Goal: Task Accomplishment & Management: Manage account settings

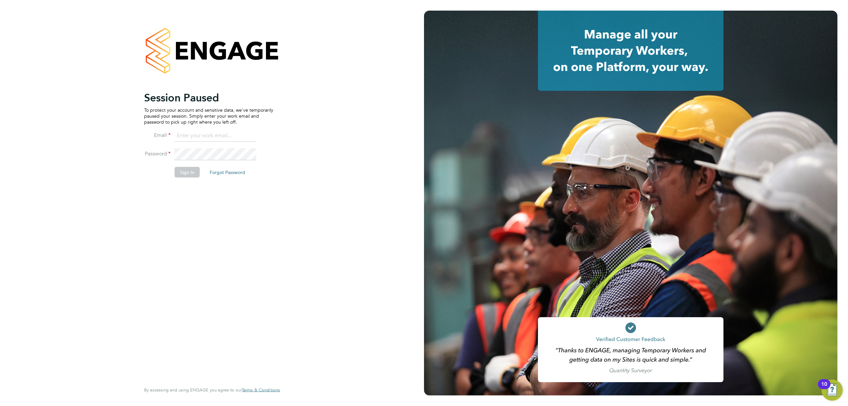
type input "Daniel.Templeton@vgcgroup.co.uk"
drag, startPoint x: 191, startPoint y: 179, endPoint x: 188, endPoint y: 168, distance: 11.7
click at [188, 173] on li "Sign In Forgot Password" at bounding box center [208, 175] width 129 height 17
click at [189, 165] on li "Password" at bounding box center [208, 157] width 129 height 19
drag, startPoint x: 179, startPoint y: 175, endPoint x: 185, endPoint y: 168, distance: 9.5
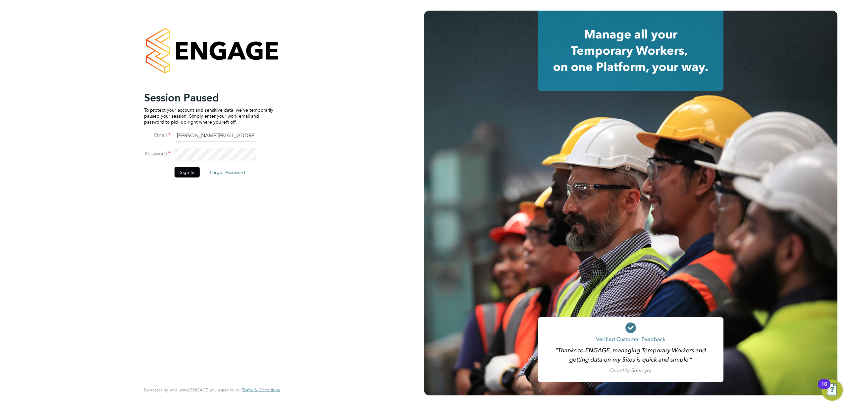
click at [183, 169] on button "Sign In" at bounding box center [187, 172] width 25 height 11
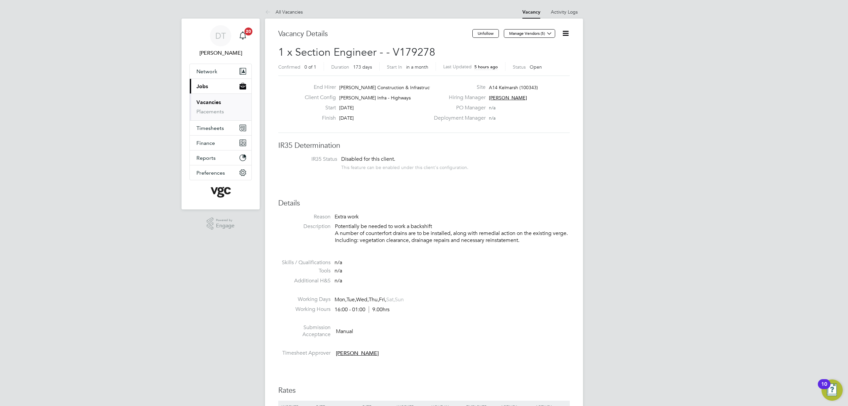
click at [210, 103] on link "Vacancies" at bounding box center [209, 102] width 25 height 6
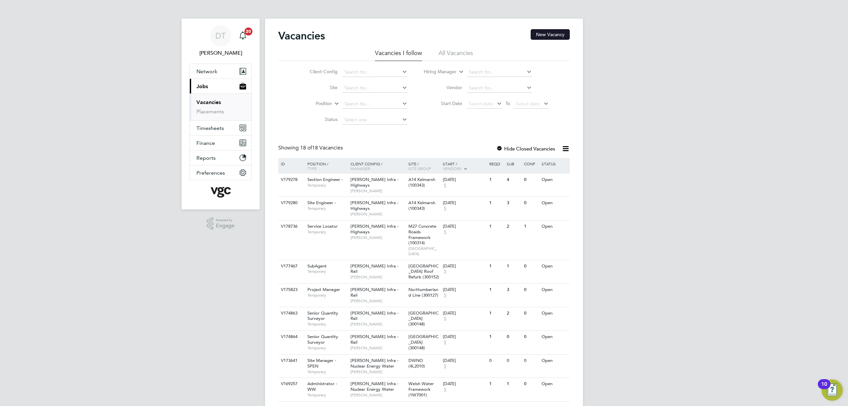
click at [536, 33] on button "New Vacancy" at bounding box center [550, 34] width 39 height 11
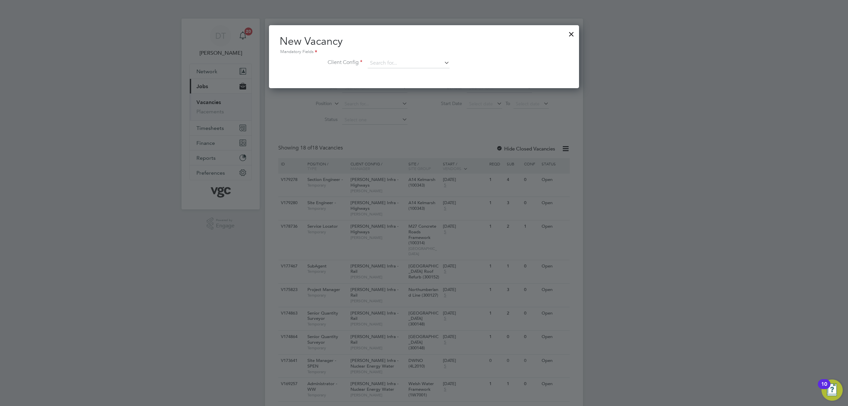
scroll to position [63, 311]
click at [381, 62] on input at bounding box center [409, 63] width 82 height 10
click at [401, 75] on li "Morgan Sindall Infra - Rail" at bounding box center [408, 72] width 83 height 9
type input "[PERSON_NAME] Infra - Rail"
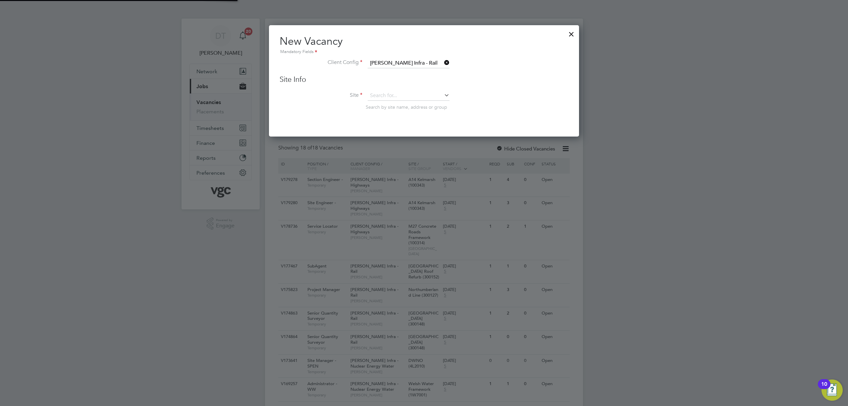
scroll to position [111, 311]
click at [380, 97] on input at bounding box center [409, 96] width 82 height 10
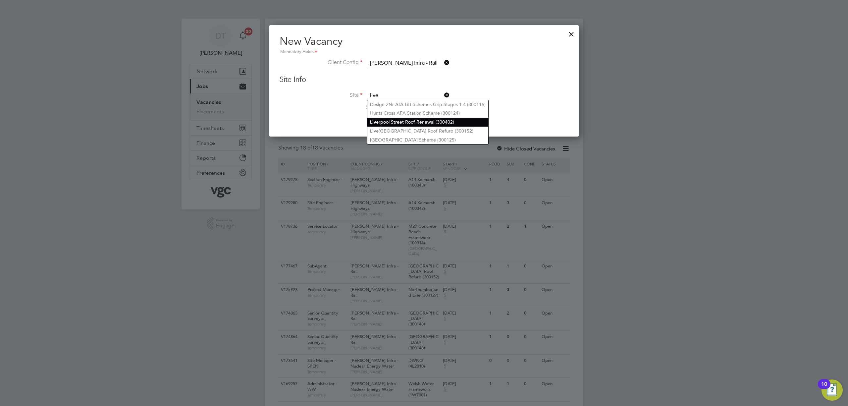
click at [467, 124] on li "Live rpool Street Roof Renewal (300402)" at bounding box center [427, 122] width 121 height 9
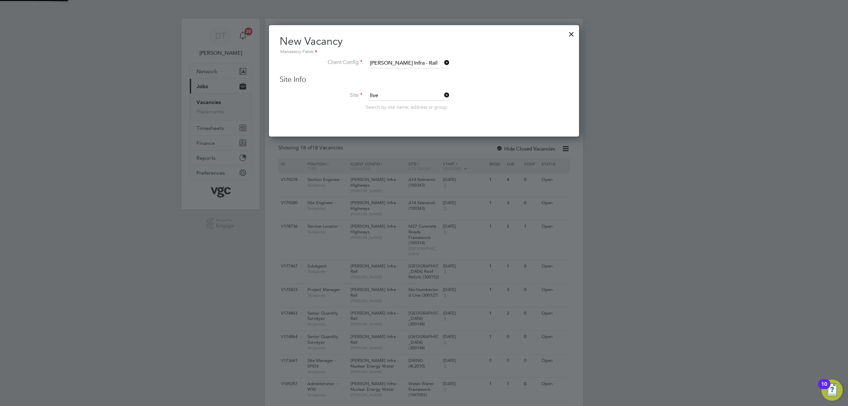
type input "Liverpool Street Roof Renewal (300402)"
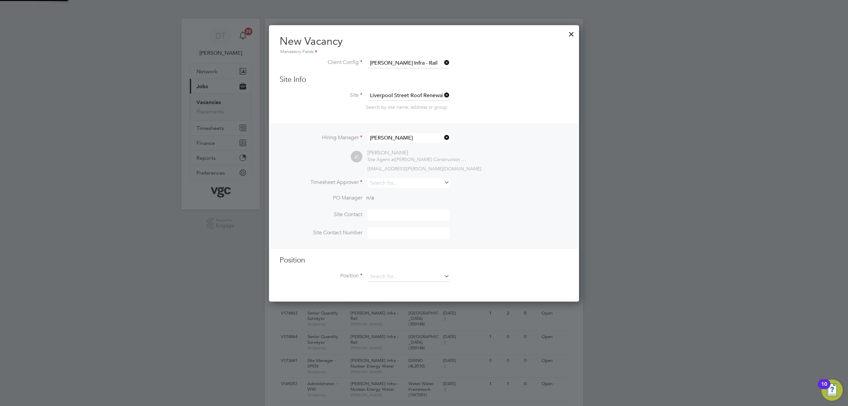
scroll to position [3, 3]
click at [380, 178] on input at bounding box center [409, 183] width 82 height 10
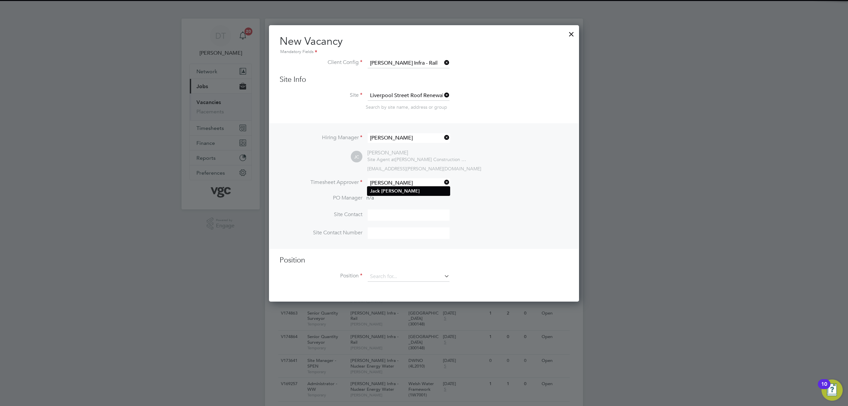
type input "[PERSON_NAME]"
click at [402, 189] on li "Jack Cox" at bounding box center [408, 191] width 83 height 9
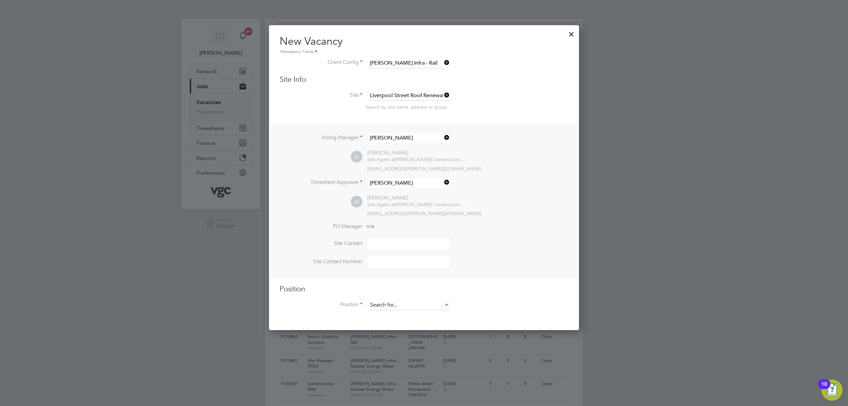
click at [374, 302] on input at bounding box center [409, 305] width 82 height 10
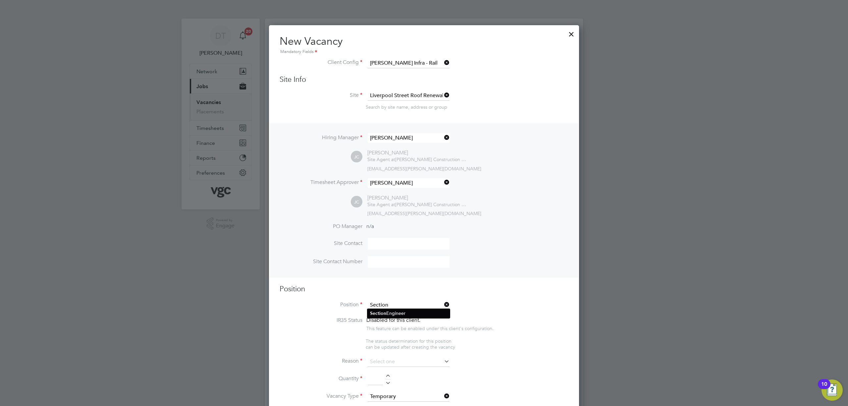
click at [385, 314] on b "Section" at bounding box center [378, 314] width 16 height 6
type input "Section Engineer"
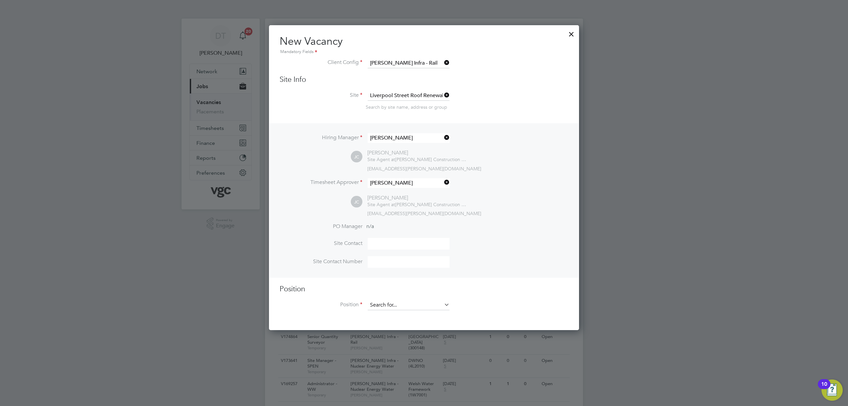
click at [414, 305] on input at bounding box center [409, 305] width 82 height 10
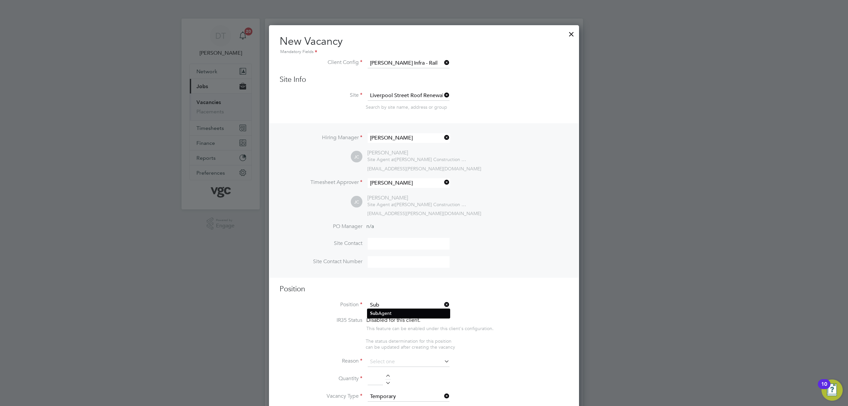
click at [381, 312] on li "Sub Agent" at bounding box center [408, 313] width 83 height 9
type input "SubAgent"
type textarea "Sub Agent Dawlish"
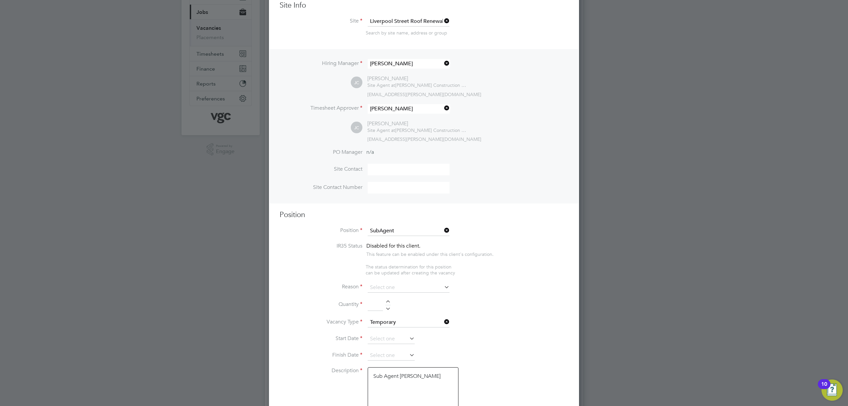
scroll to position [88, 0]
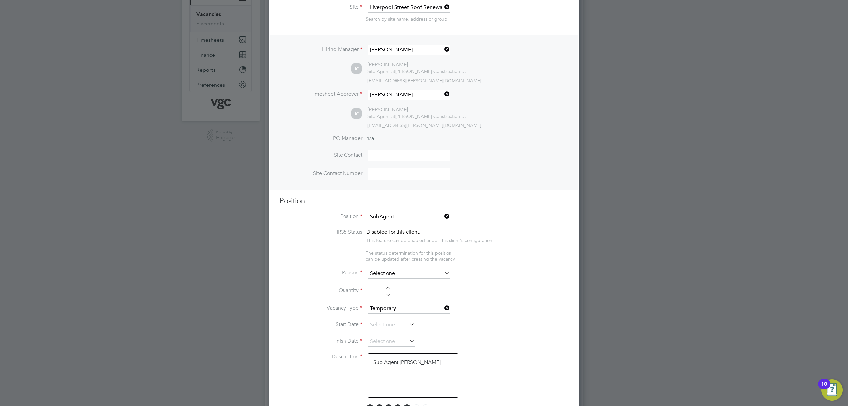
click at [420, 276] on div "Vacancies New Vacancy Vacancies I follow All Vacancies Client Config Site Posit…" at bounding box center [424, 259] width 318 height 658
click at [407, 297] on li "Extra Work" at bounding box center [408, 298] width 83 height 9
type input "Extra Work"
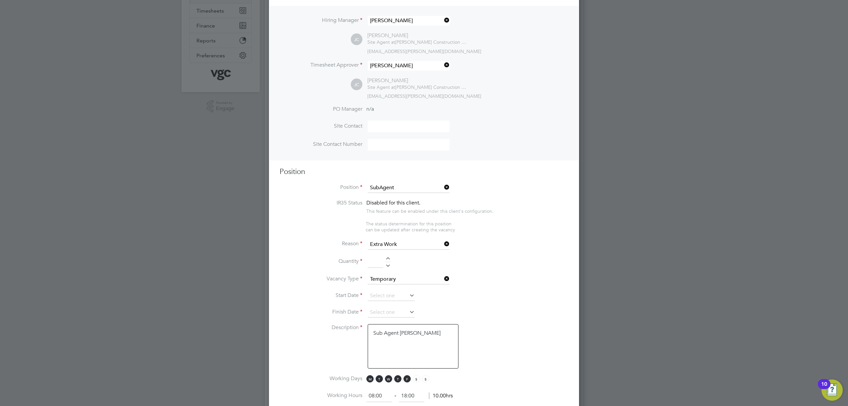
scroll to position [133, 0]
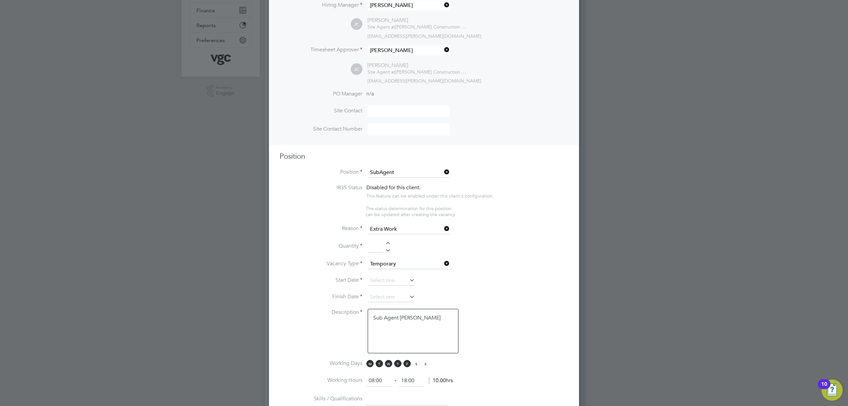
click at [369, 244] on input at bounding box center [375, 247] width 15 height 12
type input "1"
click at [371, 276] on input at bounding box center [391, 281] width 47 height 10
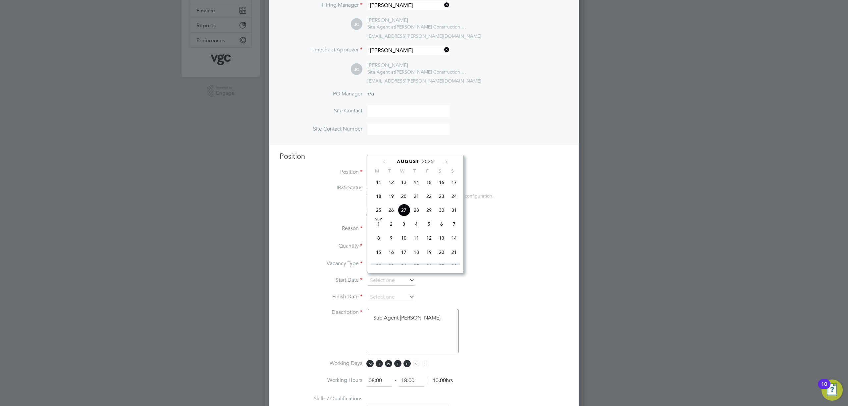
click at [377, 210] on span "25" at bounding box center [378, 210] width 13 height 13
type input "[DATE]"
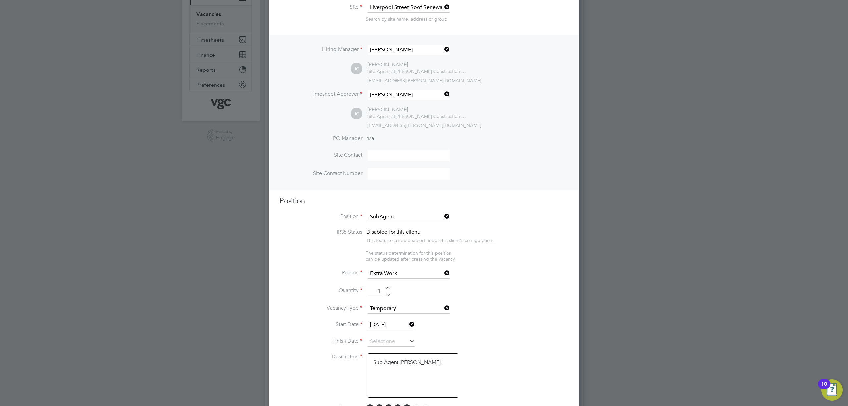
scroll to position [133, 0]
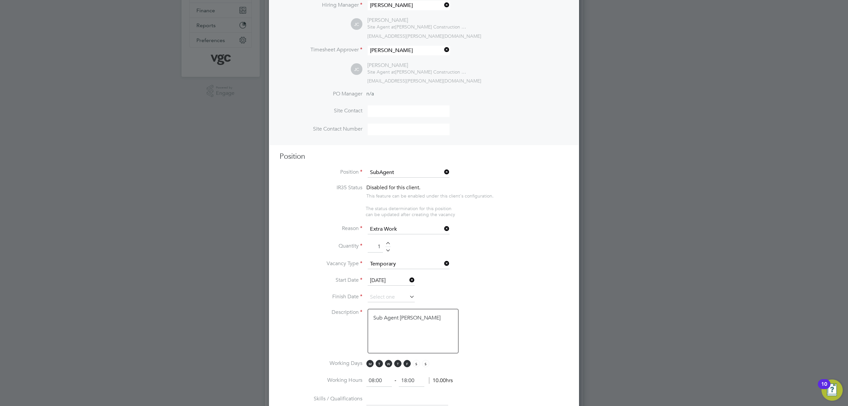
drag, startPoint x: 428, startPoint y: 323, endPoint x: 350, endPoint y: 324, distance: 77.9
click at [350, 324] on li "Description Sub Agent Dawlish" at bounding box center [424, 334] width 289 height 51
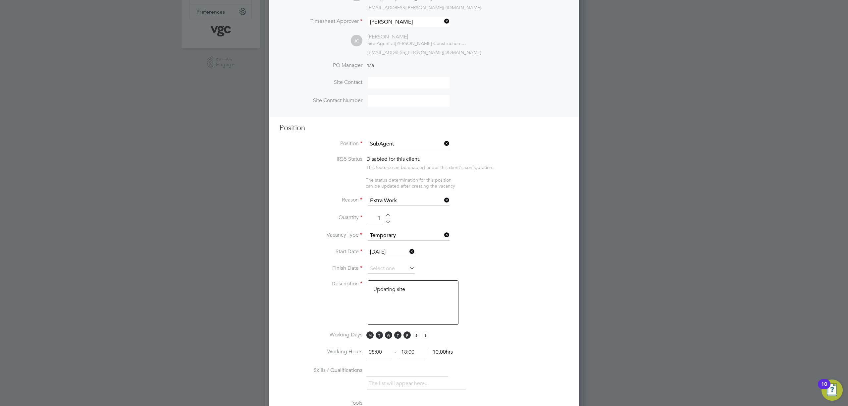
scroll to position [177, 0]
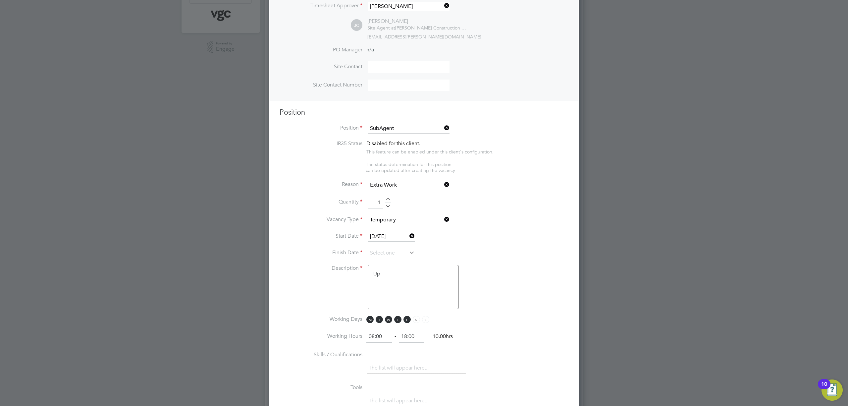
type textarea "U"
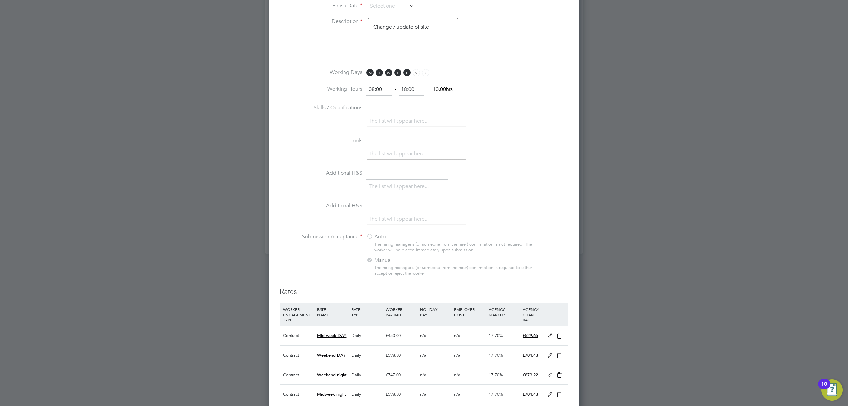
scroll to position [486, 0]
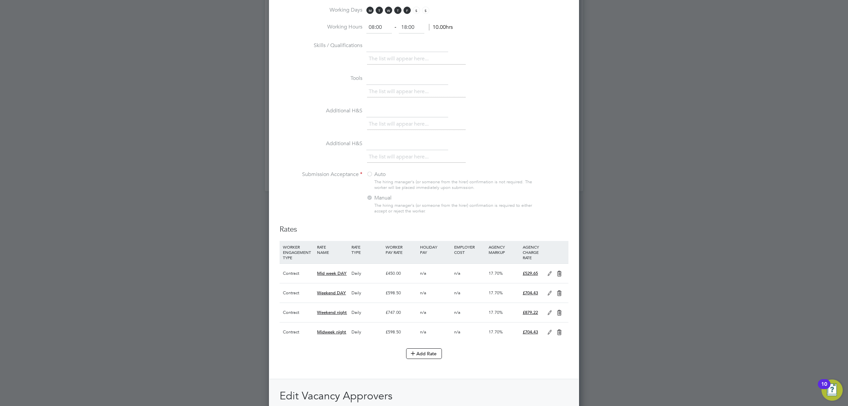
type textarea "Change / update of site"
click at [561, 272] on icon at bounding box center [559, 273] width 8 height 5
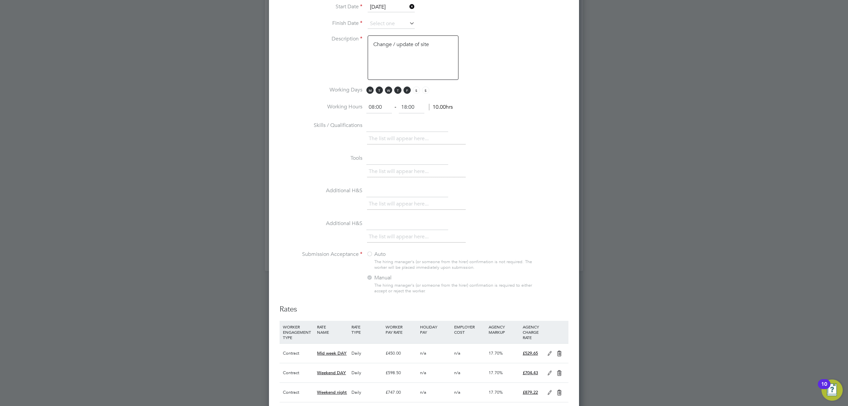
scroll to position [0, 0]
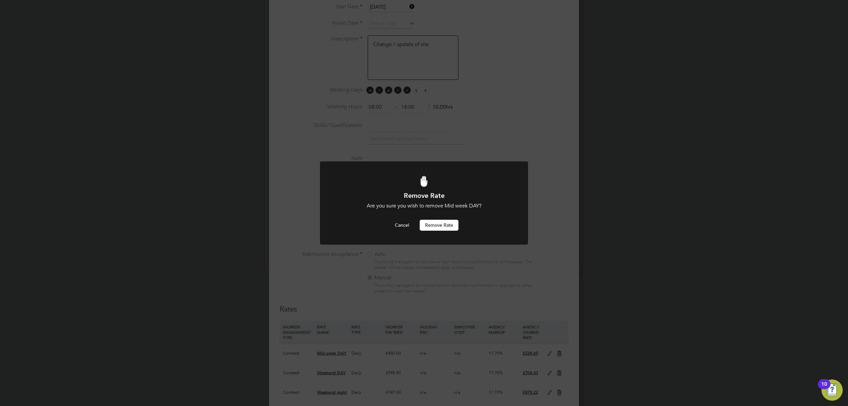
click at [454, 221] on button "Remove rate" at bounding box center [439, 225] width 39 height 11
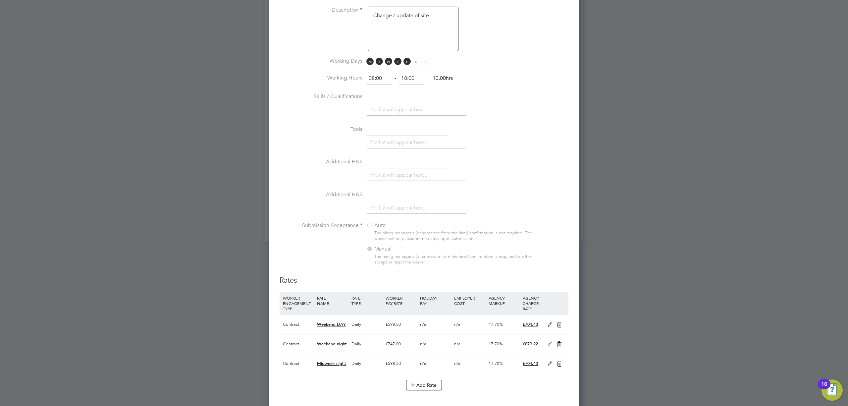
scroll to position [450, 0]
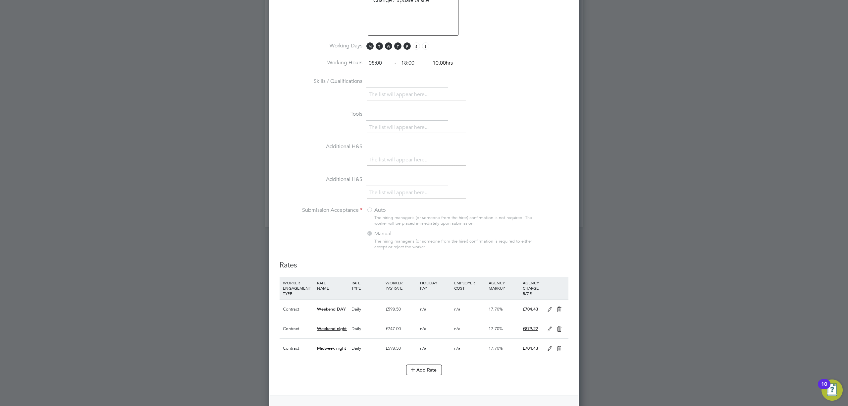
click at [558, 308] on icon at bounding box center [559, 309] width 8 height 5
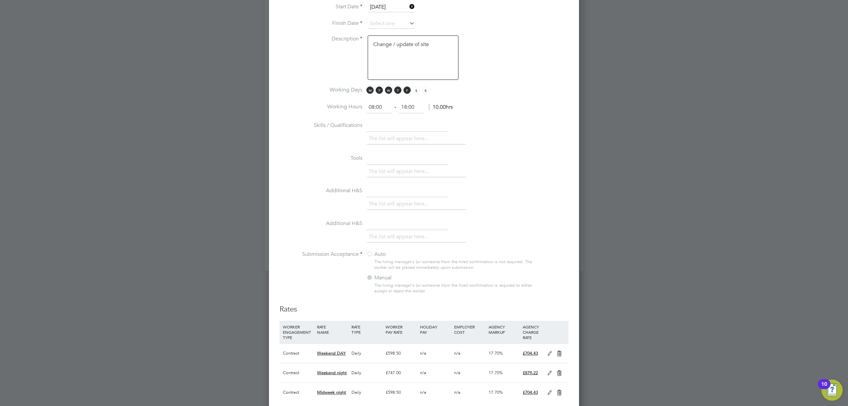
scroll to position [0, 0]
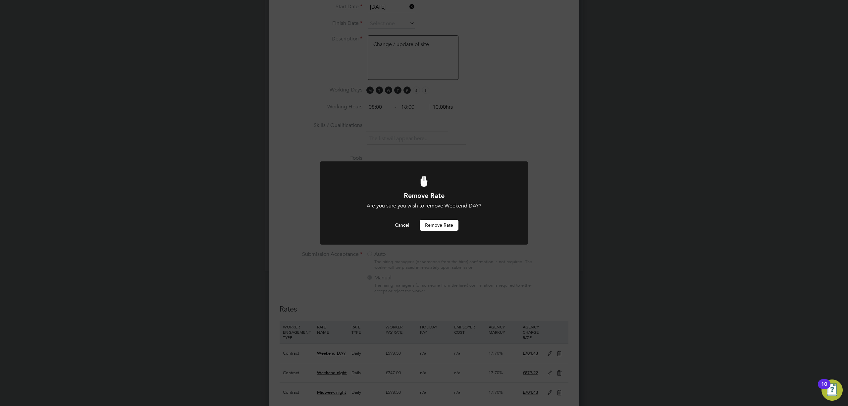
drag, startPoint x: 447, startPoint y: 224, endPoint x: 541, endPoint y: 271, distance: 105.4
click at [447, 223] on button "Remove rate" at bounding box center [439, 225] width 39 height 11
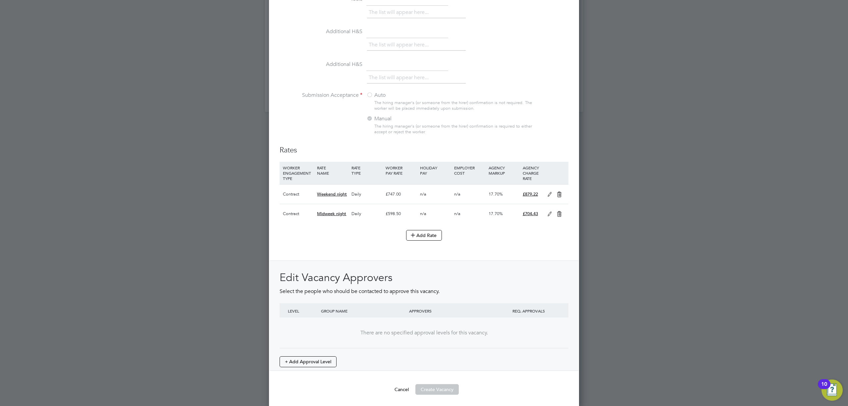
scroll to position [566, 0]
click at [559, 191] on icon at bounding box center [559, 193] width 8 height 5
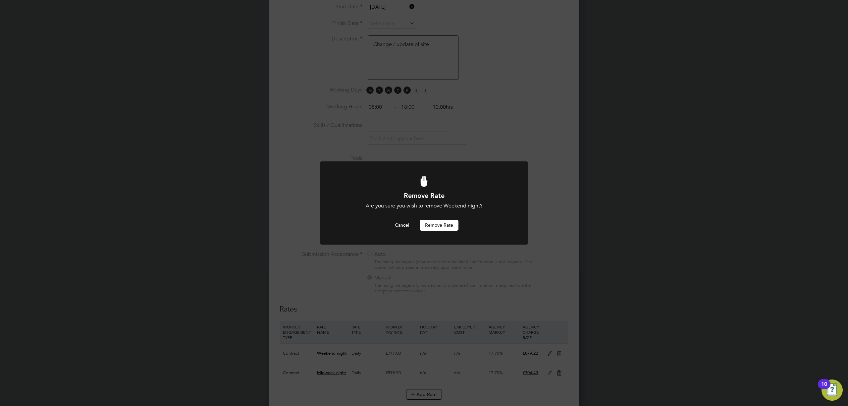
click at [441, 223] on button "Remove rate" at bounding box center [439, 225] width 39 height 11
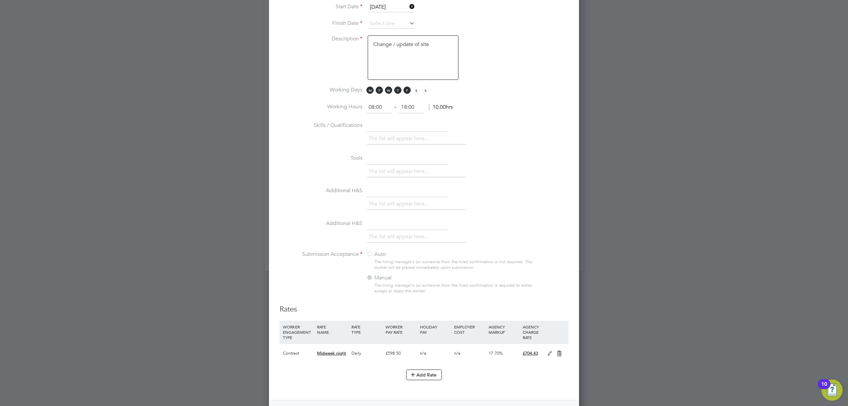
scroll to position [450, 0]
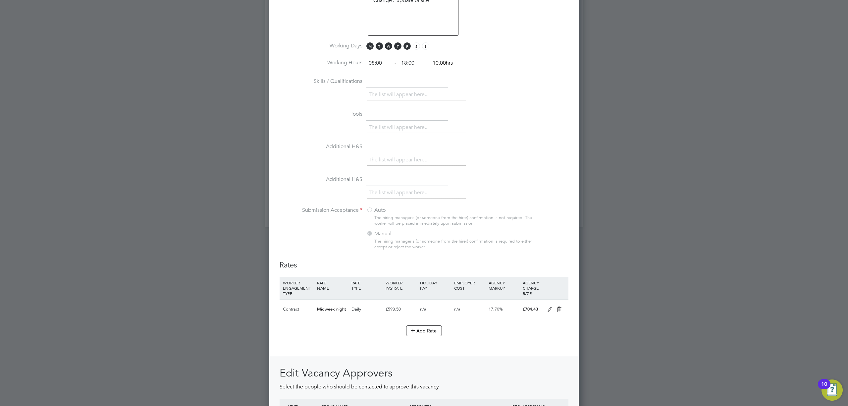
click at [559, 311] on icon at bounding box center [559, 309] width 8 height 5
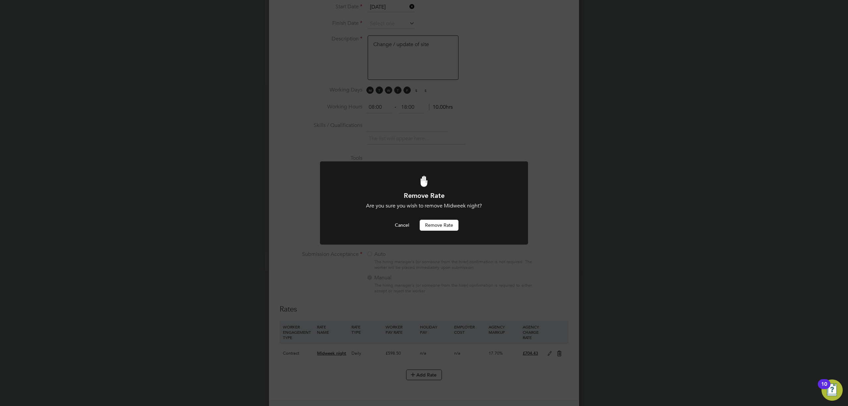
scroll to position [0, 0]
click at [441, 226] on button "Remove rate" at bounding box center [439, 225] width 39 height 11
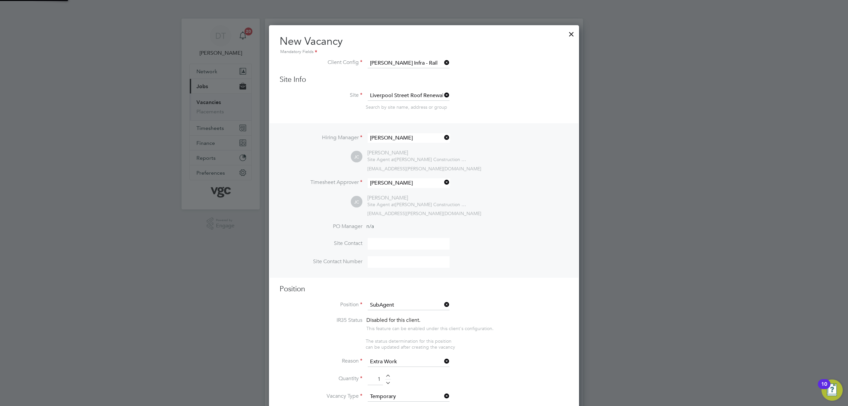
scroll to position [406, 0]
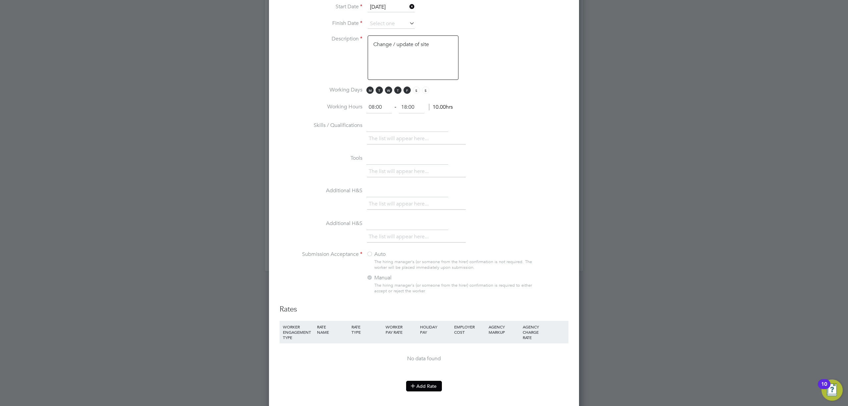
click at [423, 386] on button "Add Rate" at bounding box center [424, 386] width 36 height 11
click at [332, 354] on input at bounding box center [332, 355] width 31 height 11
type input "Day rate"
click at [388, 350] on input "0" at bounding box center [401, 355] width 31 height 11
type input "5"
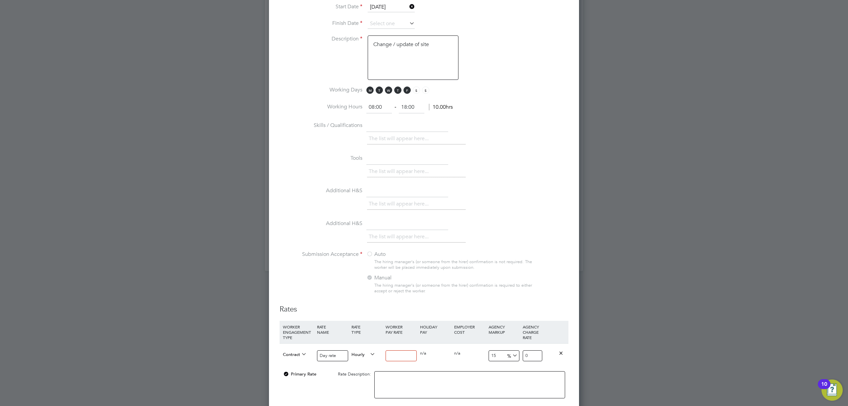
type input "5.75"
type input "50"
type input "57.5"
type input "500"
type input "575"
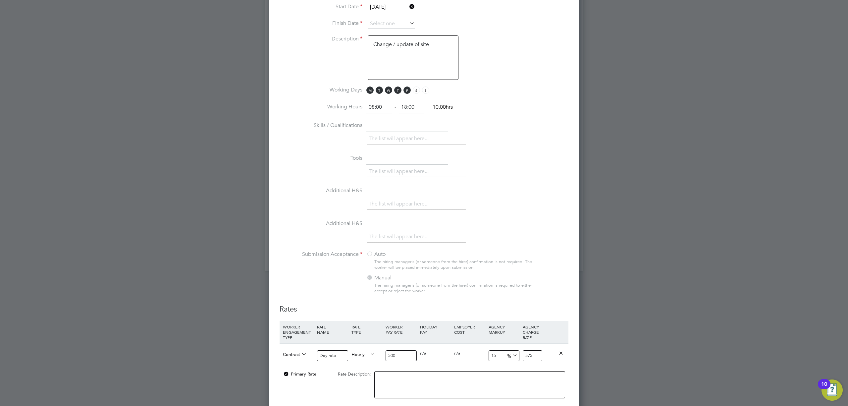
type input "500"
click at [503, 350] on input "15" at bounding box center [504, 355] width 31 height 11
type input "1"
type input "505"
type input "17"
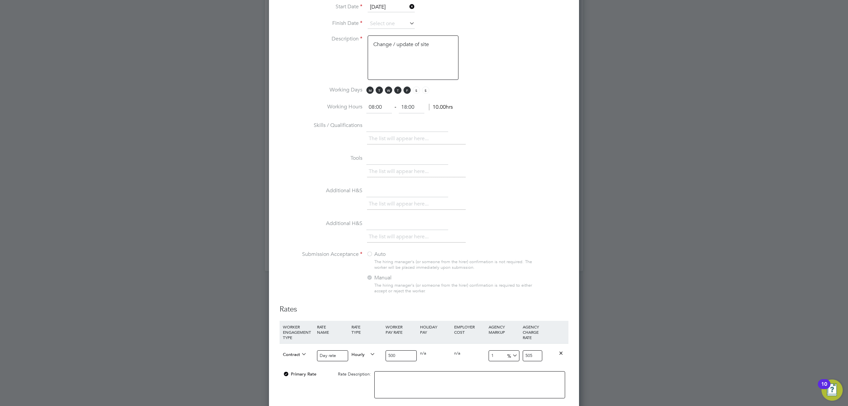
type input "585"
type input "17.6"
type input "588"
type input "17.65"
type input "588.25"
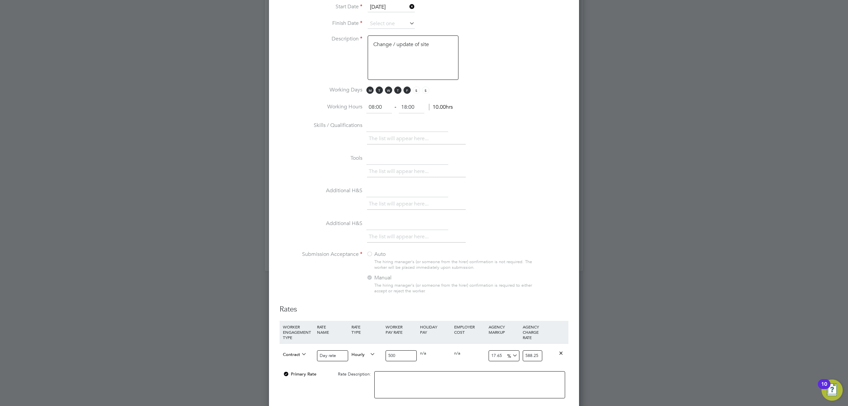
type input "17.65"
click at [510, 212] on li "Additional H&S The list will appear here..." at bounding box center [424, 202] width 289 height 33
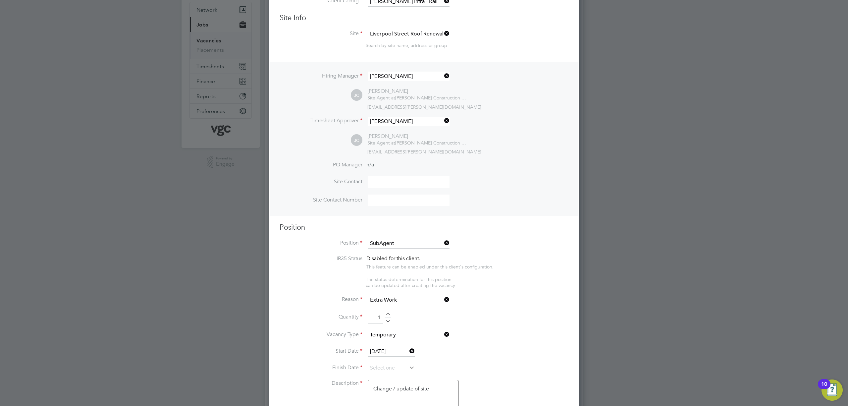
scroll to position [150, 0]
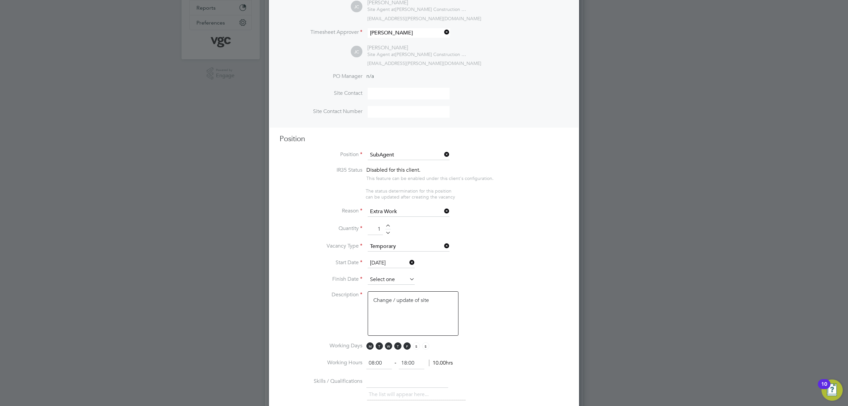
click at [379, 275] on input at bounding box center [391, 280] width 47 height 10
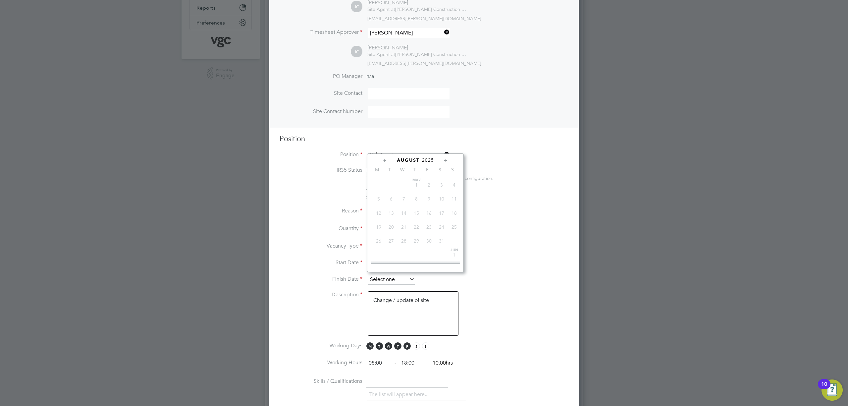
scroll to position [256, 0]
click at [445, 161] on icon at bounding box center [446, 160] width 6 height 7
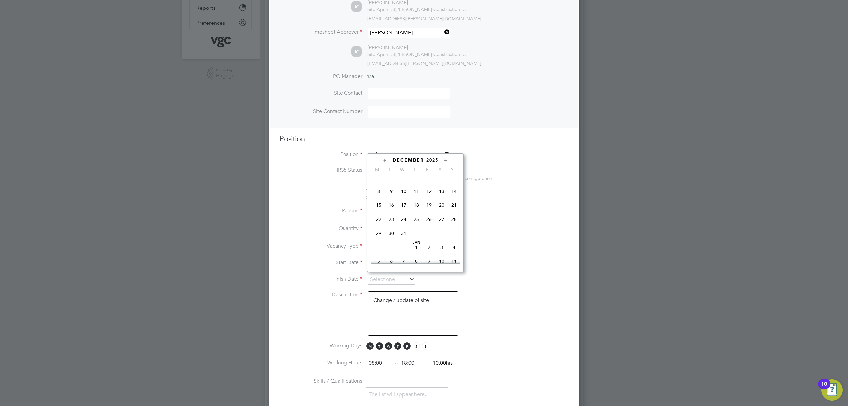
click at [445, 161] on icon at bounding box center [446, 160] width 6 height 7
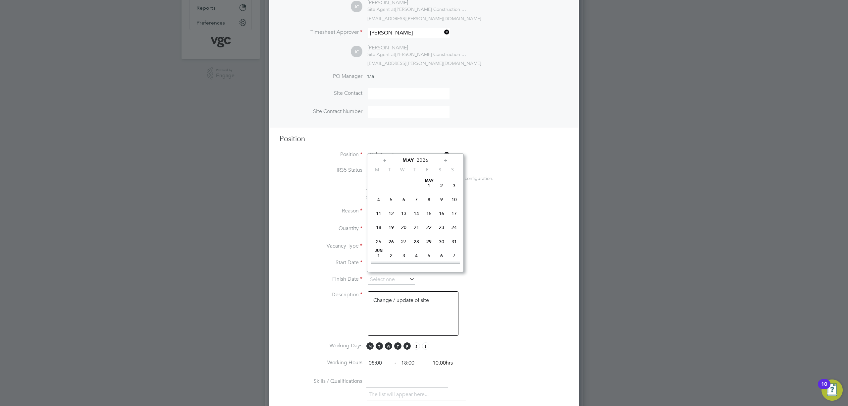
click at [445, 161] on icon at bounding box center [446, 160] width 6 height 7
click at [427, 202] on span "14" at bounding box center [429, 196] width 13 height 13
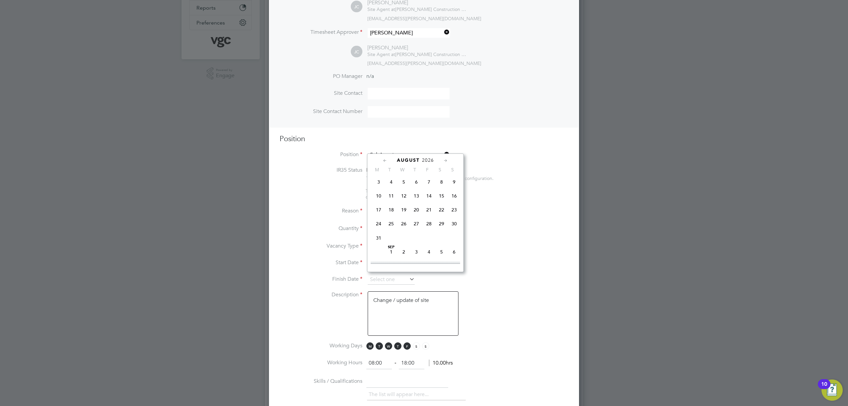
type input "[DATE]"
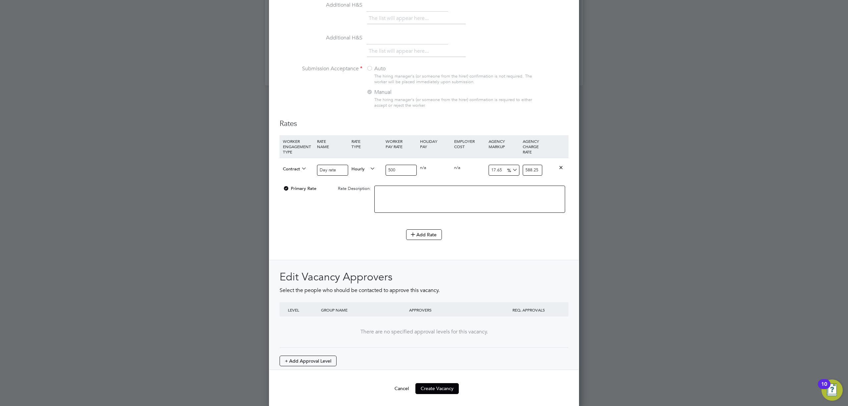
scroll to position [592, 0]
drag, startPoint x: 450, startPoint y: 388, endPoint x: 452, endPoint y: 383, distance: 5.5
click at [452, 385] on button "Create Vacancy" at bounding box center [437, 388] width 43 height 11
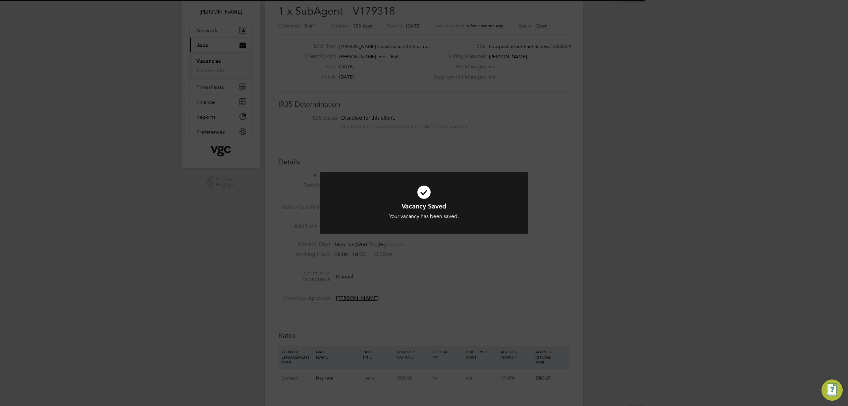
scroll to position [20, 46]
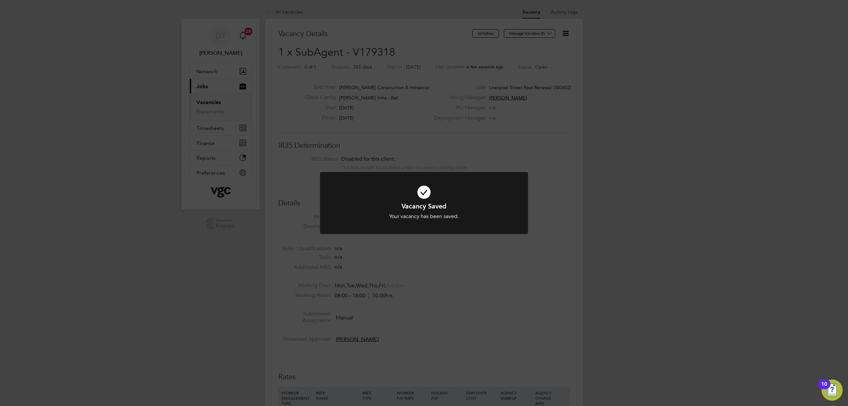
click at [500, 250] on div "Vacancy Saved Your vacancy has been saved. Cancel Okay" at bounding box center [424, 203] width 848 height 406
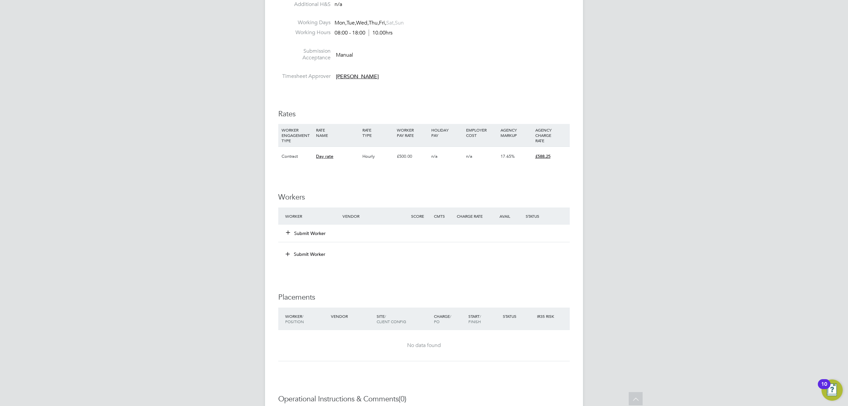
scroll to position [309, 0]
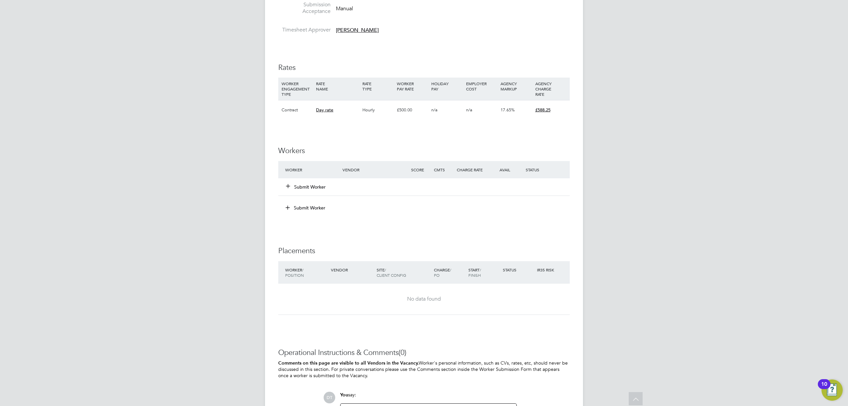
click at [297, 184] on button "Submit Worker" at bounding box center [306, 187] width 40 height 7
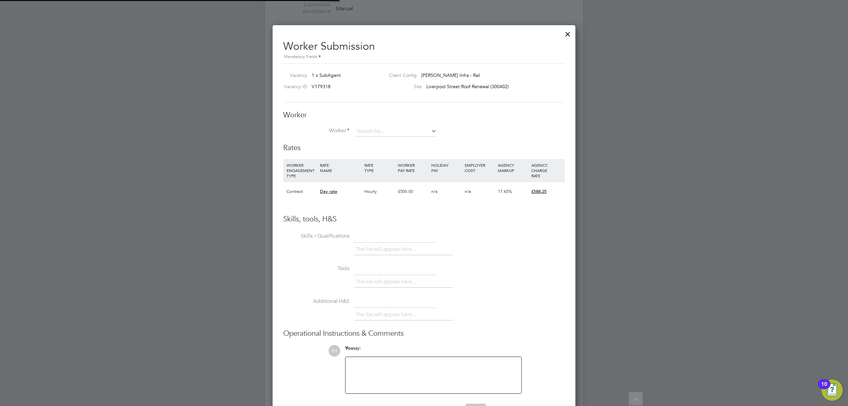
scroll to position [403, 304]
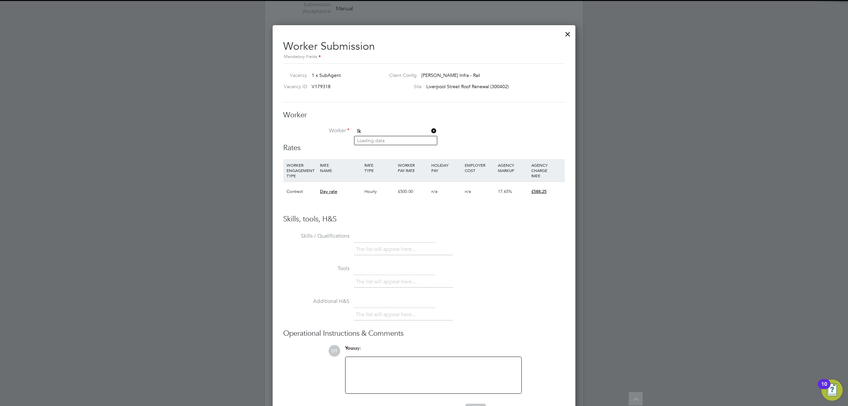
type input "l"
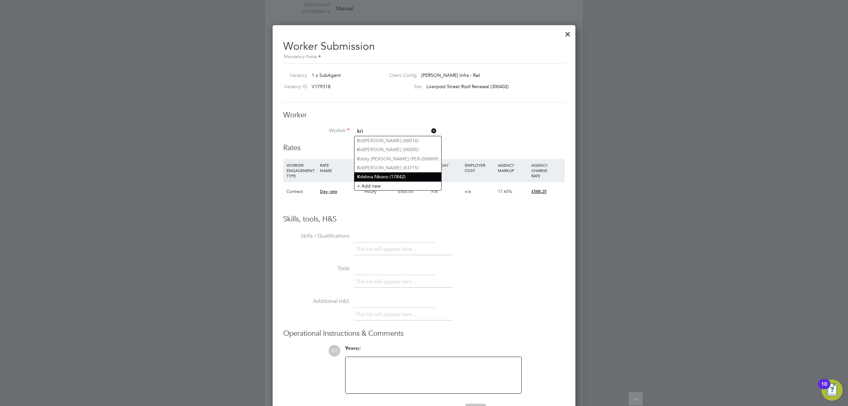
click at [398, 174] on li "Kri shna Nkono (17842)" at bounding box center [398, 176] width 87 height 9
type input "Krishna Nkono (17842)"
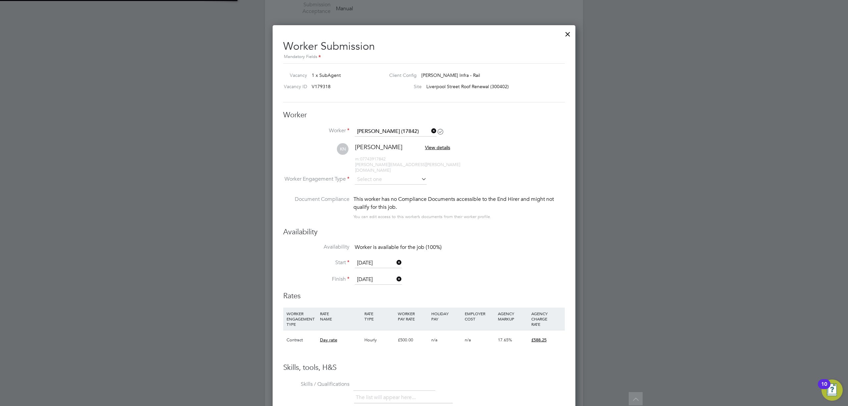
scroll to position [540, 304]
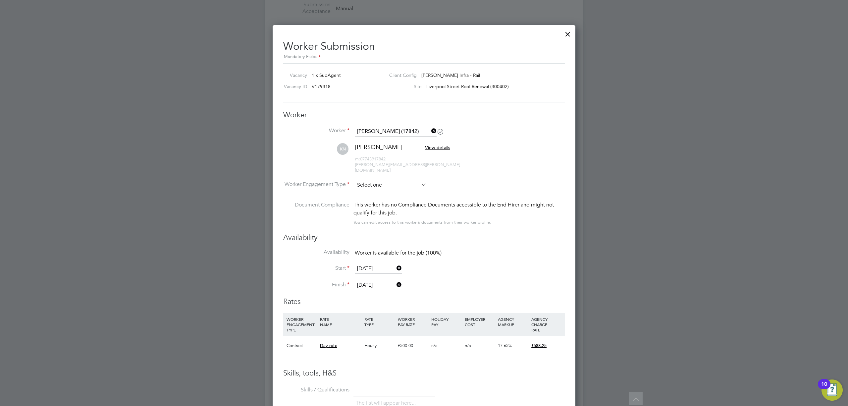
click at [376, 182] on input at bounding box center [391, 185] width 72 height 10
click at [381, 190] on li "Contract" at bounding box center [391, 188] width 73 height 9
type input "Contract"
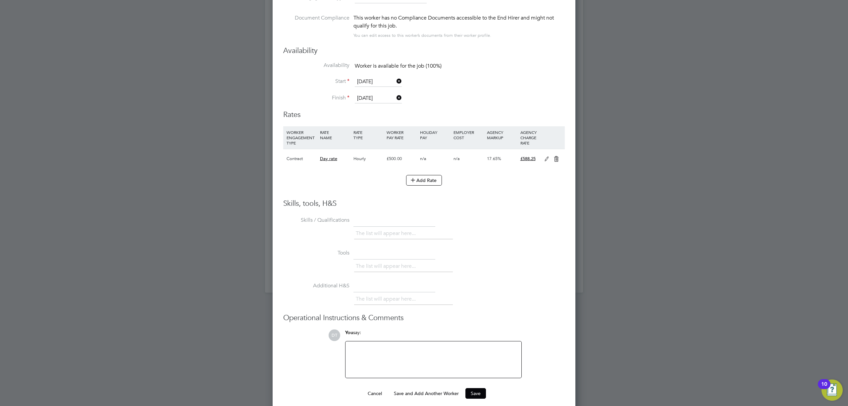
click at [443, 361] on div at bounding box center [434, 359] width 168 height 28
click at [479, 390] on button "Save" at bounding box center [476, 393] width 21 height 11
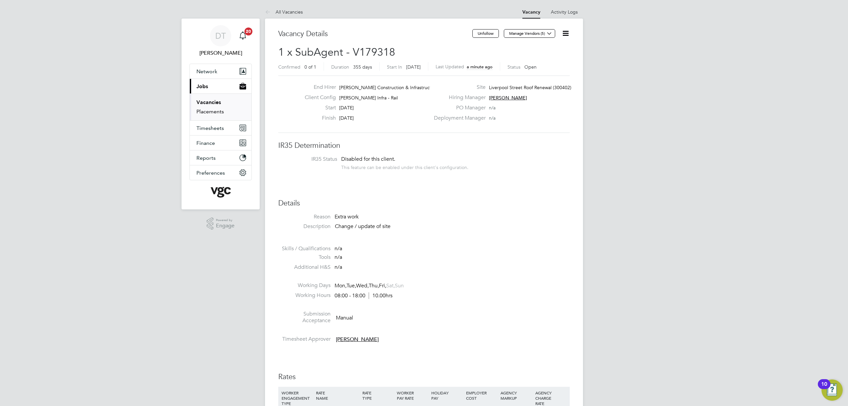
click at [217, 112] on link "Placements" at bounding box center [211, 111] width 28 height 6
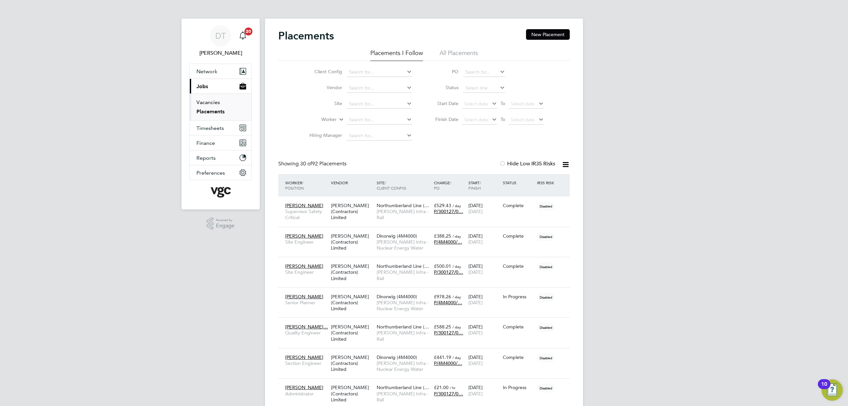
click at [215, 102] on link "Vacancies" at bounding box center [209, 102] width 24 height 6
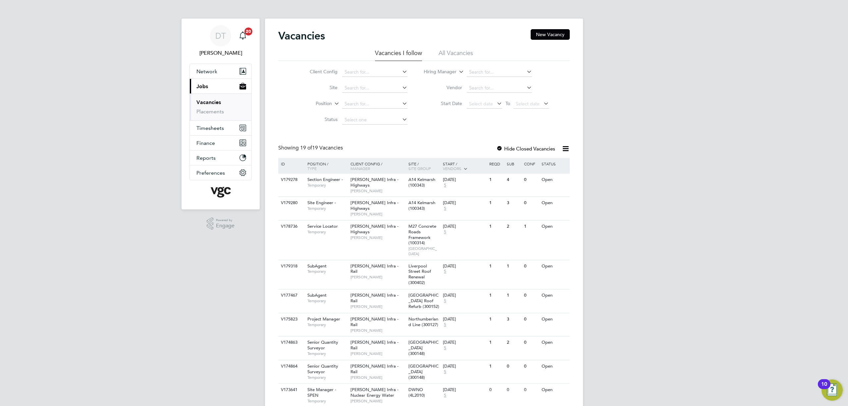
click at [215, 117] on ul "Vacancies Placements" at bounding box center [221, 106] width 62 height 27
click at [215, 115] on li "Placements" at bounding box center [222, 111] width 50 height 7
click at [215, 113] on link "Placements" at bounding box center [211, 111] width 28 height 6
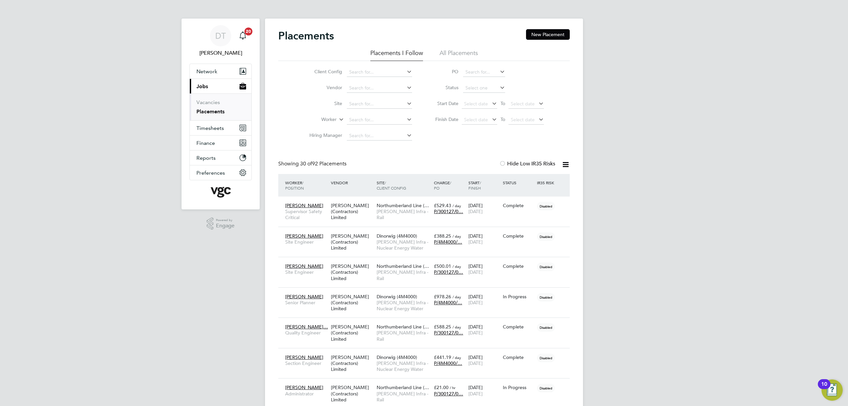
scroll to position [25, 58]
click at [557, 33] on button "New Placement" at bounding box center [548, 34] width 44 height 11
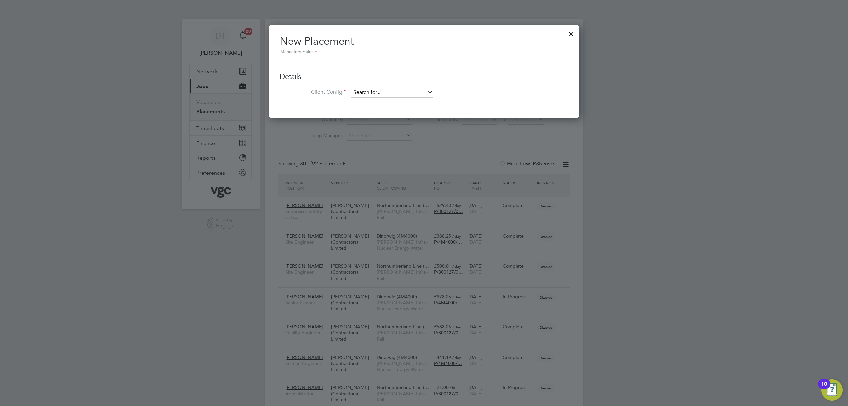
click at [361, 94] on input at bounding box center [392, 93] width 82 height 10
type input "rail"
click at [456, 145] on div at bounding box center [424, 203] width 848 height 406
click at [213, 99] on div at bounding box center [424, 203] width 848 height 406
drag, startPoint x: 567, startPoint y: 28, endPoint x: 497, endPoint y: 36, distance: 70.6
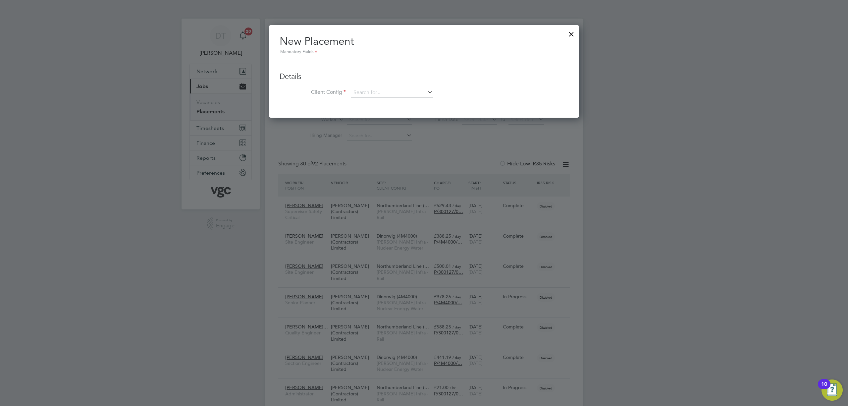
click at [567, 28] on div at bounding box center [572, 33] width 12 height 12
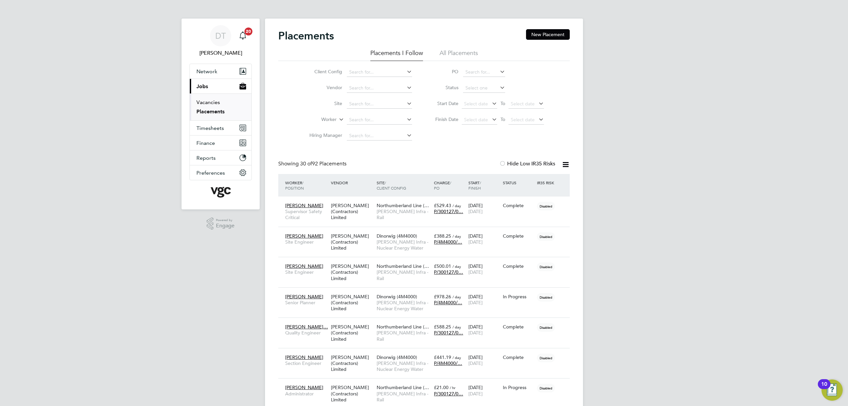
click at [201, 101] on link "Vacancies" at bounding box center [209, 102] width 24 height 6
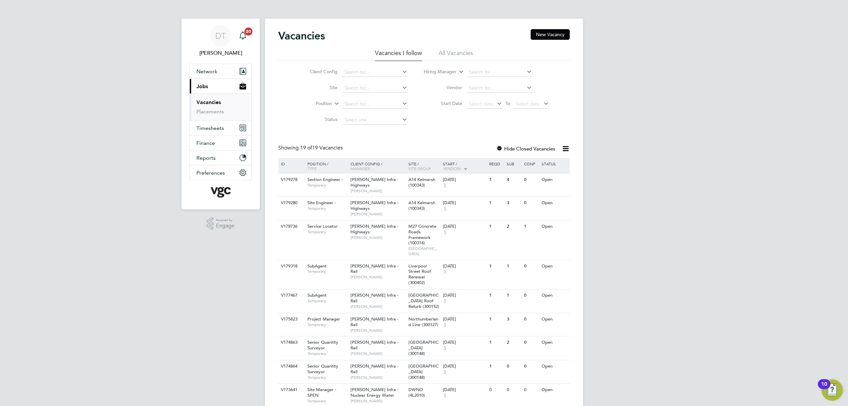
click at [453, 52] on li "All Vacancies" at bounding box center [456, 55] width 34 height 12
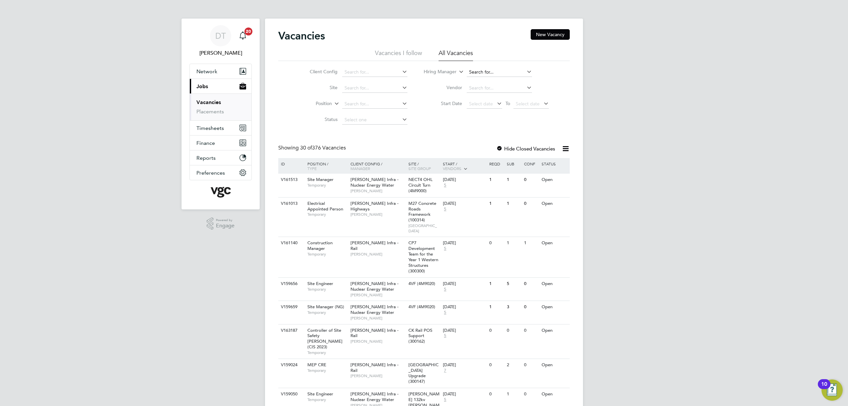
click at [481, 70] on input at bounding box center [499, 72] width 65 height 9
type input "jack c"
click at [357, 72] on input at bounding box center [374, 72] width 65 height 9
click at [380, 79] on li "Morgan Sindall Infra - Rail" at bounding box center [375, 81] width 66 height 9
type input "[PERSON_NAME] Infra - Rail"
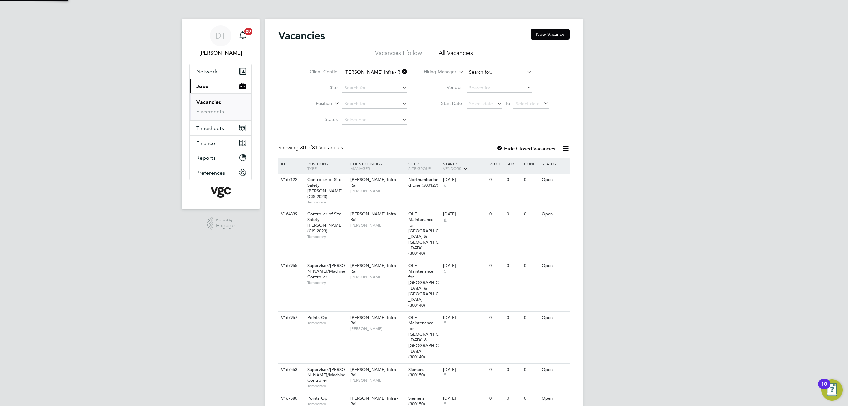
click at [478, 70] on input at bounding box center [499, 72] width 65 height 9
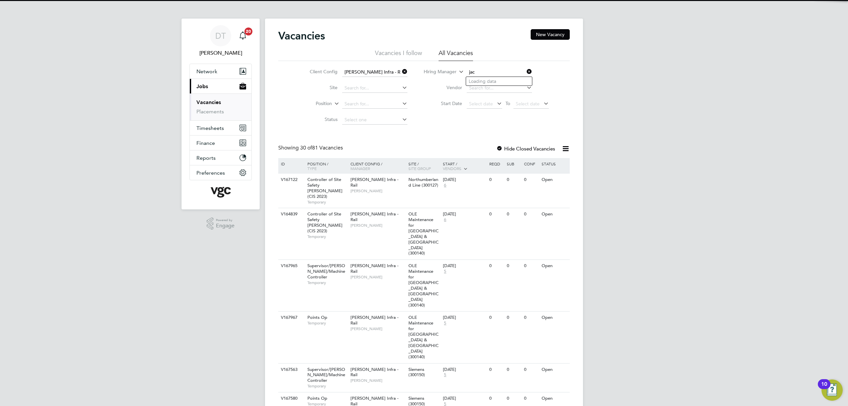
type input "jack"
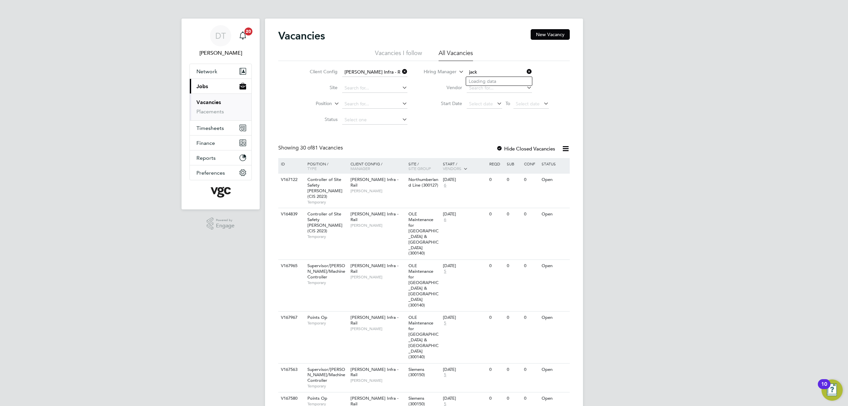
drag, startPoint x: 491, startPoint y: 68, endPoint x: 449, endPoint y: 72, distance: 41.9
click at [449, 72] on li "Hiring Manager jack" at bounding box center [486, 72] width 141 height 16
click at [360, 85] on input at bounding box center [374, 88] width 65 height 9
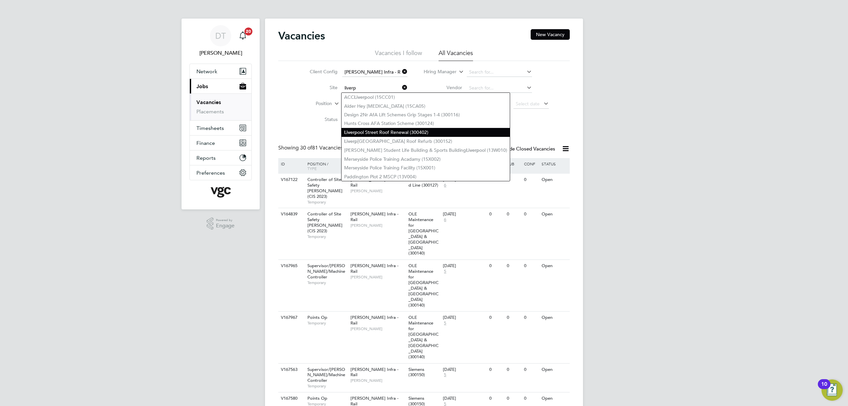
click at [419, 132] on li "Liverp ool Street Roof Renewal (300402)" at bounding box center [426, 132] width 168 height 9
type input "Liverpool Street Roof Renewal (300402)"
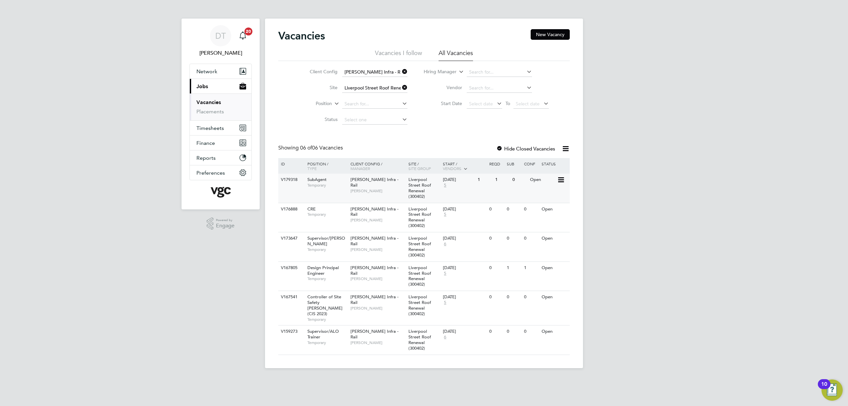
click at [342, 179] on div "SubAgent Temporary" at bounding box center [326, 182] width 46 height 17
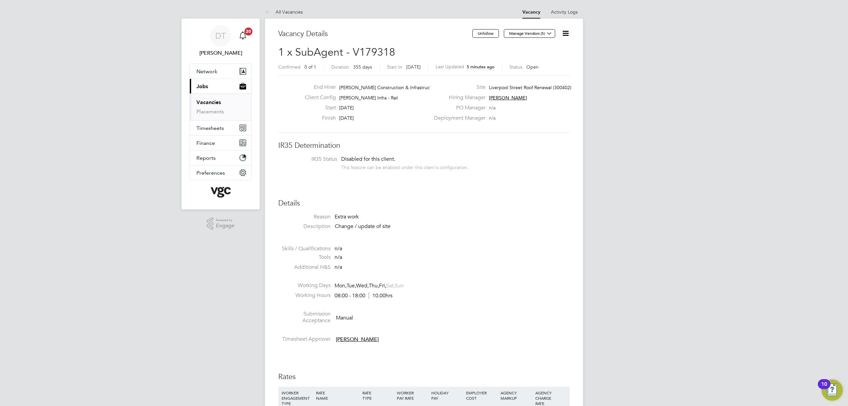
click at [570, 32] on icon at bounding box center [566, 33] width 8 height 8
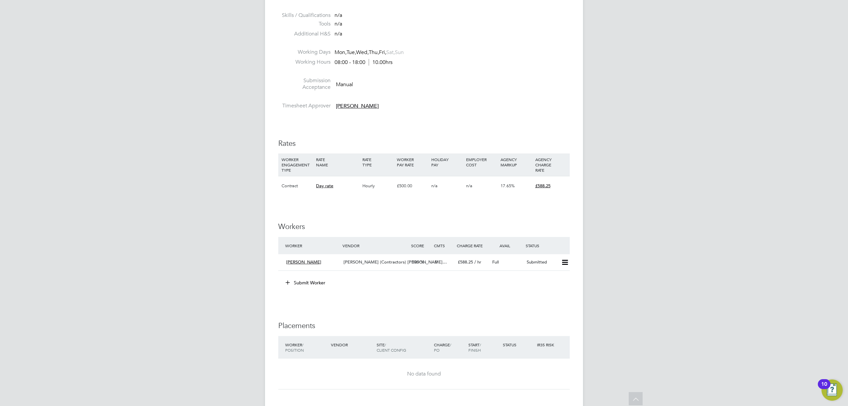
scroll to position [216, 0]
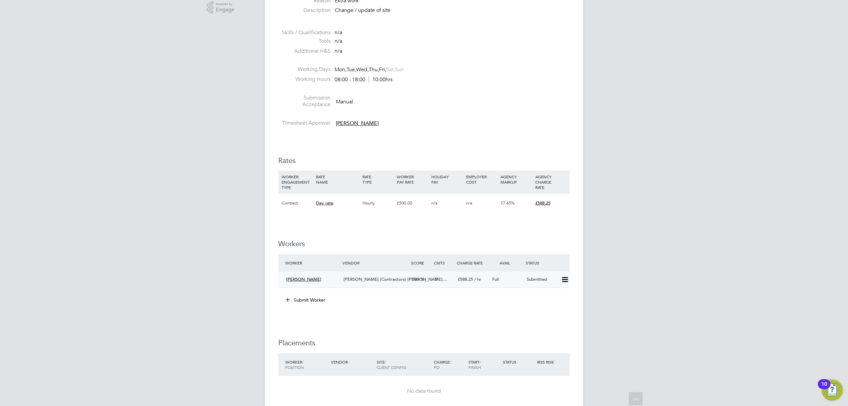
click at [567, 277] on icon at bounding box center [565, 279] width 8 height 5
click at [488, 300] on div "Submit Worker" at bounding box center [425, 300] width 289 height 11
click at [333, 276] on div "[PERSON_NAME]" at bounding box center [312, 279] width 57 height 11
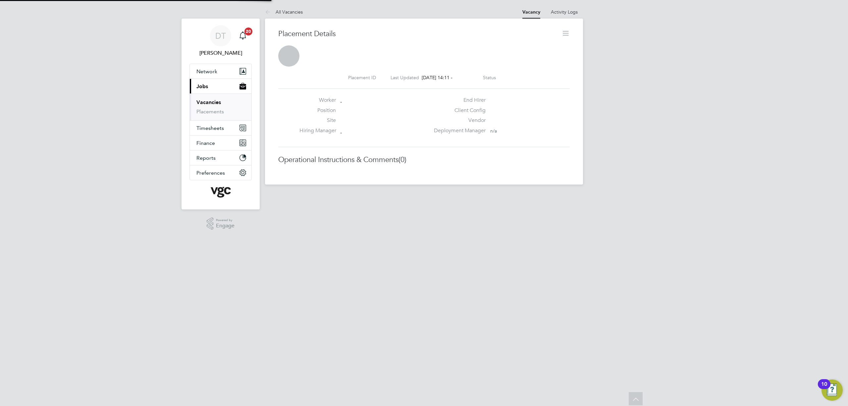
scroll to position [3, 3]
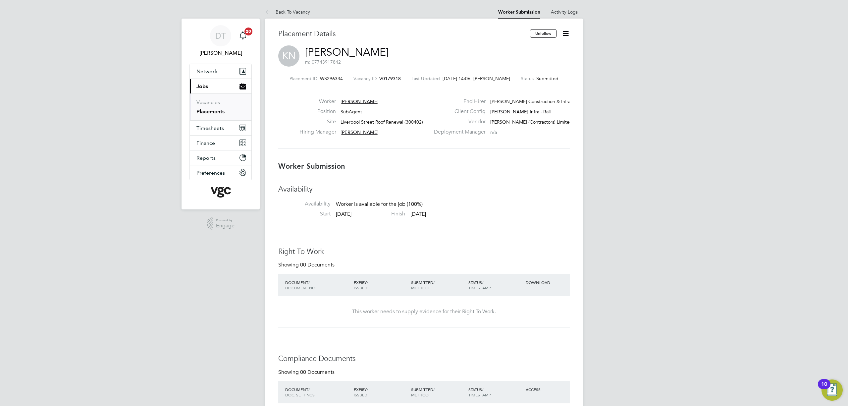
click at [568, 36] on icon at bounding box center [566, 33] width 8 height 8
click at [532, 167] on h3 "Worker Submission" at bounding box center [424, 167] width 292 height 10
click at [211, 109] on link "Placements" at bounding box center [211, 111] width 28 height 6
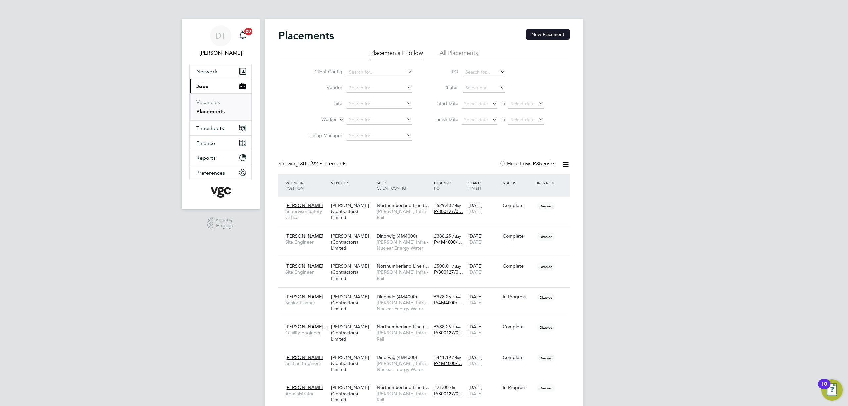
click at [546, 36] on button "New Placement" at bounding box center [548, 34] width 44 height 11
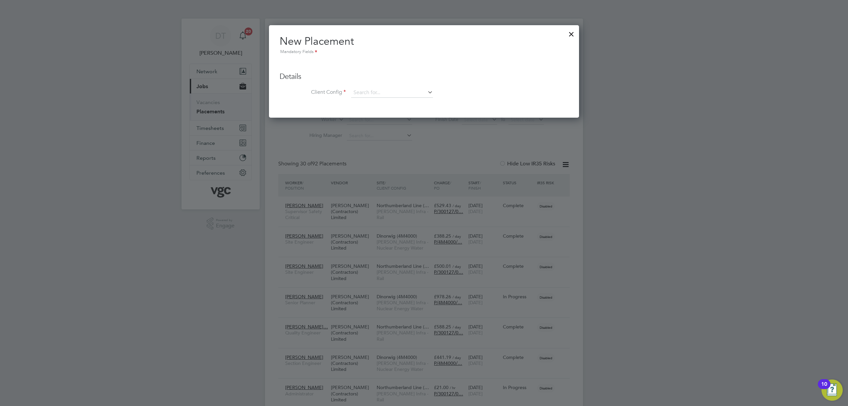
click at [370, 85] on ul "Details Client Config Hiring Manager Worker Position Placement Type Worker Work…" at bounding box center [424, 81] width 289 height 46
click at [384, 100] on li "Morgan Sindall Infra - Rail" at bounding box center [392, 101] width 83 height 9
type input "[PERSON_NAME] Infra - Rail"
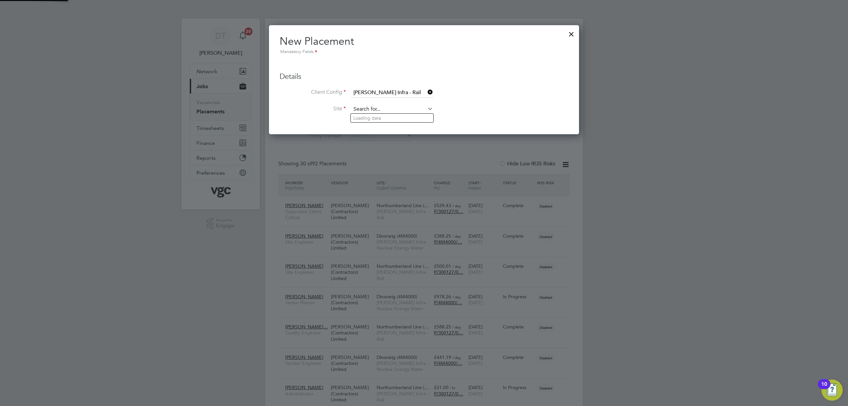
click at [377, 108] on input at bounding box center [392, 109] width 82 height 10
click at [423, 115] on li "Liv erpool Street Roof Renewal (300402)" at bounding box center [404, 118] width 106 height 9
type input "Liverpool Street Roof Renewal (300402)"
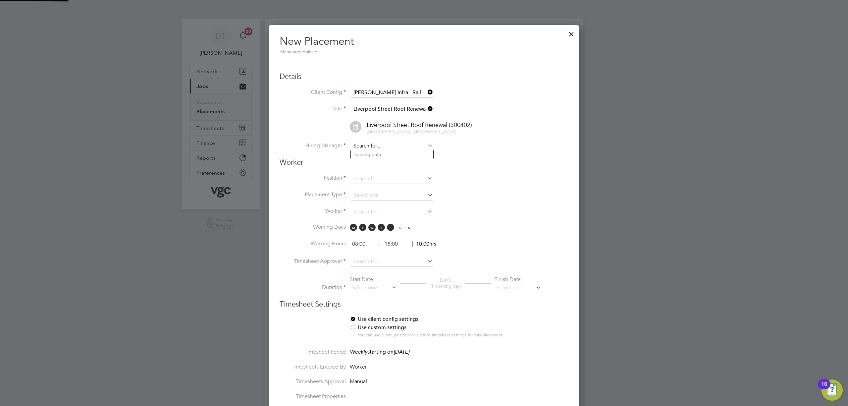
click at [373, 143] on input at bounding box center [392, 146] width 82 height 10
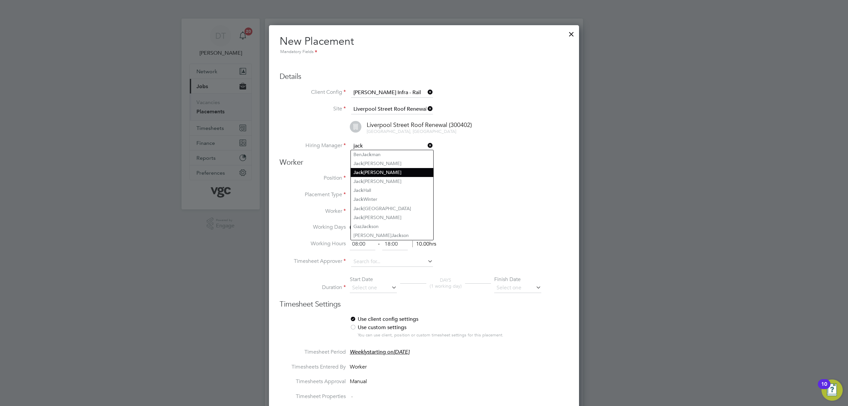
click at [369, 173] on li "Jack Cox" at bounding box center [392, 172] width 83 height 9
type input "[PERSON_NAME]"
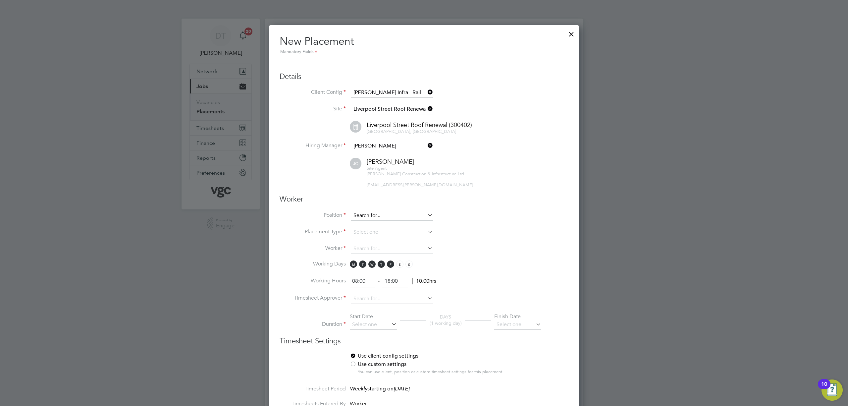
click at [371, 216] on input at bounding box center [392, 216] width 82 height 10
click at [385, 222] on li "Sub Agent" at bounding box center [392, 223] width 83 height 9
type input "SubAgent"
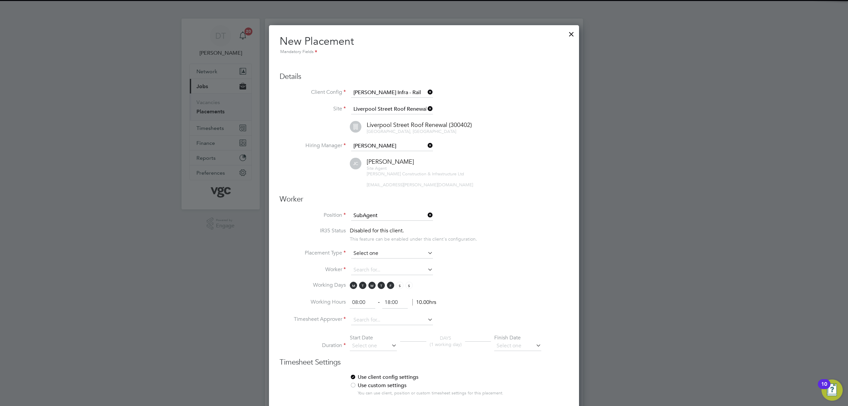
click at [370, 254] on input at bounding box center [392, 254] width 82 height 10
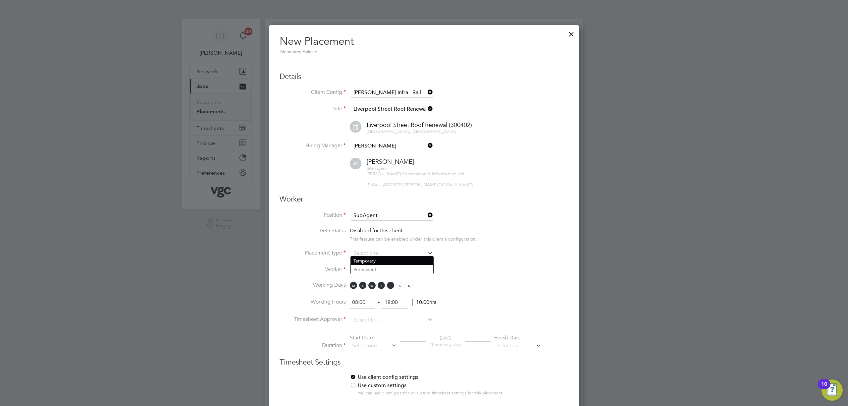
click at [365, 260] on li "Temporary" at bounding box center [392, 260] width 83 height 9
type input "Temporary"
click at [389, 309] on li "Kris hna Nkono (17842)" at bounding box center [407, 313] width 112 height 9
type input "Krishna Nkono (17842)"
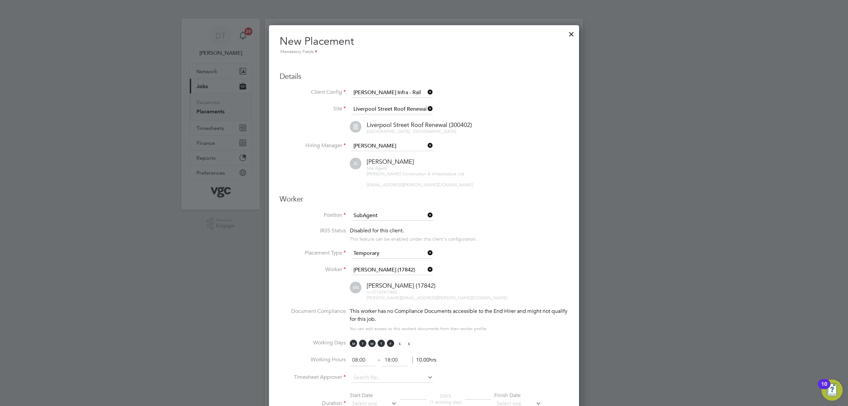
click at [426, 267] on icon at bounding box center [426, 269] width 0 height 9
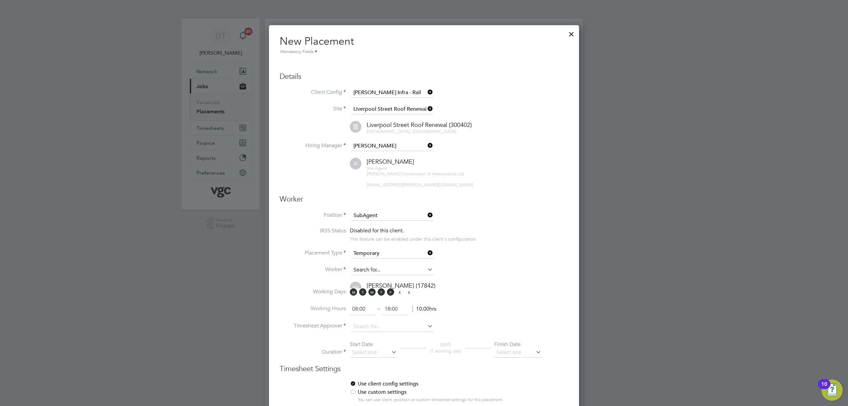
click at [398, 267] on input at bounding box center [392, 270] width 82 height 10
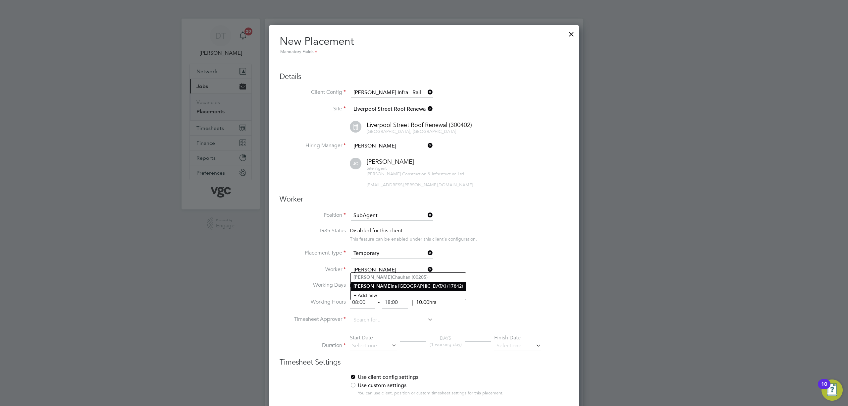
click at [388, 285] on li "Krish na Nkono (17842)" at bounding box center [408, 286] width 115 height 9
type input "Krishna Nkono (17842)"
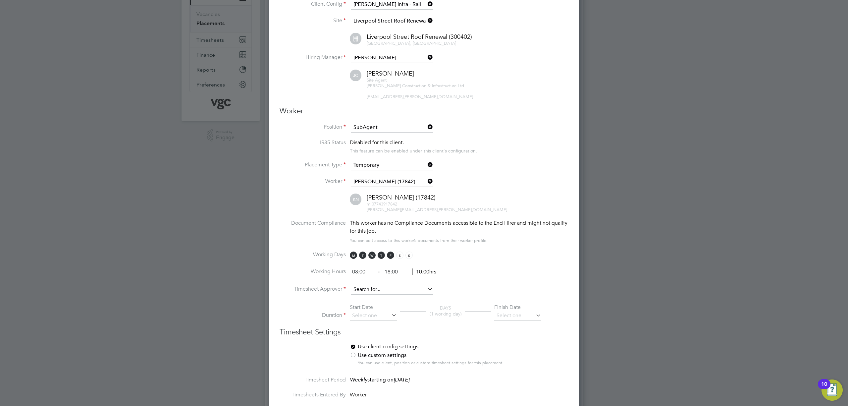
click at [359, 285] on input at bounding box center [392, 290] width 82 height 10
click at [387, 294] on li "Ja c k Cox" at bounding box center [394, 296] width 87 height 9
type input "[PERSON_NAME]"
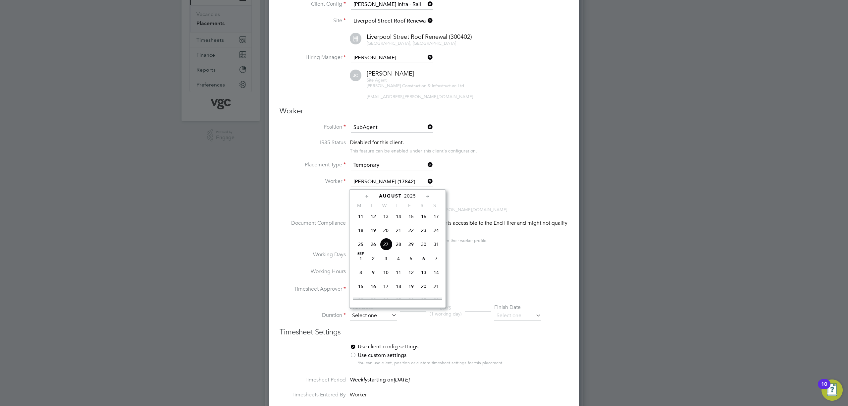
click at [369, 315] on input at bounding box center [373, 316] width 47 height 10
click at [359, 248] on span "25" at bounding box center [361, 244] width 13 height 13
type input "25 Aug 2025"
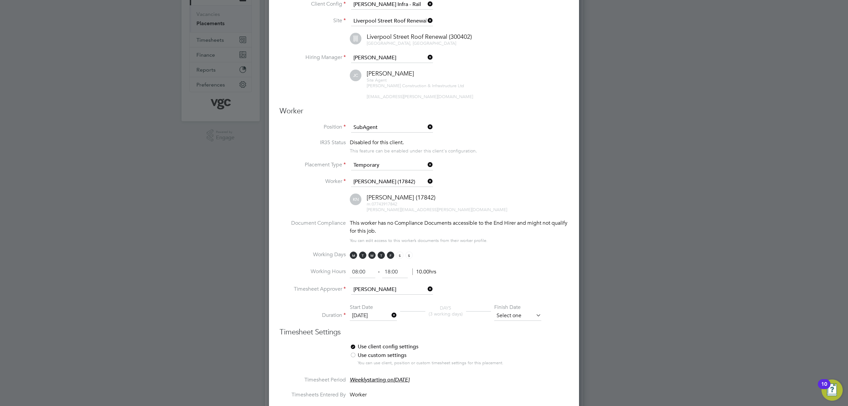
click at [523, 313] on input at bounding box center [517, 316] width 47 height 10
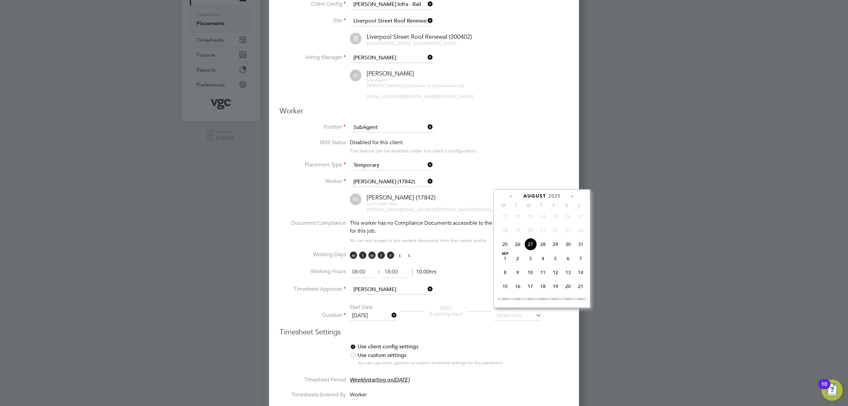
click at [570, 196] on icon at bounding box center [572, 196] width 6 height 7
click at [569, 197] on icon at bounding box center [572, 196] width 6 height 7
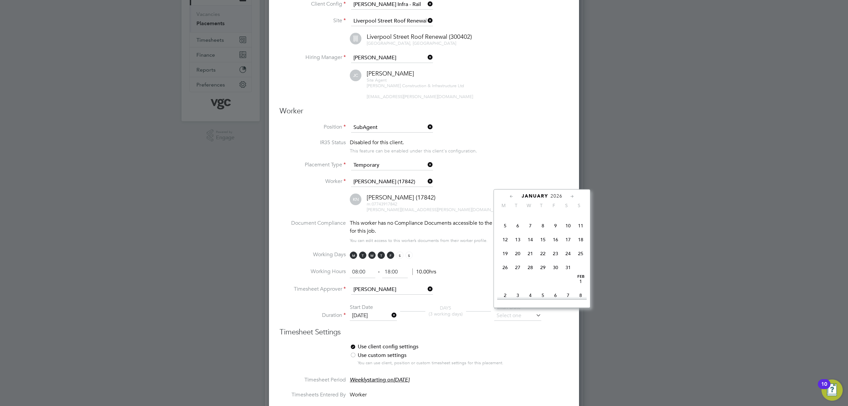
click at [569, 197] on icon at bounding box center [572, 196] width 6 height 7
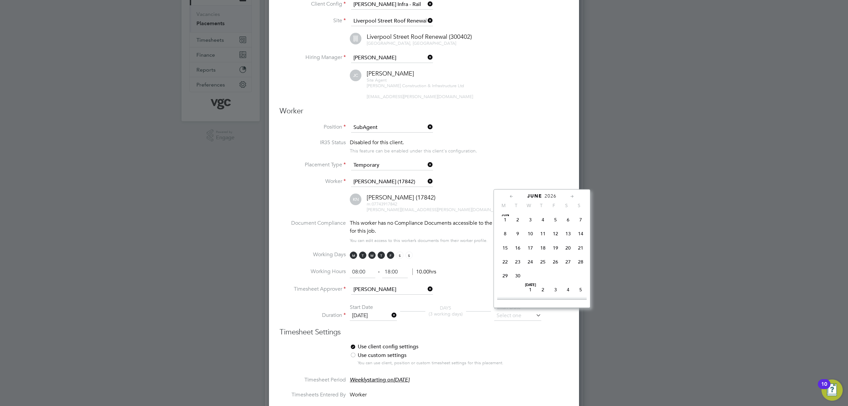
click at [569, 197] on icon at bounding box center [572, 196] width 6 height 7
click at [557, 238] on span "14" at bounding box center [555, 231] width 13 height 13
type input "14 Aug 2026"
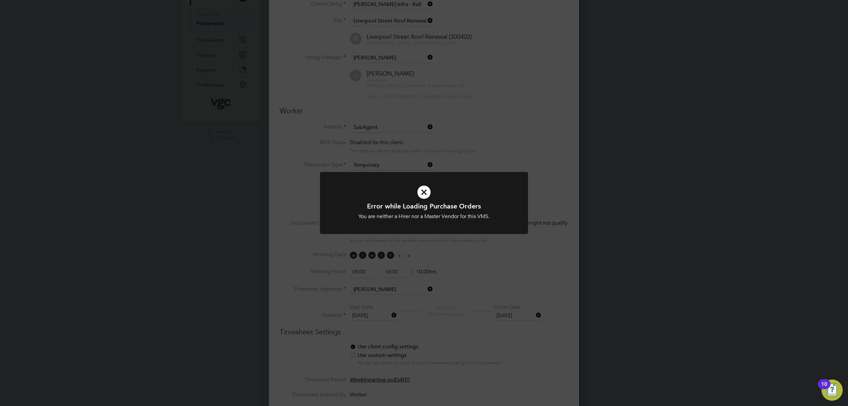
click at [512, 264] on div "Error while Loading Purchase Orders You are neither a Hirer nor a Master Vendor…" at bounding box center [424, 203] width 848 height 406
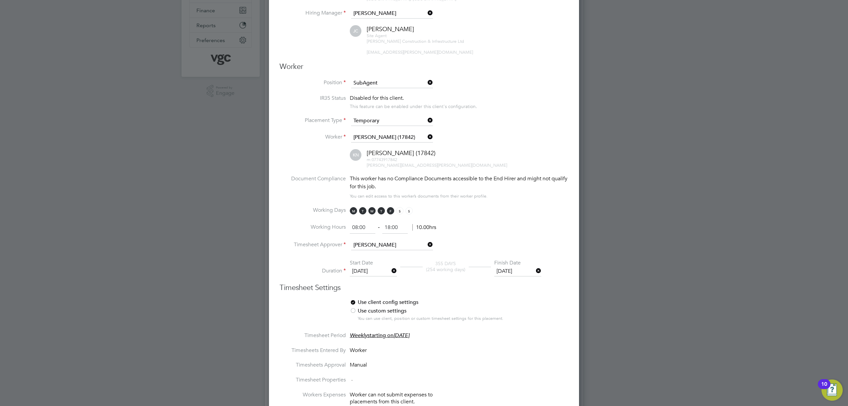
click at [358, 308] on label "Use custom settings" at bounding box center [432, 311] width 164 height 7
click at [356, 300] on div at bounding box center [353, 303] width 7 height 7
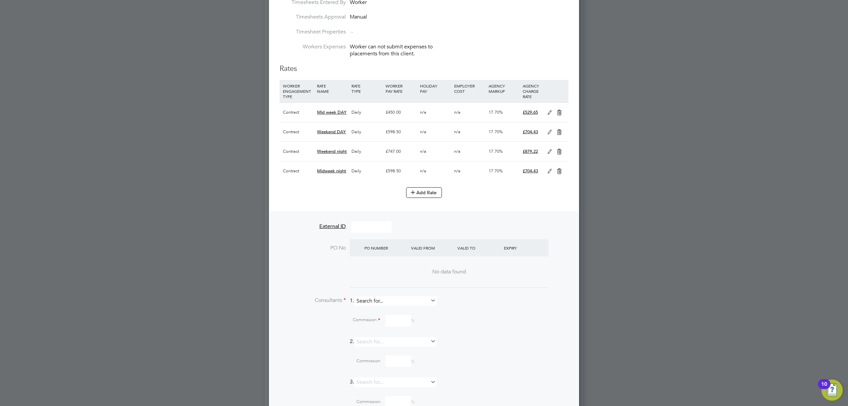
click at [387, 296] on input at bounding box center [395, 301] width 82 height 10
click at [379, 330] on li "Da niel Templeton" at bounding box center [398, 334] width 83 height 9
type input "[PERSON_NAME]"
click at [394, 352] on input at bounding box center [399, 351] width 26 height 12
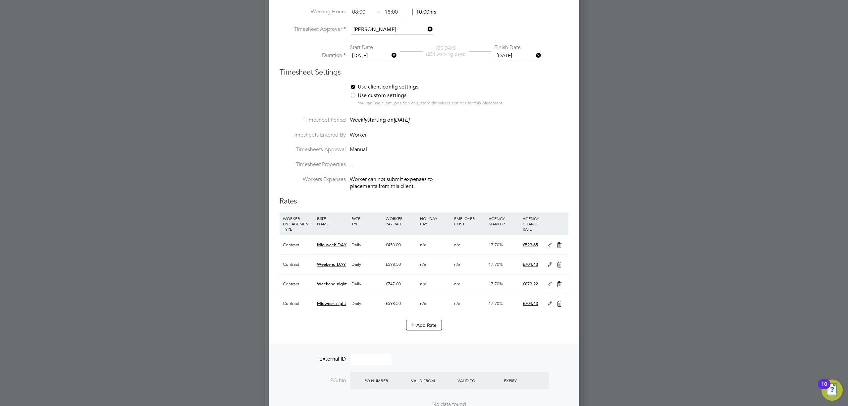
type input "100"
click at [559, 243] on icon at bounding box center [559, 245] width 8 height 5
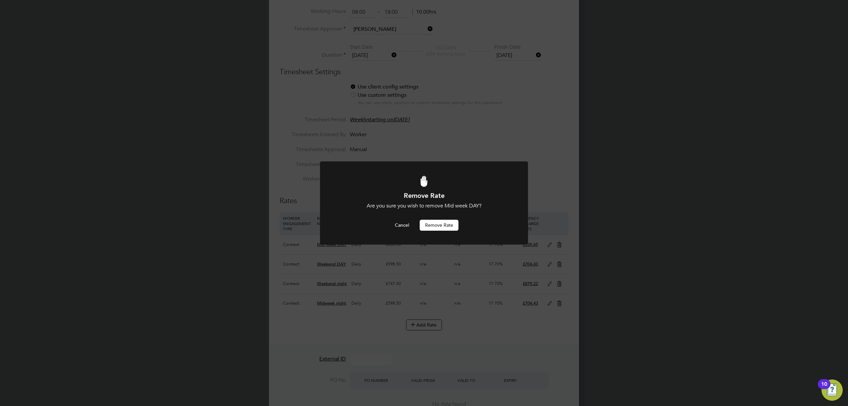
drag, startPoint x: 451, startPoint y: 226, endPoint x: 456, endPoint y: 226, distance: 5.0
click at [452, 226] on button "Remove rate" at bounding box center [439, 225] width 39 height 11
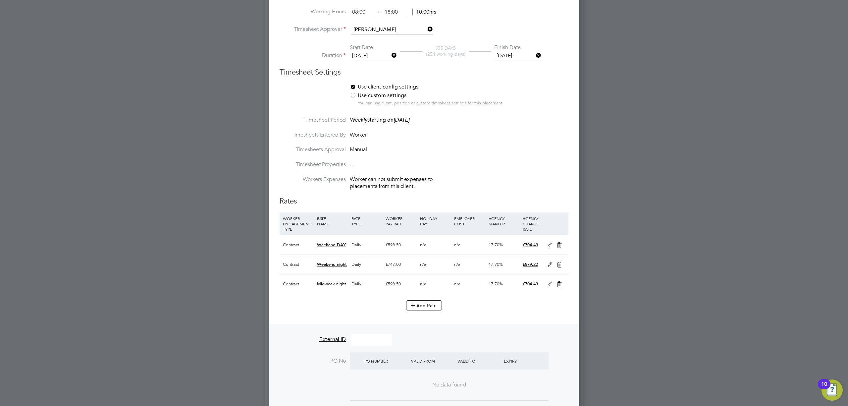
click at [556, 243] on icon at bounding box center [559, 245] width 8 height 5
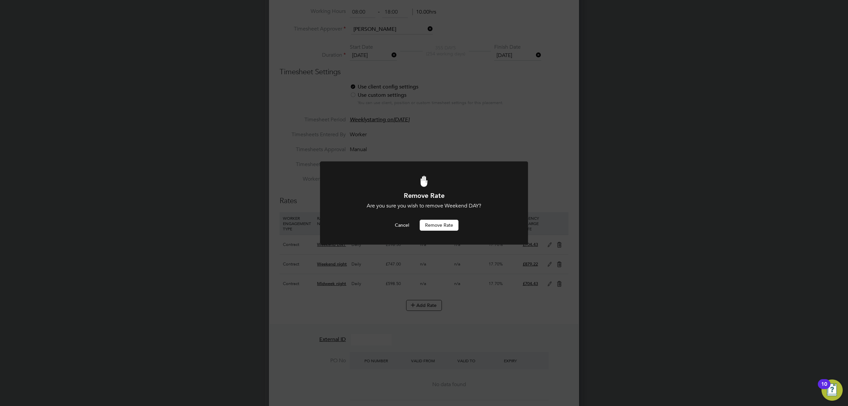
click at [457, 227] on button "Remove rate" at bounding box center [439, 225] width 39 height 11
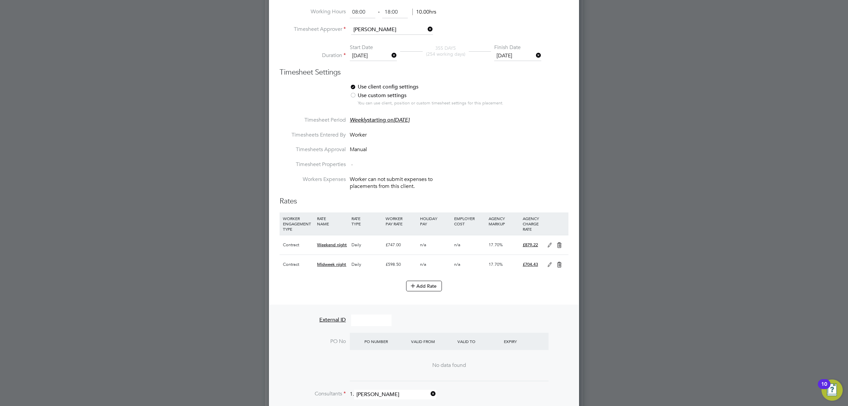
click at [560, 243] on icon at bounding box center [559, 245] width 8 height 5
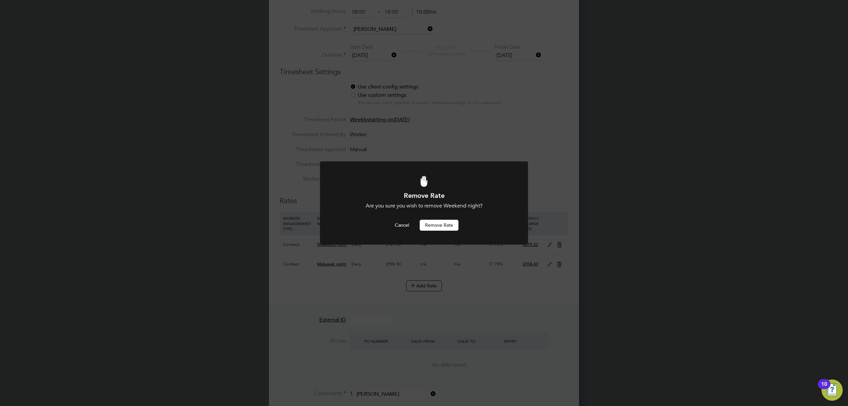
click at [435, 220] on button "Remove rate" at bounding box center [439, 225] width 39 height 11
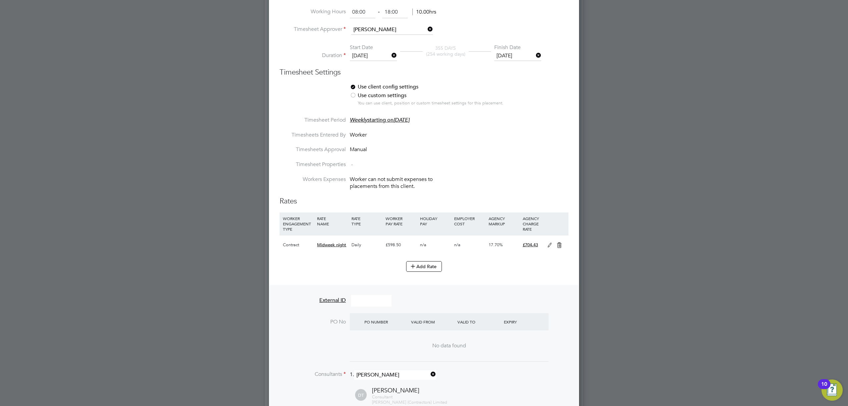
click at [559, 243] on icon at bounding box center [559, 245] width 8 height 5
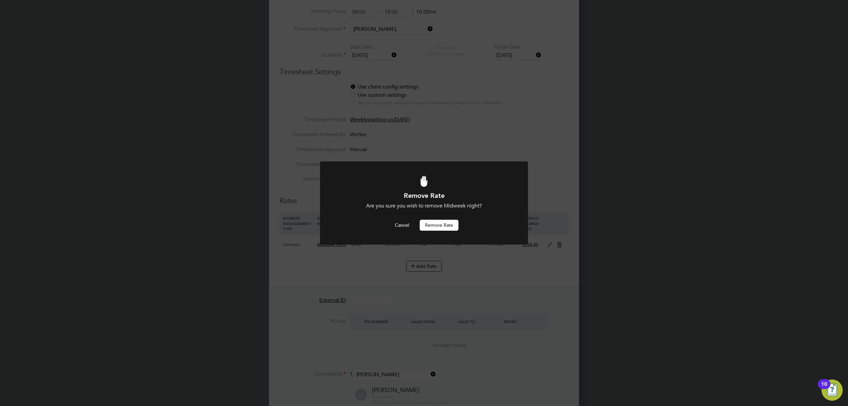
click at [439, 226] on button "Remove rate" at bounding box center [439, 225] width 39 height 11
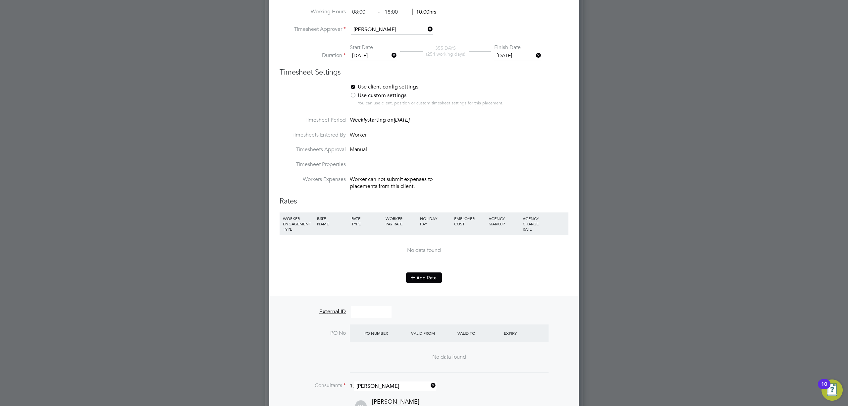
click at [424, 272] on button "Add Rate" at bounding box center [424, 277] width 36 height 11
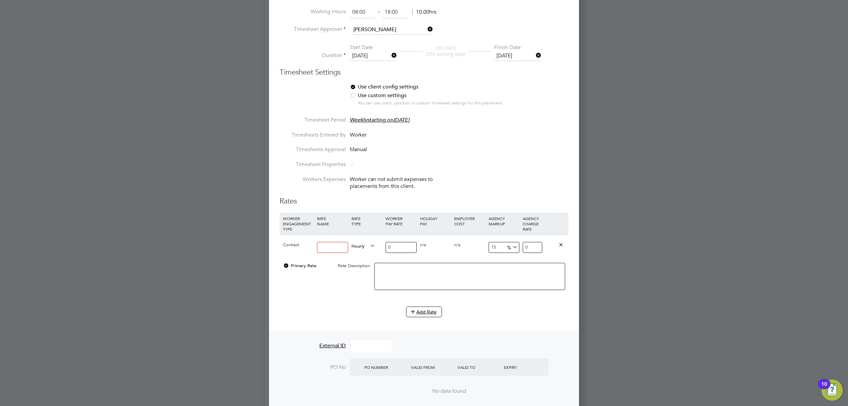
click at [320, 243] on input at bounding box center [332, 247] width 31 height 11
type input "Day rate"
drag, startPoint x: 396, startPoint y: 245, endPoint x: 354, endPoint y: 246, distance: 42.4
click at [354, 246] on div "Contract Day rate Hourly 0 0 n/a 0 n/a 15 0 % 0" at bounding box center [424, 247] width 289 height 25
type input "5"
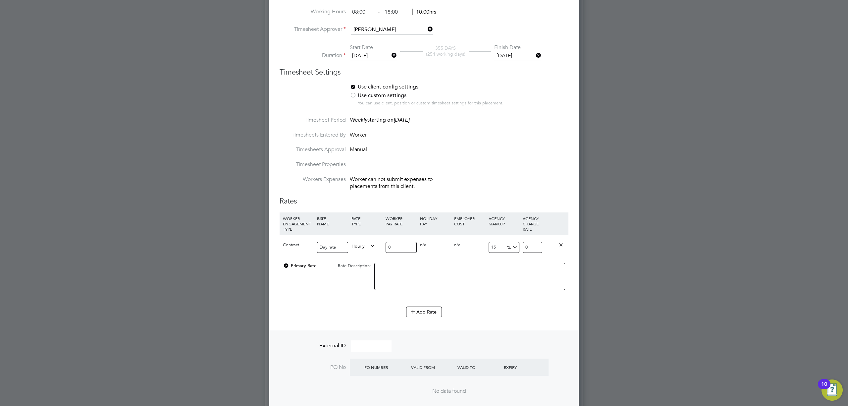
type input "5.75"
type input "50"
type input "57.5"
type input "500"
type input "575"
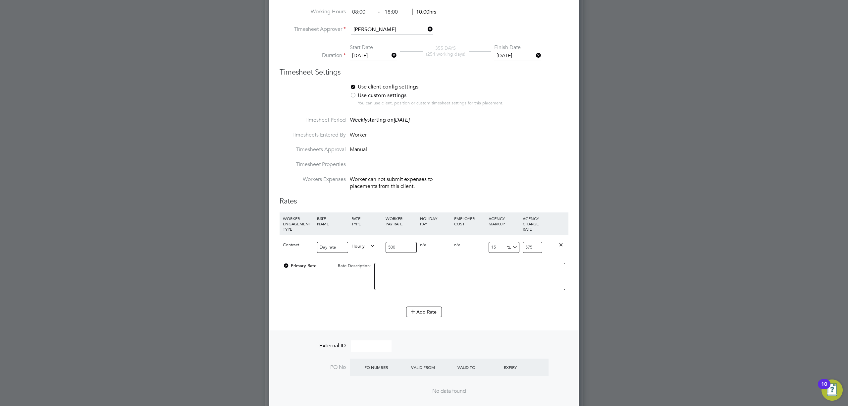
type input "500"
click at [503, 243] on input "15" at bounding box center [504, 247] width 31 height 11
type input "1"
type input "505"
type input "17"
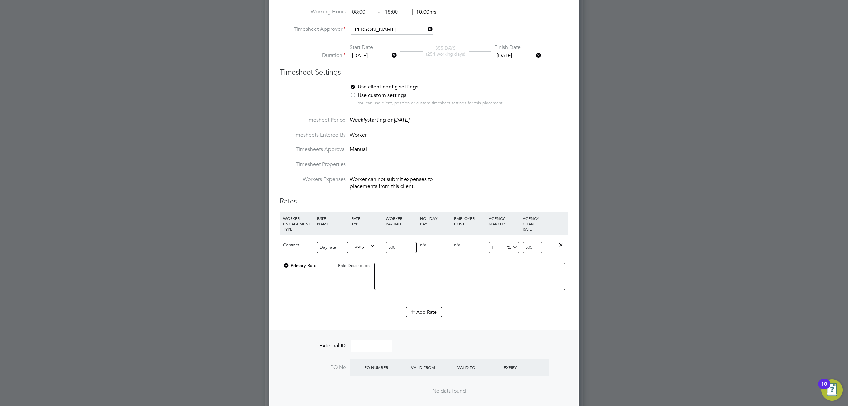
type input "585"
type input "17.6"
type input "588"
type input "17.65"
type input "588.25"
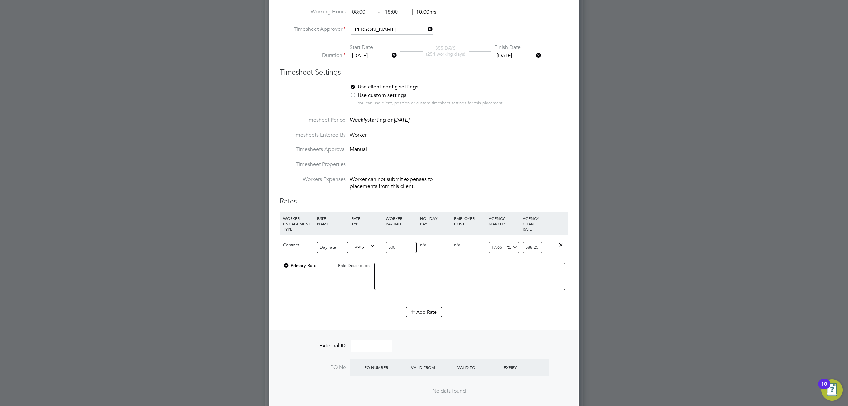
type input "17.65"
click at [517, 307] on div "Add Rate" at bounding box center [424, 312] width 289 height 11
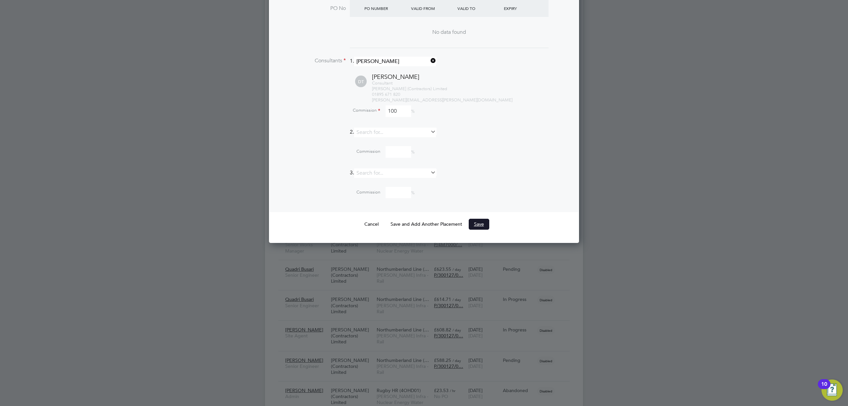
click at [478, 220] on button "Save" at bounding box center [479, 224] width 21 height 11
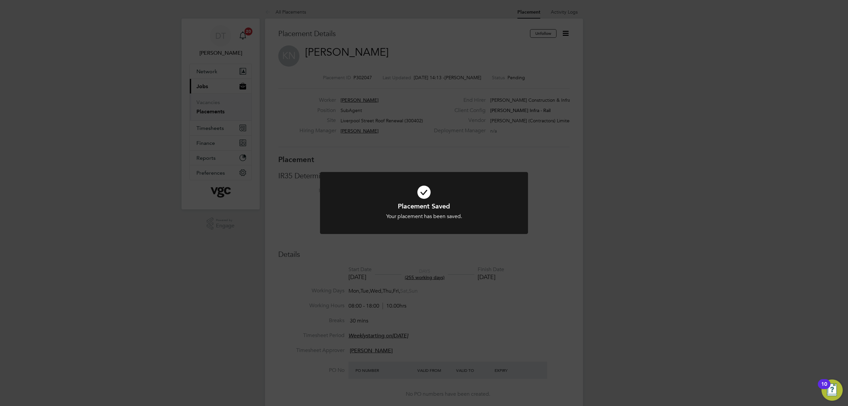
click at [549, 189] on div "Placement Saved Your placement has been saved. Cancel Okay" at bounding box center [424, 203] width 848 height 406
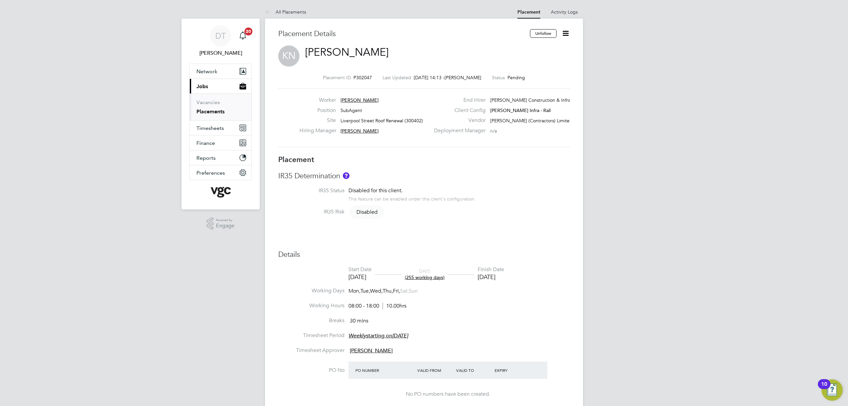
click at [565, 29] on icon at bounding box center [566, 33] width 8 height 8
click at [530, 78] on li "Start" at bounding box center [544, 80] width 49 height 9
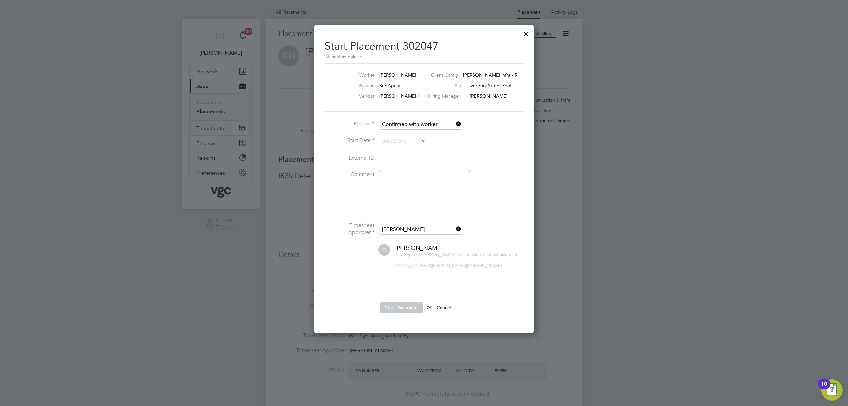
click at [431, 189] on textarea at bounding box center [425, 193] width 91 height 44
type textarea "S"
type textarea "Updating site"
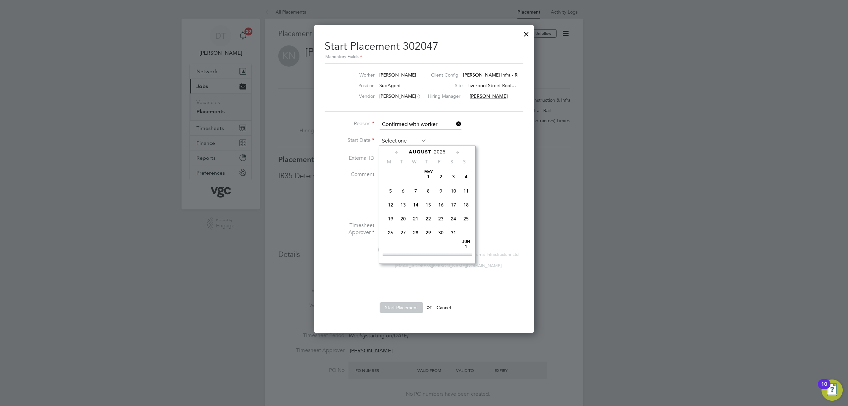
click at [405, 143] on input at bounding box center [403, 141] width 47 height 10
click at [389, 204] on span "25" at bounding box center [390, 200] width 13 height 13
type input "25 Aug 2025"
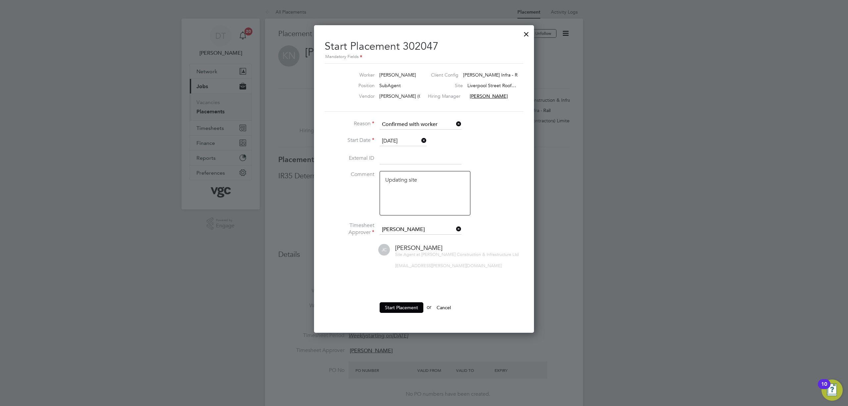
click at [433, 181] on textarea "Updating site" at bounding box center [425, 193] width 91 height 44
drag, startPoint x: 391, startPoint y: 209, endPoint x: 423, endPoint y: 190, distance: 36.5
click at [416, 191] on textarea "Updating to correct ENgage site" at bounding box center [425, 193] width 91 height 44
click at [430, 198] on textarea "Updating to correct Engage site" at bounding box center [425, 193] width 91 height 44
type textarea "Updating to correct Engage site"
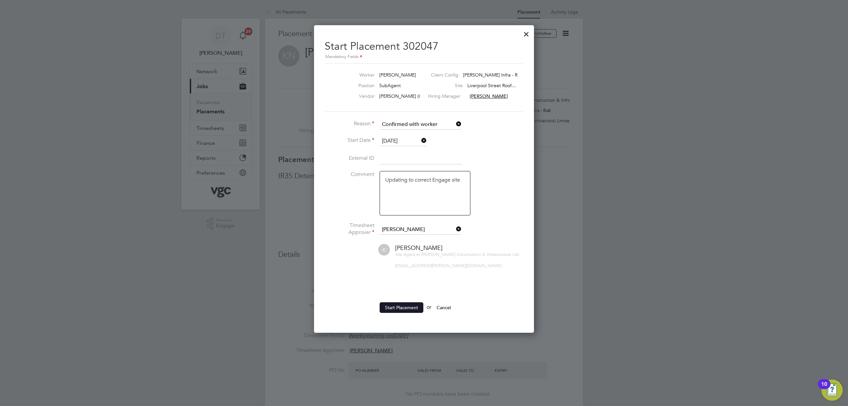
click at [398, 308] on button "Start Placement" at bounding box center [402, 307] width 44 height 11
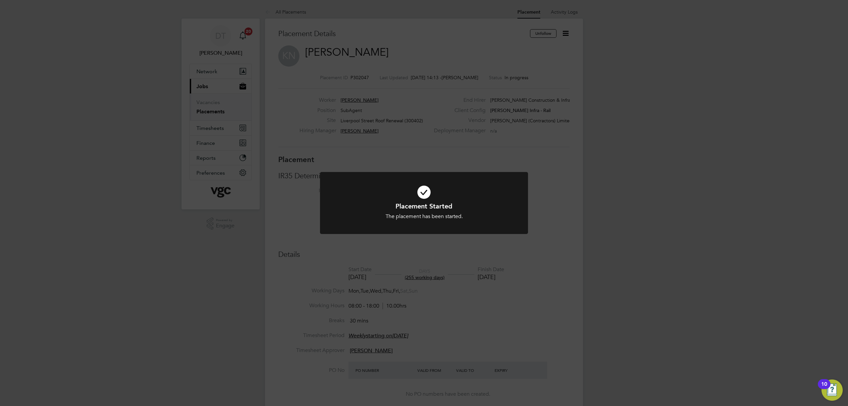
click at [335, 254] on div "Placement Started The placement has been started. Cancel Okay" at bounding box center [424, 203] width 848 height 406
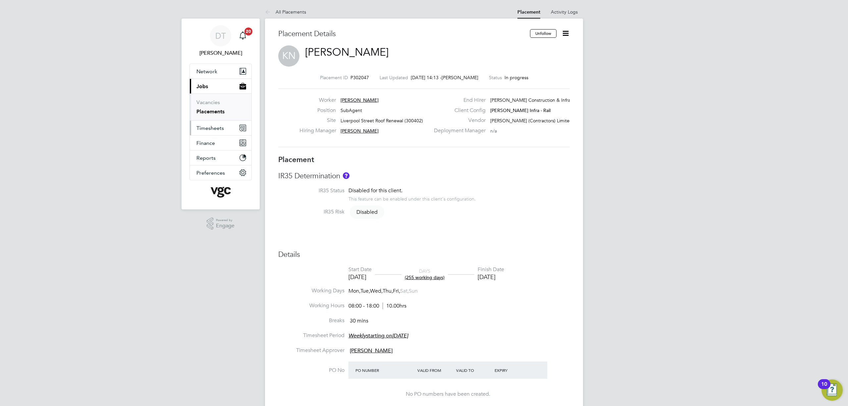
click at [200, 122] on button "Timesheets" at bounding box center [221, 128] width 62 height 15
click at [212, 125] on span "Timesheets" at bounding box center [211, 128] width 28 height 6
click at [211, 118] on link "Timesheets" at bounding box center [211, 117] width 28 height 6
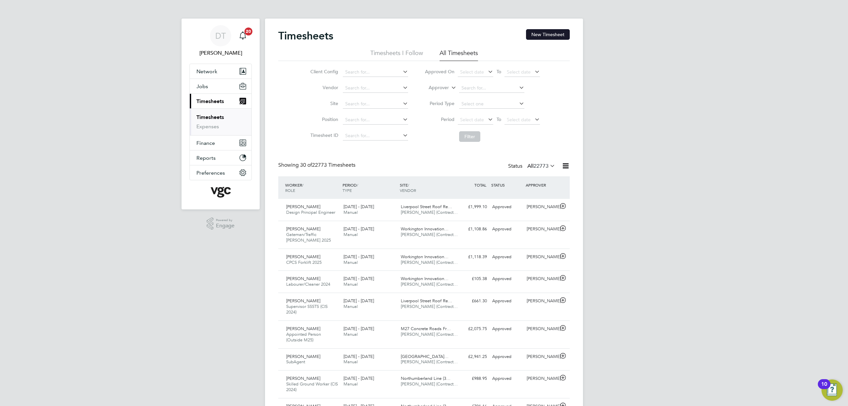
click at [541, 32] on button "New Timesheet" at bounding box center [548, 34] width 44 height 11
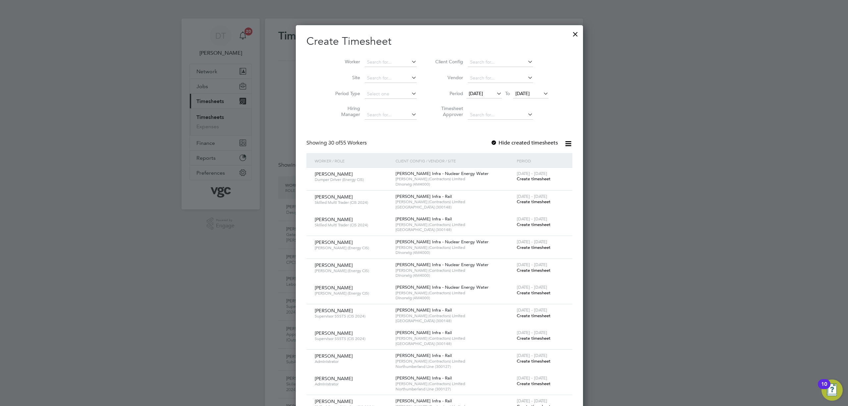
click at [469, 95] on span "13 Aug 2025" at bounding box center [476, 93] width 14 height 6
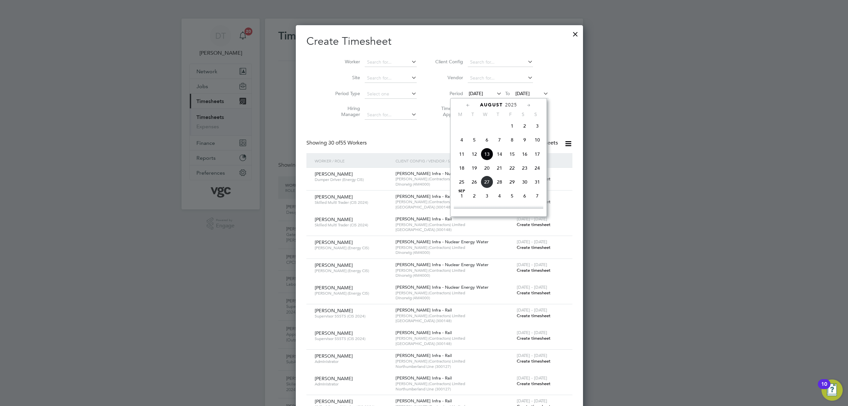
click at [509, 155] on span "15" at bounding box center [512, 154] width 13 height 13
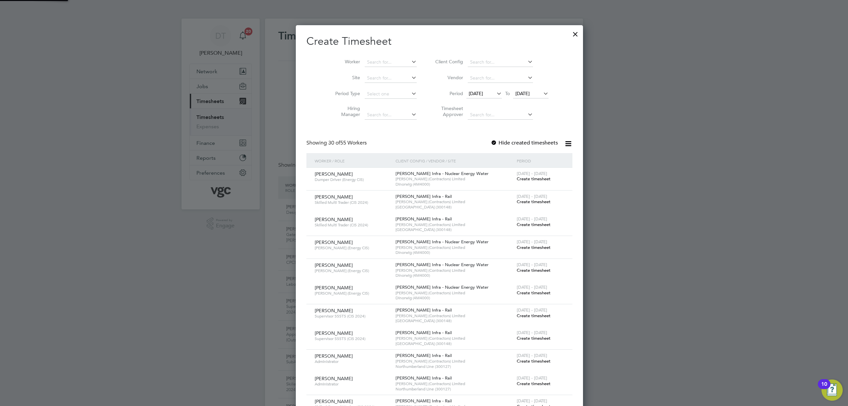
click at [516, 94] on span "20 Aug 2025" at bounding box center [523, 93] width 14 height 6
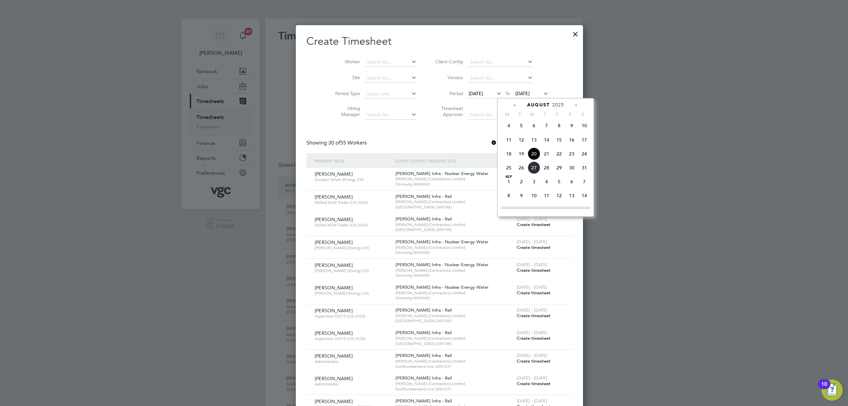
click at [571, 155] on span "23" at bounding box center [572, 153] width 13 height 13
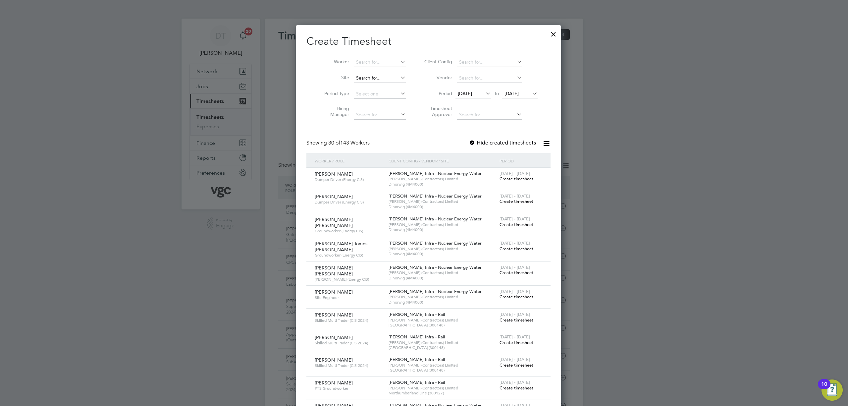
click at [360, 78] on input at bounding box center [380, 78] width 52 height 9
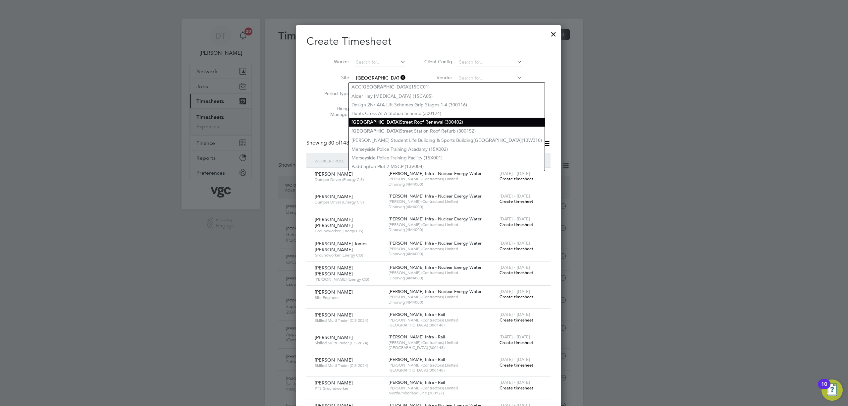
click at [401, 121] on li "Liverpool Street Roof Renewal (300402)" at bounding box center [447, 122] width 196 height 9
type input "Liverpool Street Roof Renewal (300402)"
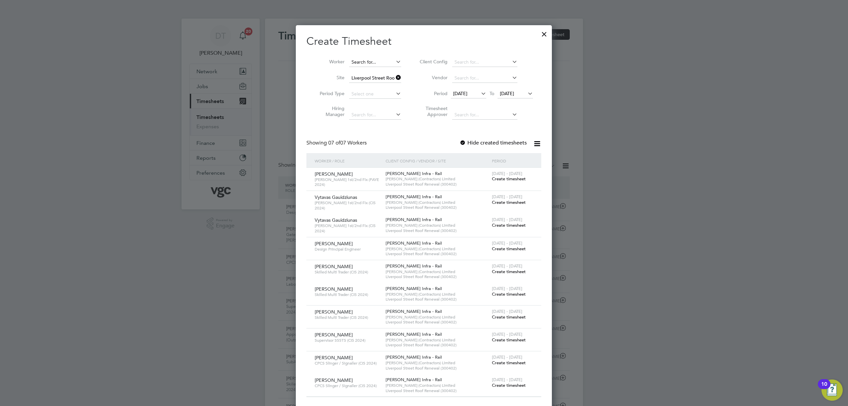
click at [383, 62] on input at bounding box center [375, 62] width 52 height 9
click at [371, 78] on li "Krish na Nkono" at bounding box center [398, 80] width 98 height 9
type input "[PERSON_NAME]"
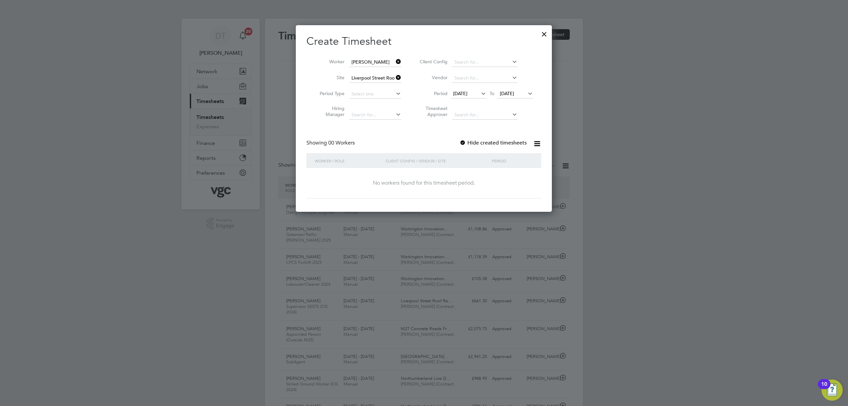
click at [468, 93] on span "15 Aug 2025" at bounding box center [460, 93] width 14 height 6
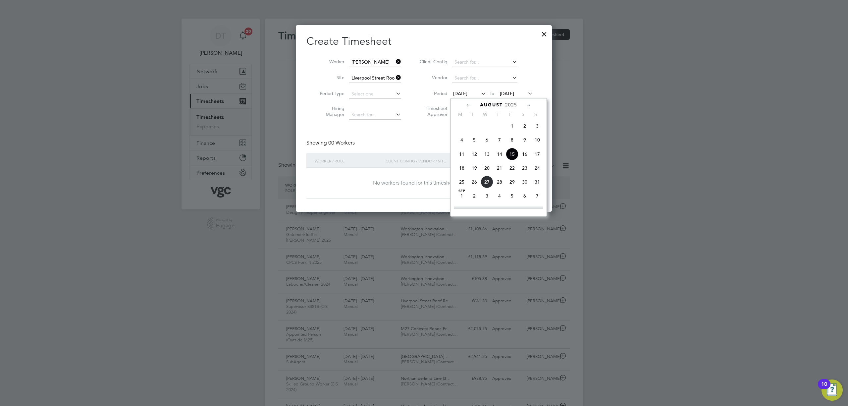
click at [475, 154] on span "12" at bounding box center [474, 154] width 13 height 13
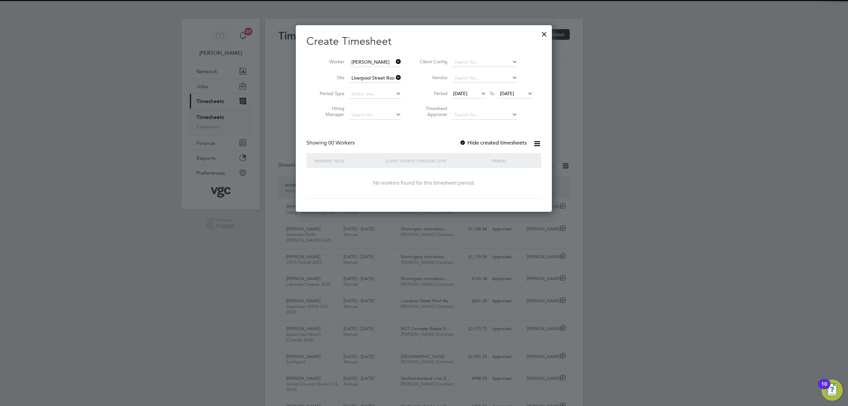
click at [514, 90] on span "23 Aug 2025" at bounding box center [507, 93] width 14 height 6
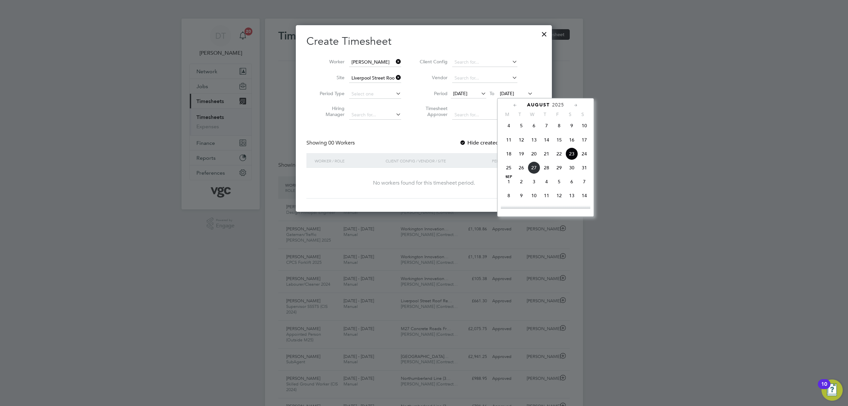
click at [550, 171] on span "28" at bounding box center [546, 167] width 13 height 13
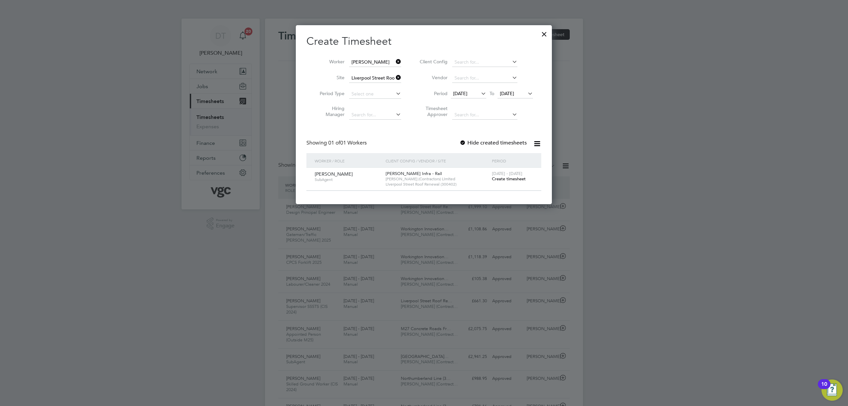
drag, startPoint x: 545, startPoint y: 32, endPoint x: 538, endPoint y: 35, distance: 7.9
click at [545, 32] on div at bounding box center [544, 33] width 12 height 12
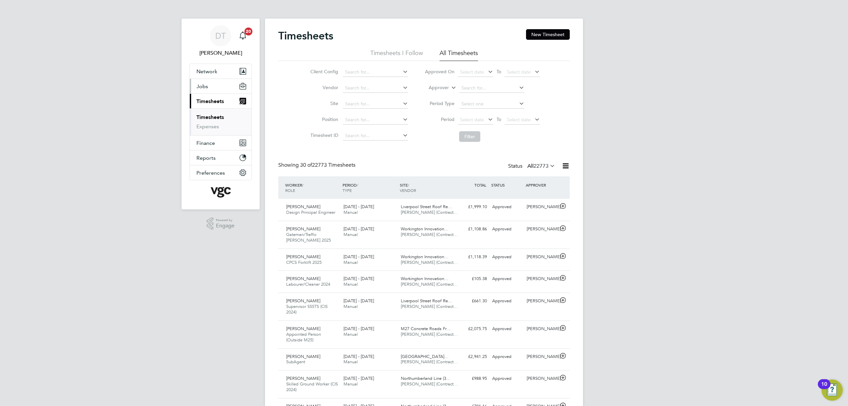
click at [210, 87] on button "Jobs" at bounding box center [221, 86] width 62 height 15
click at [220, 115] on li "Placements" at bounding box center [222, 111] width 50 height 7
click at [220, 111] on link "Placements" at bounding box center [211, 111] width 28 height 6
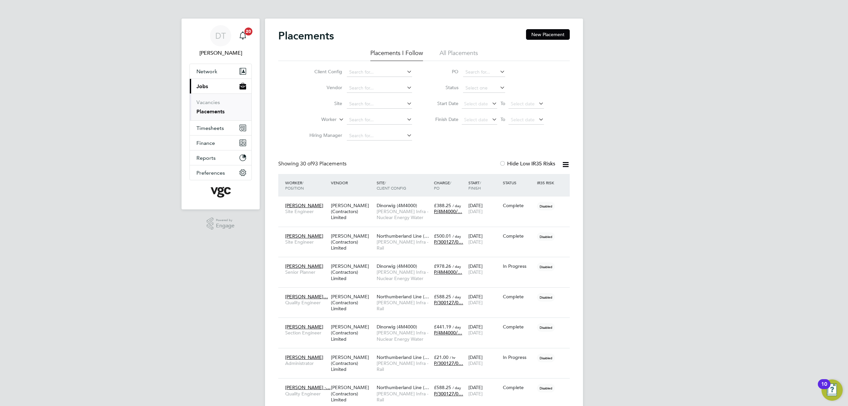
click at [463, 56] on li "All Placements" at bounding box center [459, 55] width 38 height 12
click at [370, 105] on input at bounding box center [379, 103] width 65 height 9
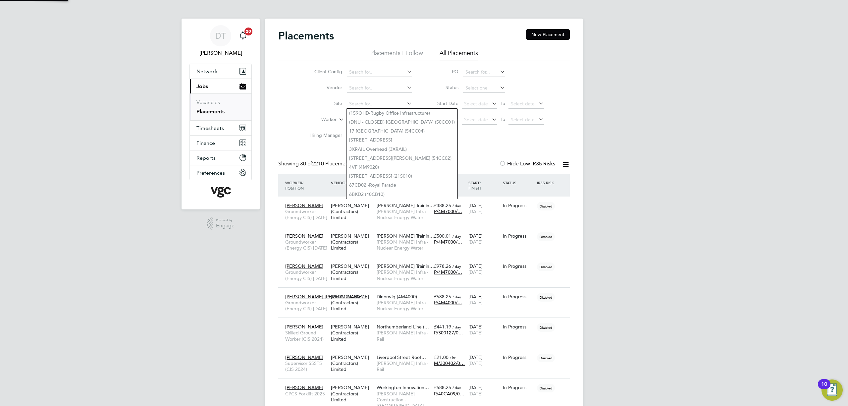
drag, startPoint x: 312, startPoint y: 118, endPoint x: 327, endPoint y: 117, distance: 14.7
click at [312, 118] on label "Worker" at bounding box center [318, 119] width 38 height 7
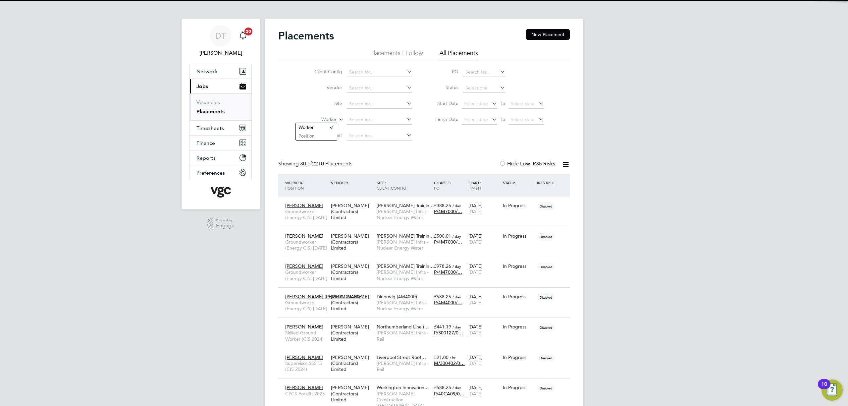
click at [352, 116] on input at bounding box center [379, 119] width 65 height 9
click at [377, 145] on li "Kris hna Nkono" at bounding box center [388, 146] width 82 height 9
type input "[PERSON_NAME]"
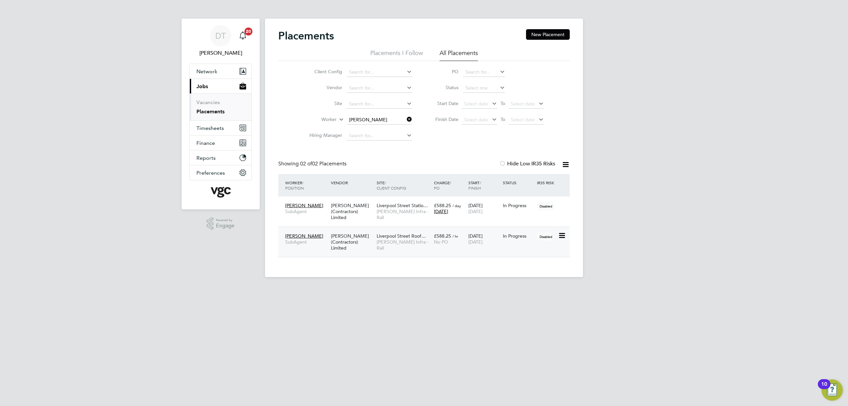
click at [561, 236] on icon at bounding box center [561, 236] width 7 height 8
click at [480, 244] on span "14 Aug 2026" at bounding box center [476, 242] width 14 height 6
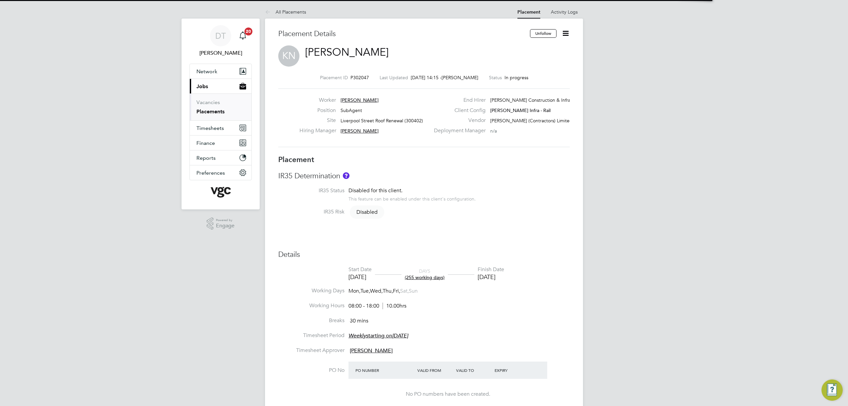
click at [562, 32] on icon at bounding box center [566, 33] width 8 height 8
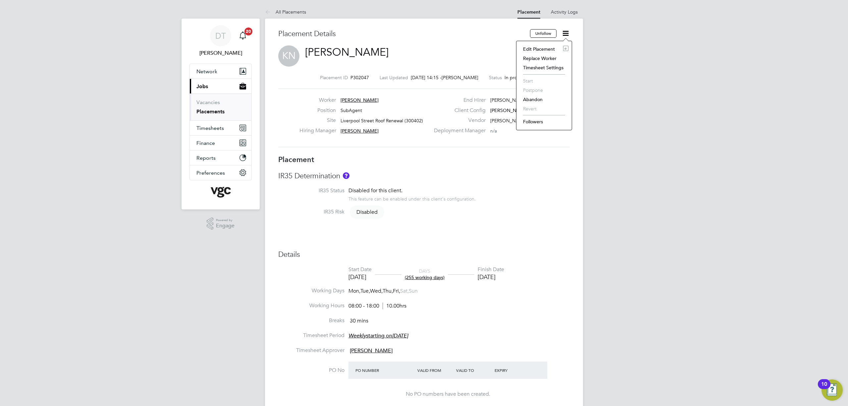
click at [541, 51] on li "Edit Placement e" at bounding box center [544, 48] width 49 height 9
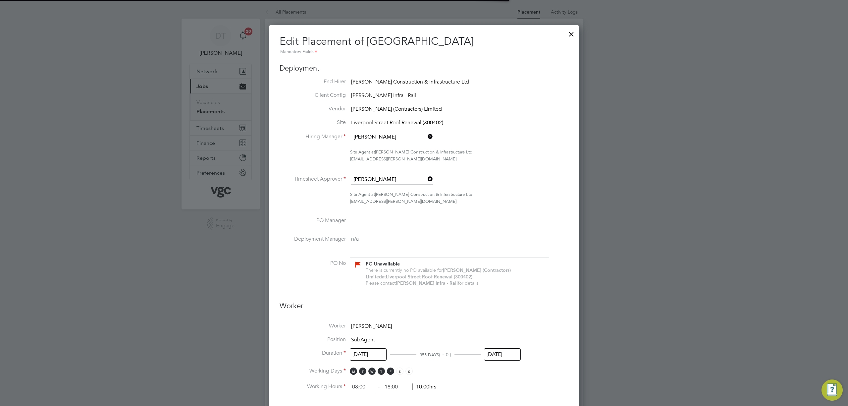
scroll to position [3, 3]
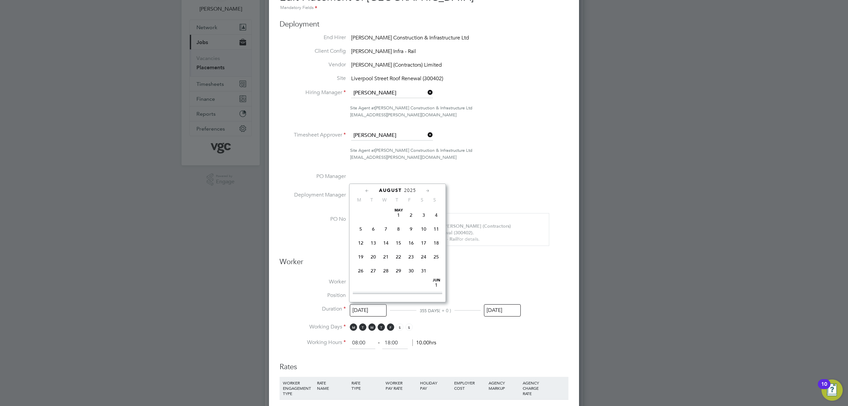
click at [357, 304] on input "[DATE]" at bounding box center [368, 310] width 37 height 12
click at [360, 229] on span "18" at bounding box center [361, 224] width 13 height 13
type input "[DATE]"
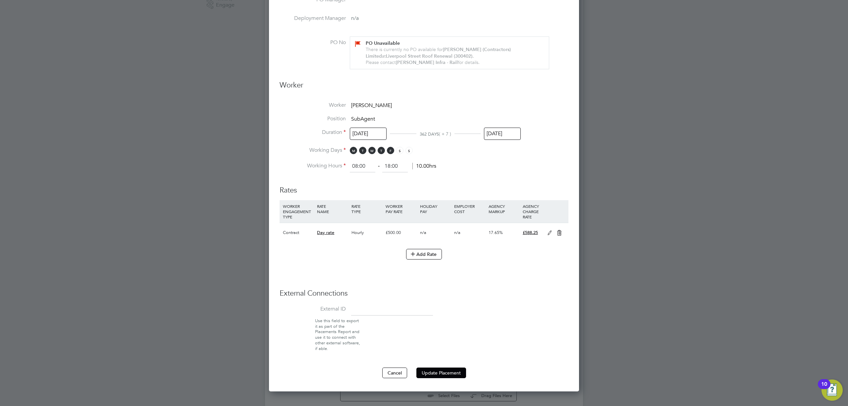
click at [444, 370] on button "Update Placement" at bounding box center [442, 372] width 50 height 11
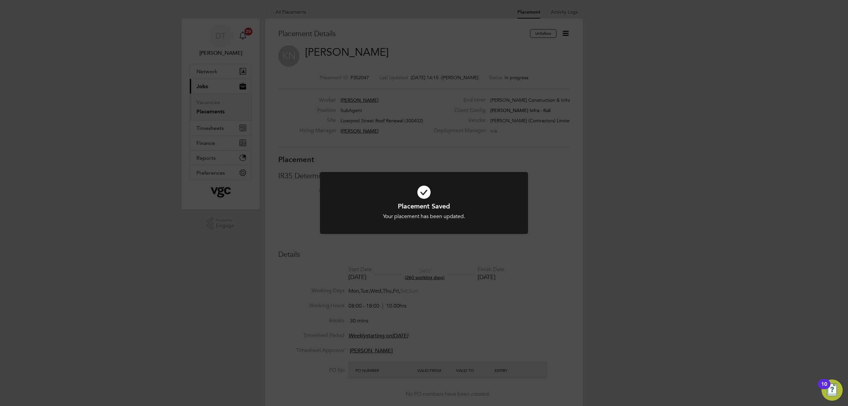
click at [203, 129] on div "Placement Saved Your placement has been updated. Cancel Okay" at bounding box center [424, 203] width 848 height 406
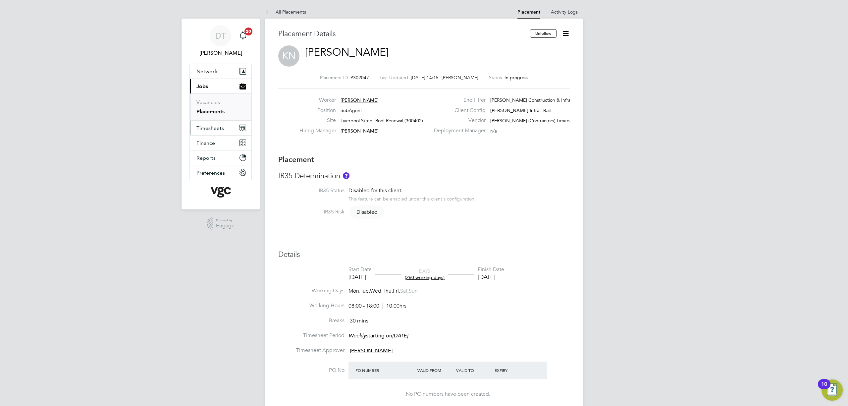
click at [205, 129] on span "Timesheets" at bounding box center [211, 128] width 28 height 6
click at [207, 131] on span "Timesheets" at bounding box center [211, 128] width 28 height 6
click at [212, 119] on link "Timesheets" at bounding box center [211, 117] width 28 height 6
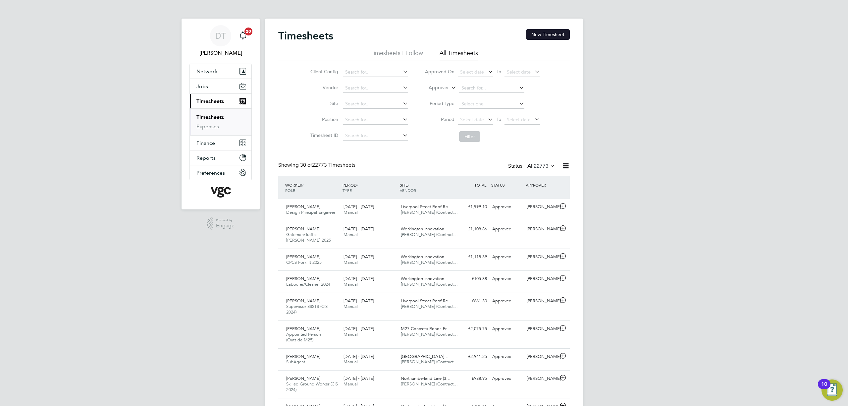
click at [539, 34] on button "New Timesheet" at bounding box center [548, 34] width 44 height 11
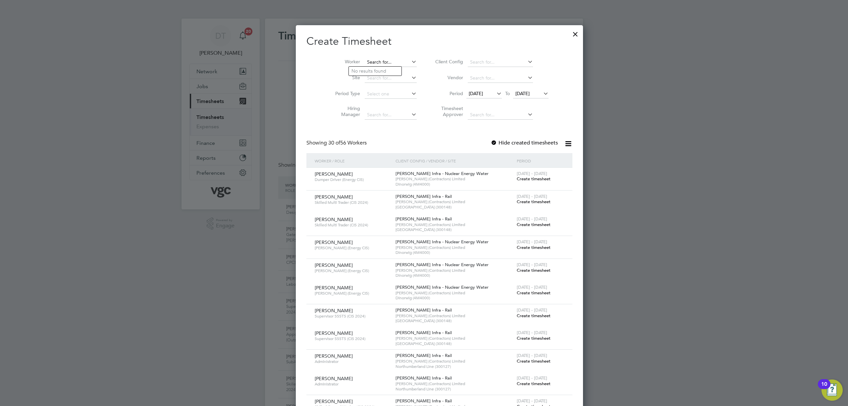
click at [367, 63] on input at bounding box center [391, 62] width 52 height 9
click at [384, 103] on li "[PERSON_NAME]" at bounding box center [390, 107] width 82 height 9
type input "[PERSON_NAME]"
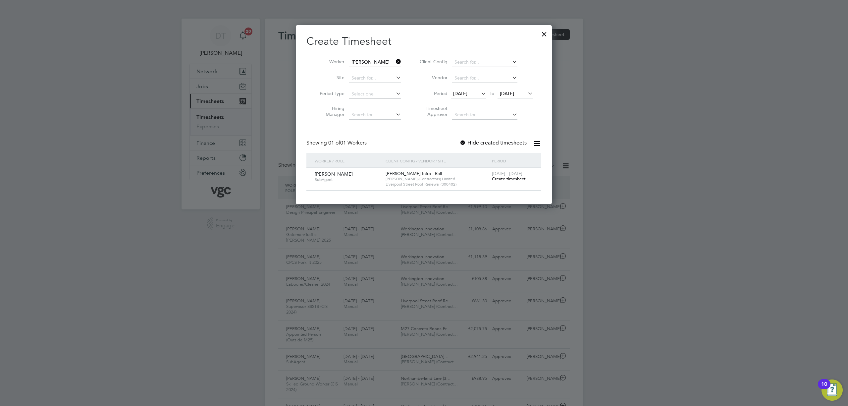
click at [505, 180] on span "Create timesheet" at bounding box center [509, 179] width 34 height 6
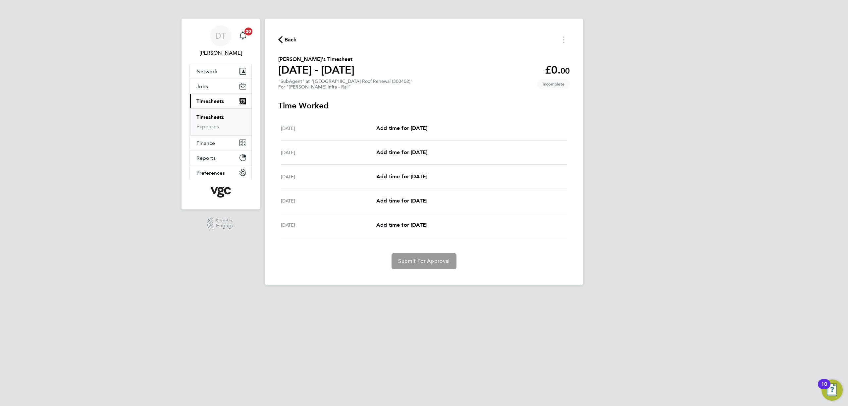
click at [394, 123] on div "Mon 18 Aug Add time for Mon 18 Aug Add time for Mon 18 Aug" at bounding box center [424, 128] width 286 height 24
click at [392, 133] on div "Mon 18 Aug Add time for Mon 18 Aug Add time for Mon 18 Aug" at bounding box center [424, 128] width 286 height 24
click at [404, 128] on span "Add time for Mon 18 Aug" at bounding box center [401, 128] width 51 height 6
select select "30"
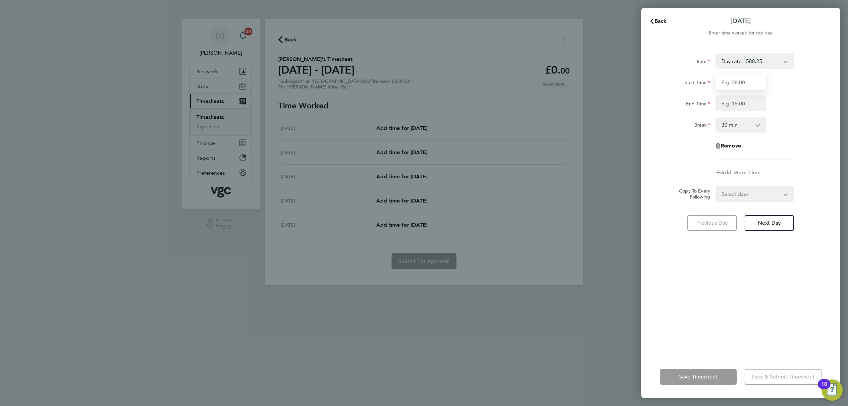
drag, startPoint x: 747, startPoint y: 80, endPoint x: 729, endPoint y: 81, distance: 17.9
click at [729, 81] on input "Start Time" at bounding box center [741, 82] width 50 height 16
type input "08:00"
click at [755, 105] on input "End Time" at bounding box center [741, 103] width 50 height 16
type input "17:30"
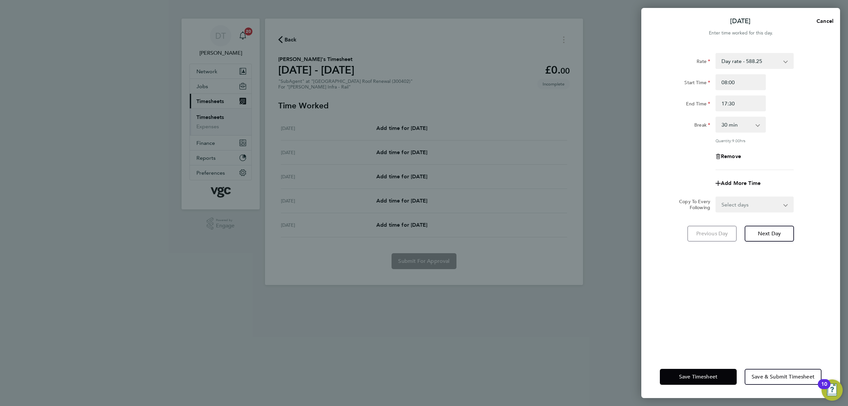
click at [691, 159] on div "Rate Day rate - 588.25 Start Time 08:00 End Time 17:30 Break 0 min 15 min 30 mi…" at bounding box center [741, 111] width 162 height 117
click at [726, 201] on select "Select days Day Tuesday Wednesday Thursday Friday" at bounding box center [751, 204] width 70 height 15
select select "TUE"
click at [716, 197] on select "Select days Day Tuesday Wednesday Thursday Friday" at bounding box center [751, 204] width 70 height 15
select select "2025-08-22"
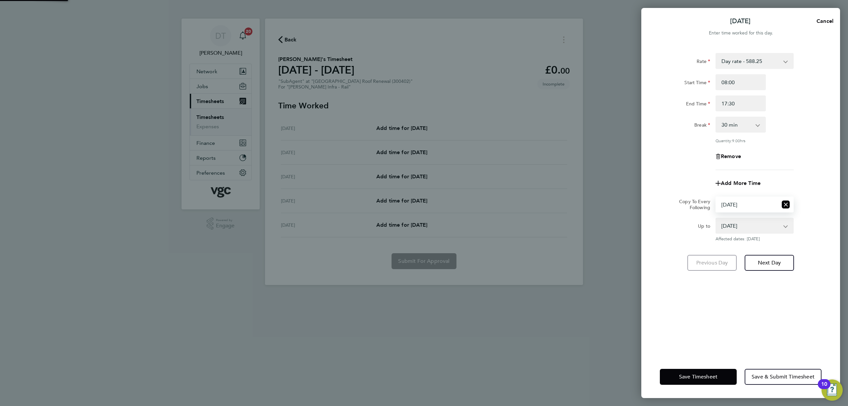
click at [735, 207] on select "Select days Day Tuesday Wednesday Thursday Friday" at bounding box center [747, 204] width 62 height 15
click at [716, 197] on select "Select days Day Tuesday Wednesday Thursday Friday" at bounding box center [747, 204] width 62 height 15
click at [736, 203] on select "Select days Day Tuesday Wednesday Thursday Friday" at bounding box center [747, 204] width 62 height 15
click at [716, 197] on select "Select days Day Tuesday Wednesday Thursday Friday" at bounding box center [747, 204] width 62 height 15
click at [736, 201] on select "Select days Day Tuesday Wednesday Thursday Friday" at bounding box center [747, 204] width 62 height 15
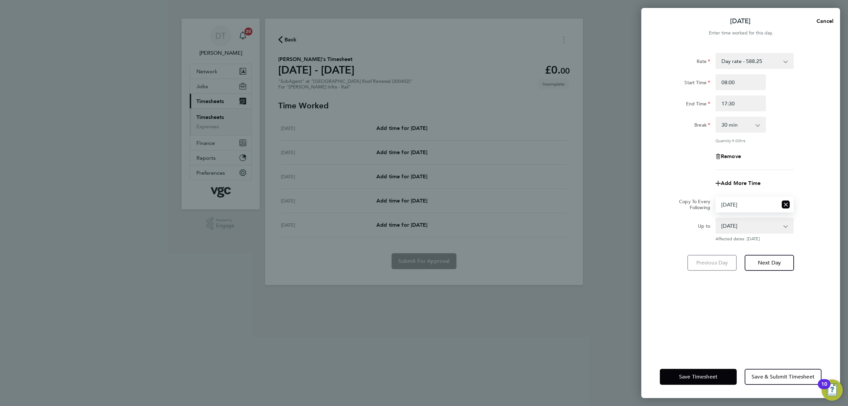
select select "FRI"
click at [716, 197] on select "Select days Day Tuesday Wednesday Thursday Friday" at bounding box center [747, 204] width 62 height 15
click at [763, 263] on span "Next Day" at bounding box center [769, 262] width 23 height 7
select select "30"
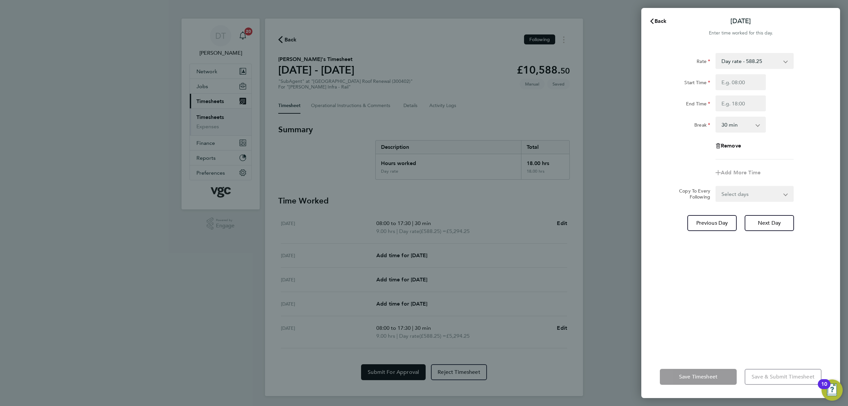
click at [731, 193] on select "Select days Day Wednesday Thursday Friday" at bounding box center [751, 194] width 70 height 15
select select "WED"
click at [716, 187] on select "Select days Day Wednesday Thursday Friday" at bounding box center [751, 194] width 70 height 15
select select "2025-08-22"
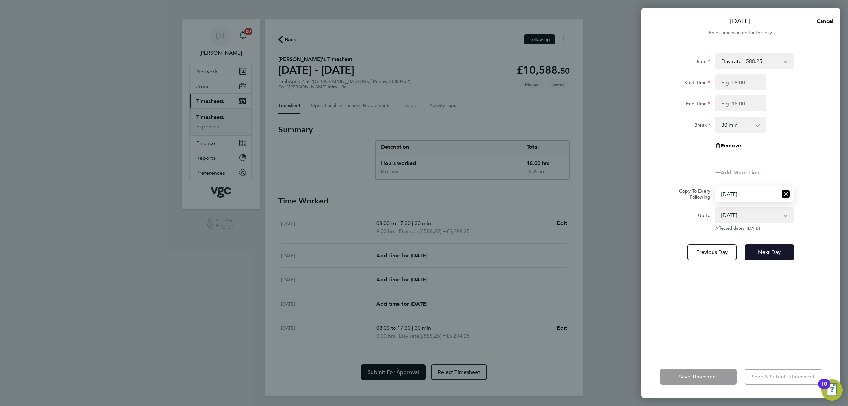
click at [759, 246] on button "Next Day" at bounding box center [769, 252] width 49 height 16
select select "0: null"
select select "30"
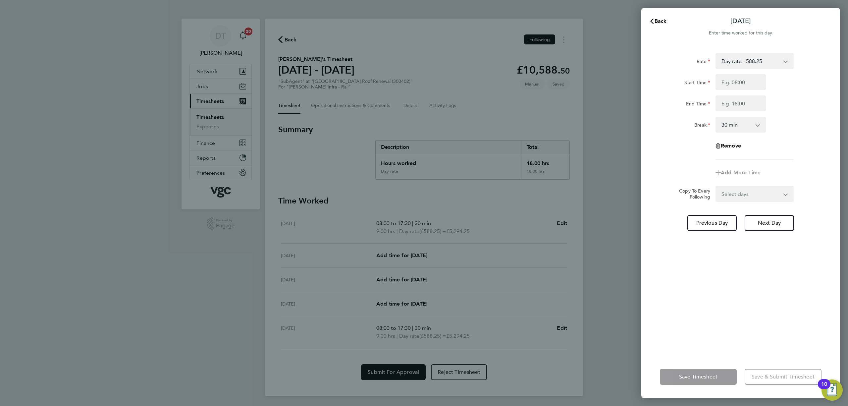
drag, startPoint x: 744, startPoint y: 197, endPoint x: 744, endPoint y: 200, distance: 3.6
click at [744, 197] on select "Select days Day Thursday Friday" at bounding box center [751, 194] width 70 height 15
select select "THU"
click at [716, 187] on select "Select days Day Thursday Friday" at bounding box center [751, 194] width 70 height 15
select select "2025-08-22"
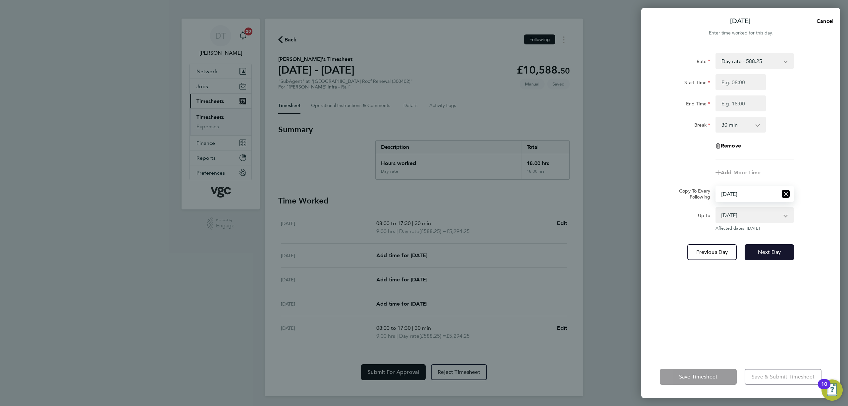
click at [762, 251] on span "Next Day" at bounding box center [769, 252] width 23 height 7
select select "0: null"
select select "30"
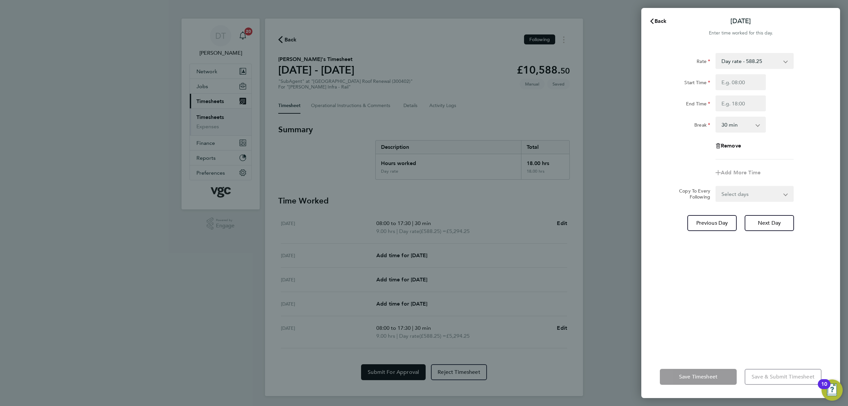
click at [720, 378] on app-form-button "Save Timesheet" at bounding box center [700, 377] width 81 height 16
click at [576, 213] on div "Back Thu 21 Aug Enter time worked for this day. Rate Day rate - 588.25 Start Ti…" at bounding box center [424, 203] width 848 height 406
click at [736, 81] on input "Start Time" at bounding box center [741, 82] width 50 height 16
type input "08:00"
type input "17:30"
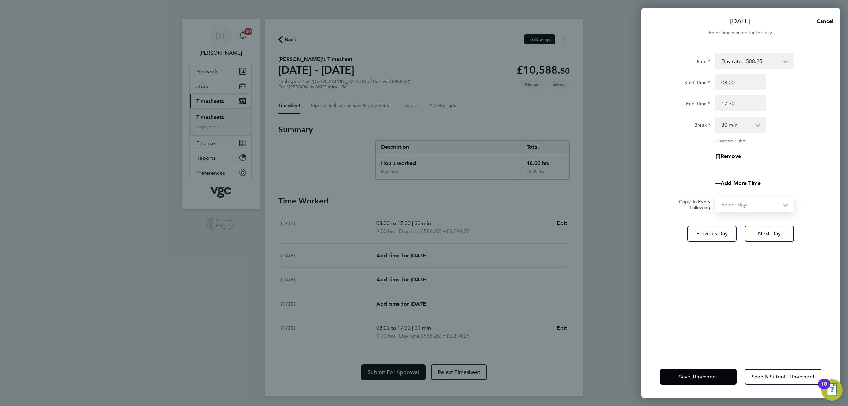
drag, startPoint x: 726, startPoint y: 191, endPoint x: 729, endPoint y: 199, distance: 9.1
click at [727, 191] on form "Rate Day rate - 588.25 Start Time 08:00 End Time 17:30 Break 0 min 15 min 30 mi…" at bounding box center [741, 132] width 162 height 159
select select "FRI"
click at [716, 197] on select "Select days Friday" at bounding box center [751, 204] width 70 height 15
click at [763, 259] on span "Next Day" at bounding box center [769, 262] width 23 height 7
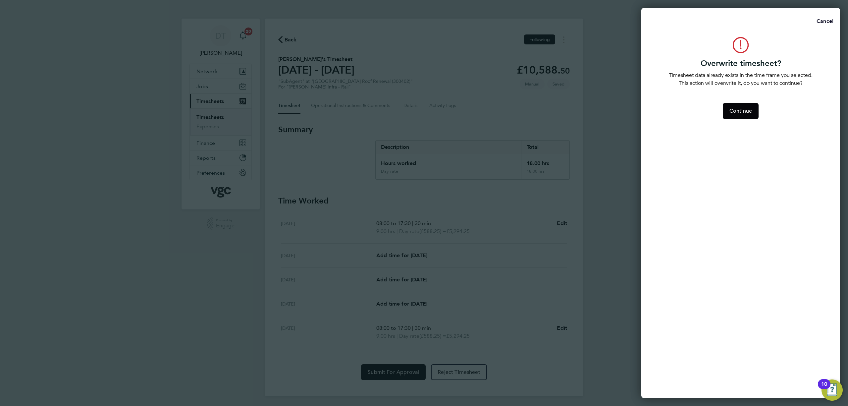
click at [819, 23] on span "Cancel" at bounding box center [824, 21] width 19 height 6
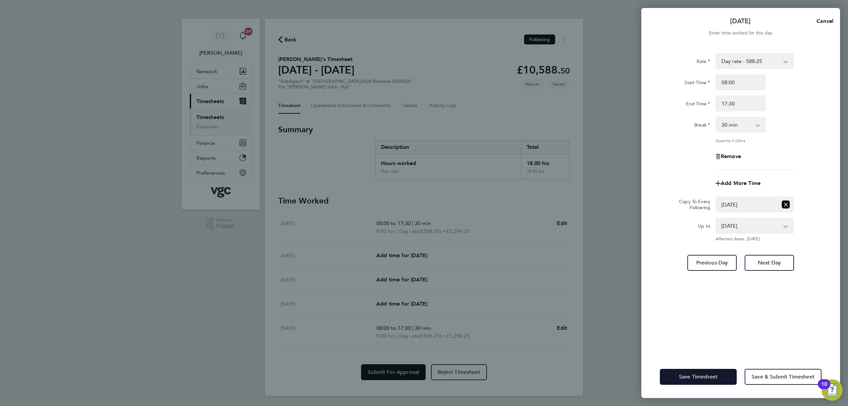
click at [714, 379] on span "Save Timesheet" at bounding box center [698, 376] width 38 height 7
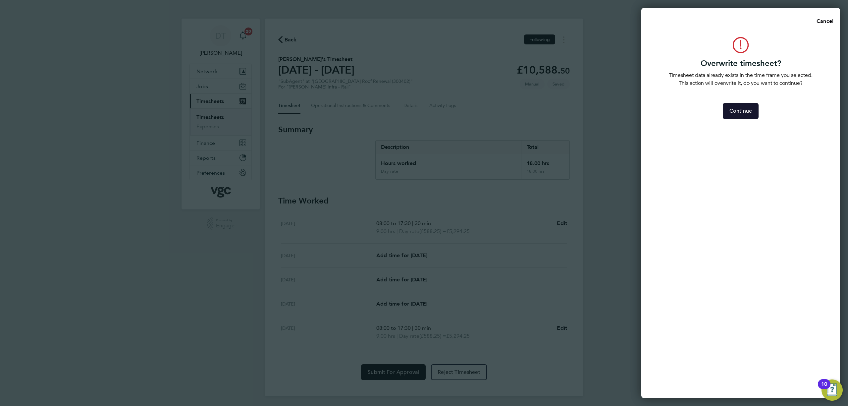
click at [744, 113] on span "Continue" at bounding box center [741, 111] width 23 height 7
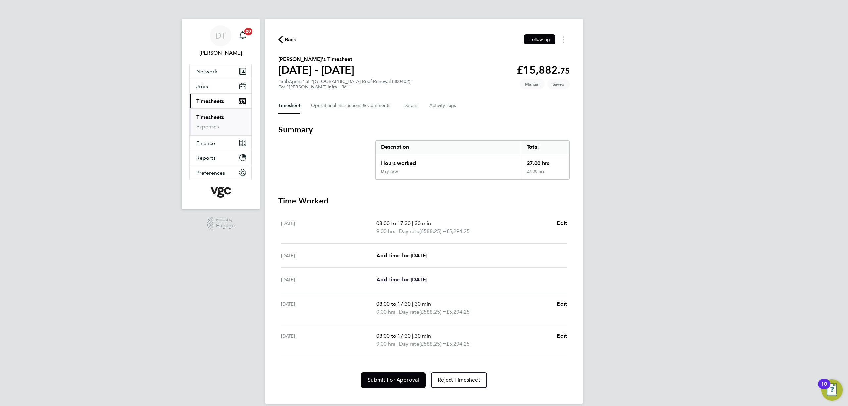
click at [419, 276] on span "Add time for Wed 20 Aug" at bounding box center [401, 279] width 51 height 6
select select "30"
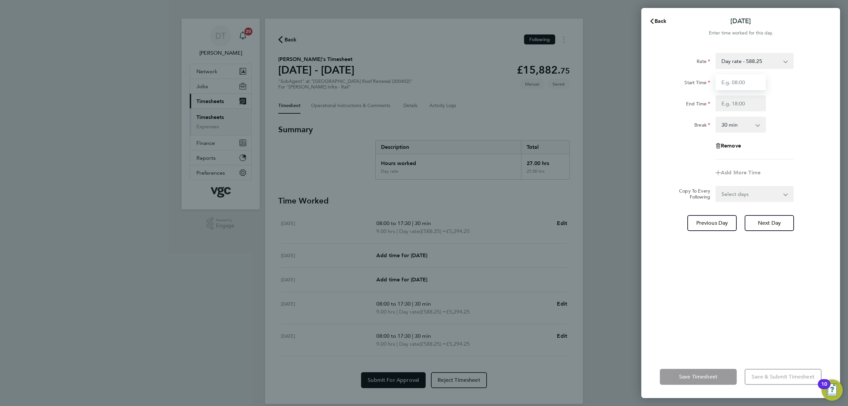
click at [733, 81] on input "Start Time" at bounding box center [741, 82] width 50 height 16
type input "08:00"
type input "17:30"
click at [735, 197] on select "Select days Day Thursday Friday" at bounding box center [751, 194] width 70 height 15
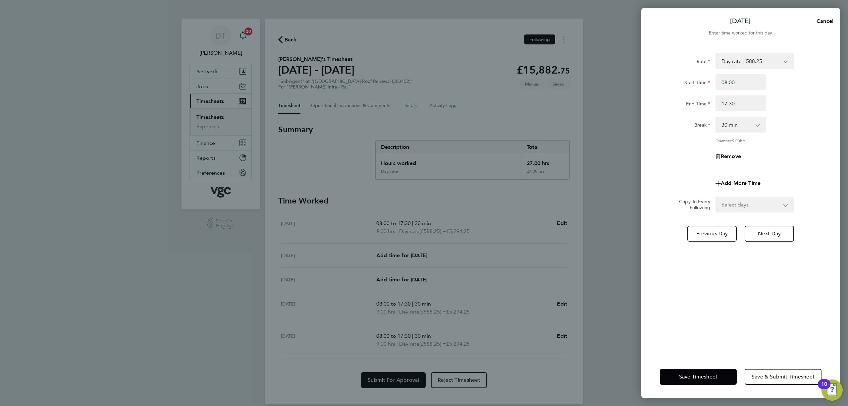
drag, startPoint x: 650, startPoint y: 214, endPoint x: 682, endPoint y: 229, distance: 35.0
click at [651, 214] on div "Rate Day rate - 588.25 Start Time 08:00 End Time 17:30 Break 0 min 15 min 30 mi…" at bounding box center [741, 200] width 199 height 311
click at [687, 377] on span "Save Timesheet" at bounding box center [698, 376] width 38 height 7
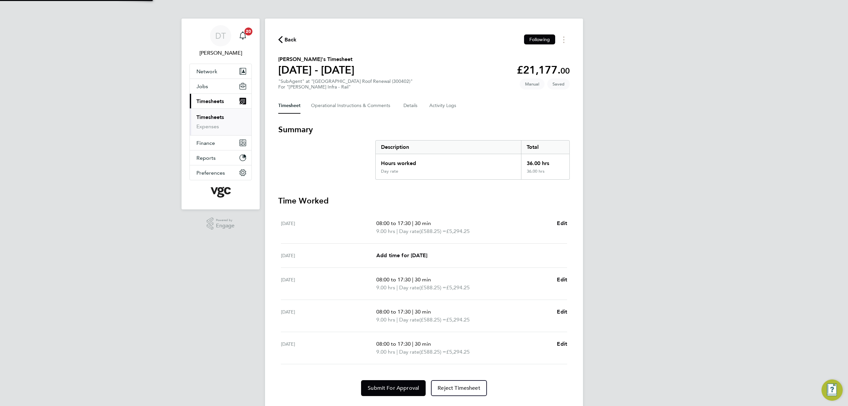
click at [408, 251] on div "Tue 19 Aug Add time for Tue 19 Aug Add time for Tue 19 Aug" at bounding box center [424, 256] width 286 height 24
click at [414, 258] on span "Add time for Tue 19 Aug" at bounding box center [401, 255] width 51 height 6
select select "30"
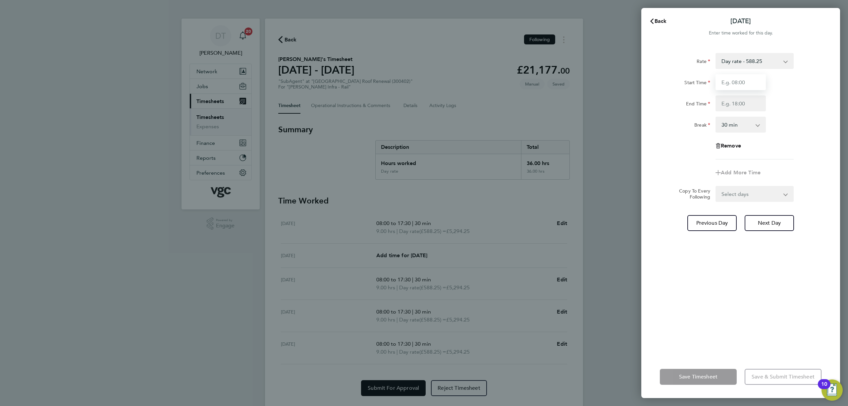
click at [735, 80] on input "Start Time" at bounding box center [741, 82] width 50 height 16
type input "08:00"
type input "17:30"
click at [669, 169] on app-timesheet-line-form-group "Rate Day rate - 588.25 Start Time 08:00 End Time 17:30 Break 0 min 15 min 30 mi…" at bounding box center [741, 117] width 162 height 128
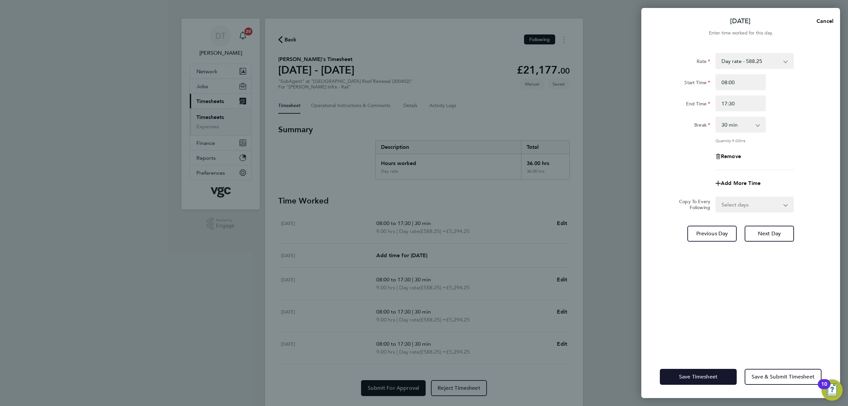
click at [688, 372] on button "Save Timesheet" at bounding box center [698, 377] width 77 height 16
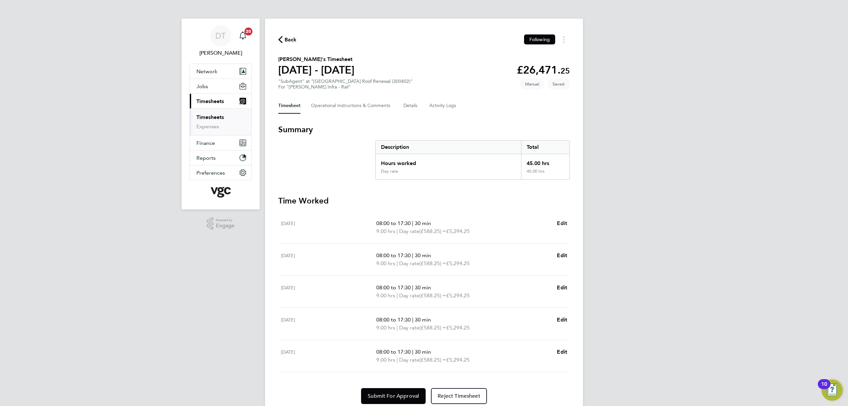
click at [565, 224] on span "Edit" at bounding box center [562, 223] width 10 height 6
select select "30"
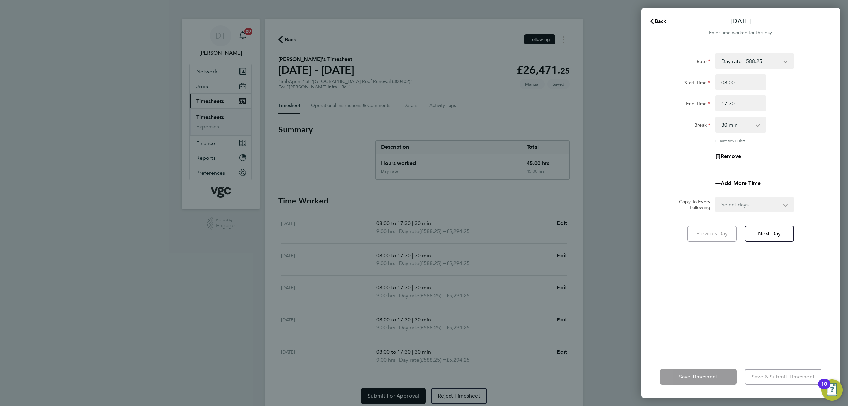
click at [740, 123] on select "0 min 15 min 30 min 45 min 60 min 75 min 90 min" at bounding box center [736, 124] width 41 height 15
click at [743, 65] on select "Day rate - 588.25" at bounding box center [750, 61] width 69 height 15
click at [669, 96] on div "End Time" at bounding box center [685, 101] width 50 height 13
click at [609, 292] on div "Back Mon 18 Aug Enter time worked for this day. Rate Day rate - 588.25 Start Ti…" at bounding box center [424, 203] width 848 height 406
click at [653, 24] on button "Back" at bounding box center [658, 21] width 31 height 13
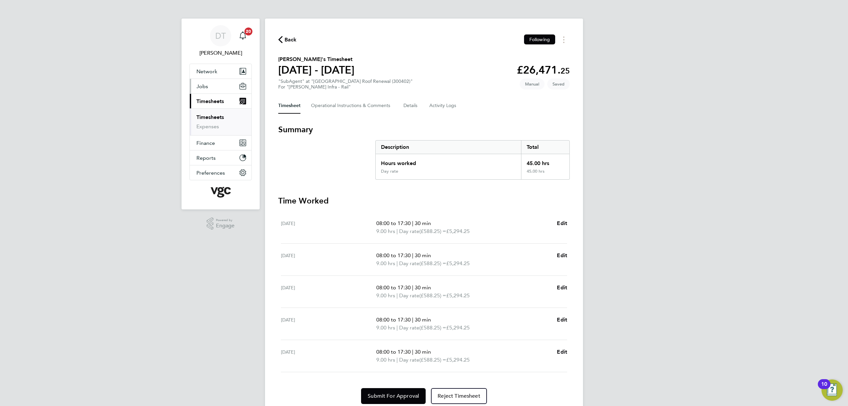
click at [205, 89] on button "Jobs" at bounding box center [221, 86] width 62 height 15
click at [207, 112] on link "Placements" at bounding box center [211, 111] width 28 height 6
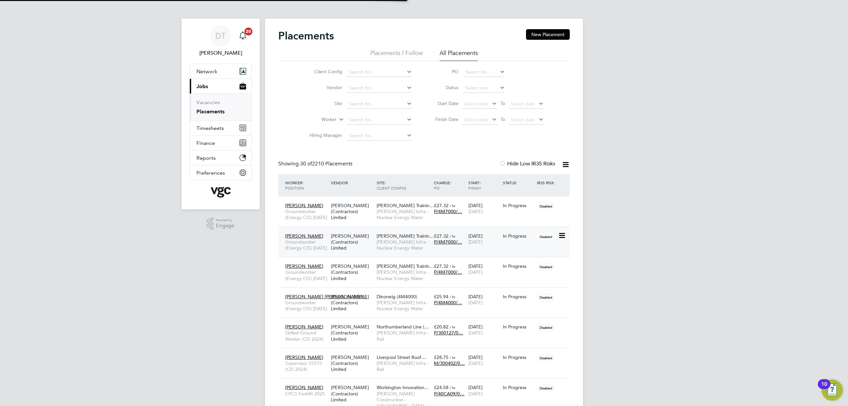
scroll to position [25, 58]
click at [362, 123] on input at bounding box center [379, 119] width 65 height 9
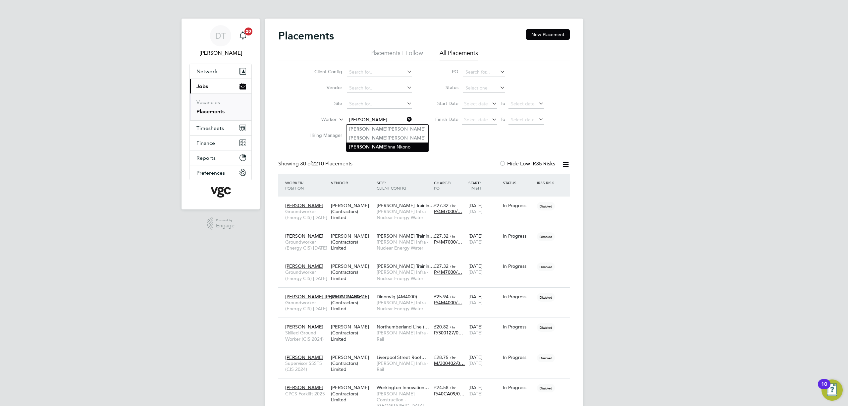
click at [377, 145] on li "Kris hna Nkono" at bounding box center [388, 146] width 82 height 9
type input "[PERSON_NAME]"
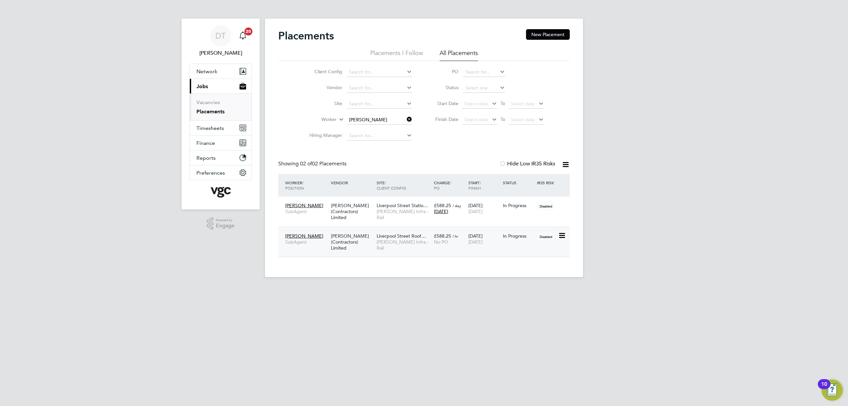
click at [398, 246] on div "Liverpool Street Roof… Morgan Sindall Infra - Rail" at bounding box center [403, 242] width 57 height 25
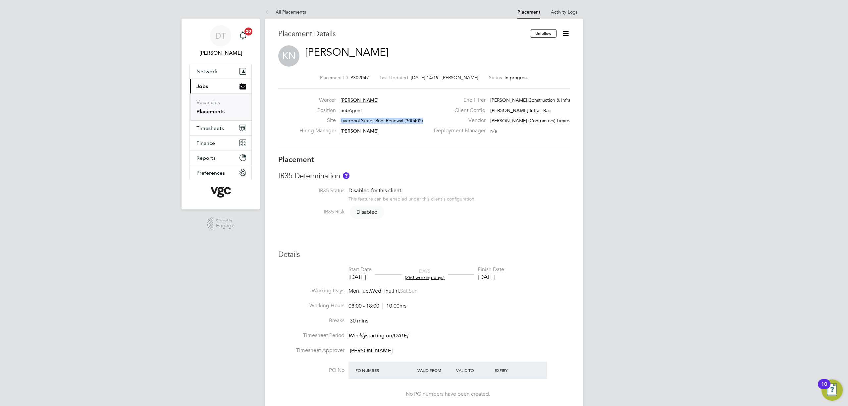
drag, startPoint x: 423, startPoint y: 121, endPoint x: 340, endPoint y: 121, distance: 82.8
click at [340, 121] on div "Site [GEOGRAPHIC_DATA] Roof Renewal (300402)" at bounding box center [365, 122] width 131 height 10
copy span "Liverpool Street Roof Renewal (300402)"
click at [268, 15] on li "All Placements" at bounding box center [285, 11] width 41 height 13
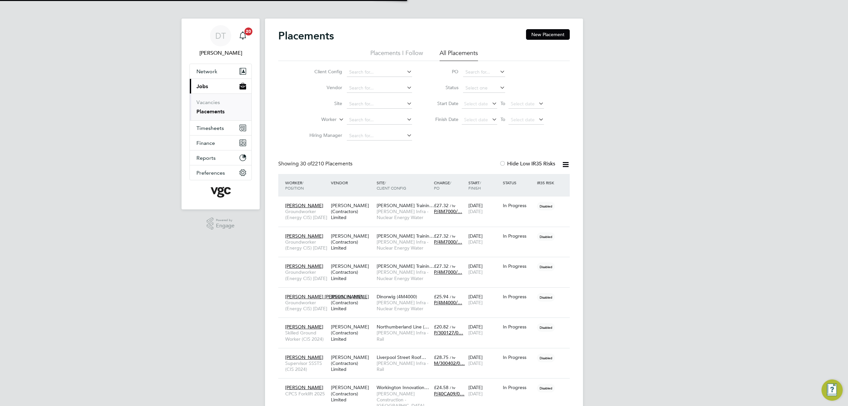
scroll to position [3, 3]
click at [353, 117] on input at bounding box center [379, 119] width 65 height 9
click at [370, 128] on li "[PERSON_NAME] na [GEOGRAPHIC_DATA]" at bounding box center [396, 129] width 98 height 9
type input "[PERSON_NAME]"
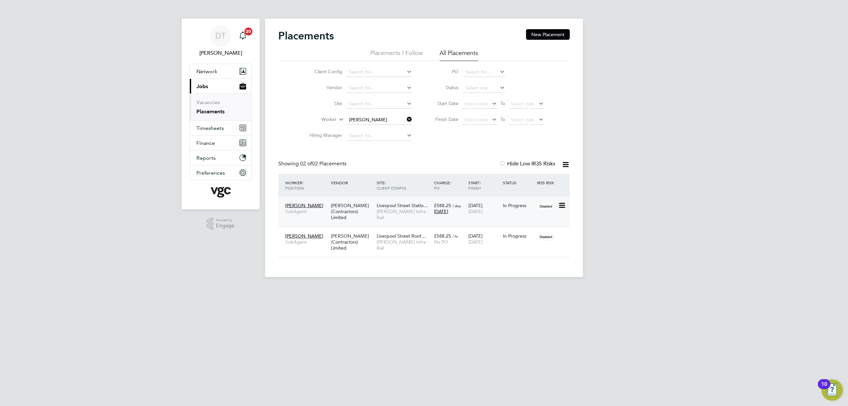
click at [364, 220] on div "[PERSON_NAME] (Contractors) Limited" at bounding box center [352, 211] width 46 height 25
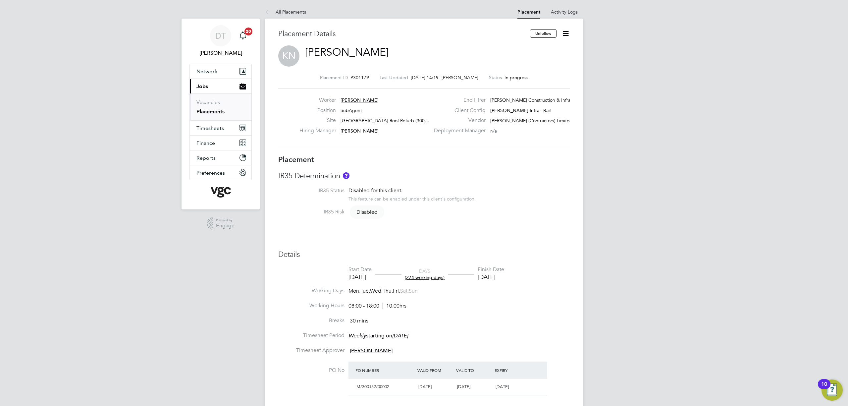
drag, startPoint x: 340, startPoint y: 120, endPoint x: 429, endPoint y: 120, distance: 89.8
click at [429, 120] on div "Site [GEOGRAPHIC_DATA] Roof Refurb (300…" at bounding box center [365, 122] width 131 height 10
copy div "[GEOGRAPHIC_DATA] Roof Refurb (300…"
click at [271, 11] on icon at bounding box center [269, 12] width 8 height 8
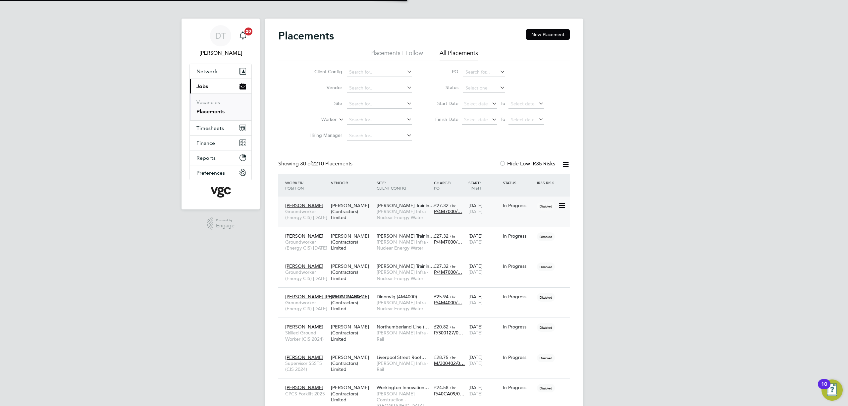
scroll to position [25, 58]
click at [365, 118] on input at bounding box center [379, 119] width 65 height 9
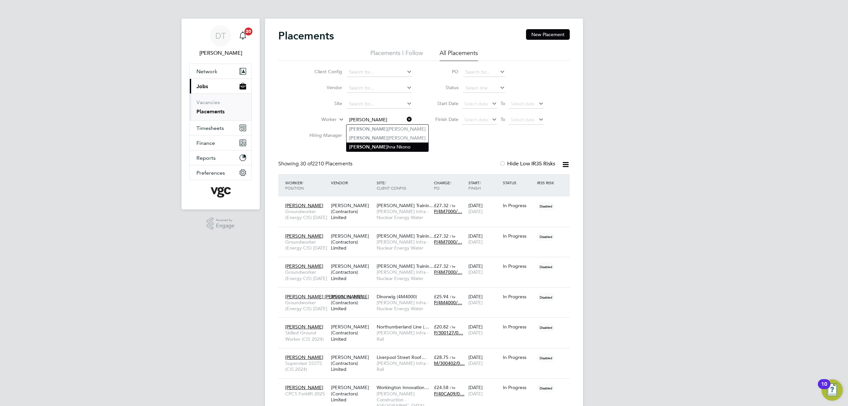
click at [378, 145] on li "[PERSON_NAME]" at bounding box center [388, 146] width 82 height 9
type input "[PERSON_NAME]"
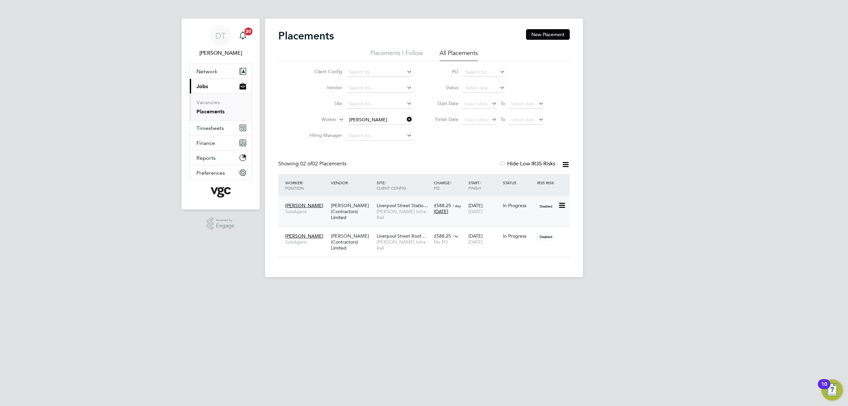
click at [563, 205] on icon at bounding box center [561, 205] width 7 height 8
click at [305, 215] on div "Krishna Nkono SubAgent" at bounding box center [307, 208] width 46 height 19
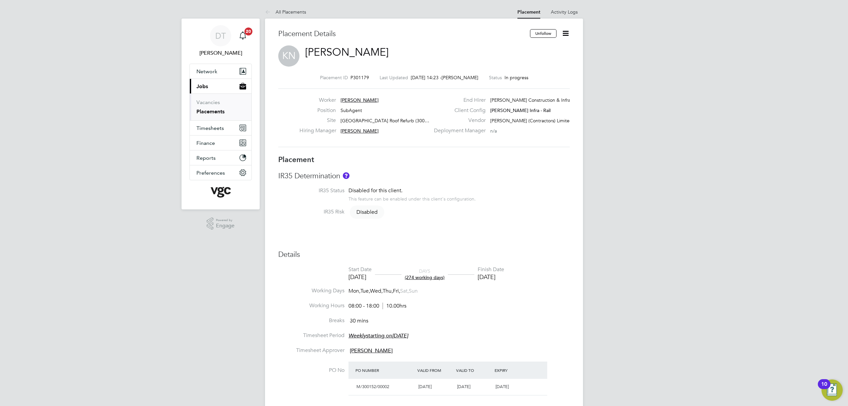
click at [567, 34] on icon at bounding box center [566, 33] width 8 height 8
click at [498, 189] on li "IR35 Status Disabled for this client. This feature can be enabled under this cl…" at bounding box center [424, 197] width 292 height 21
click at [271, 10] on icon at bounding box center [269, 12] width 8 height 8
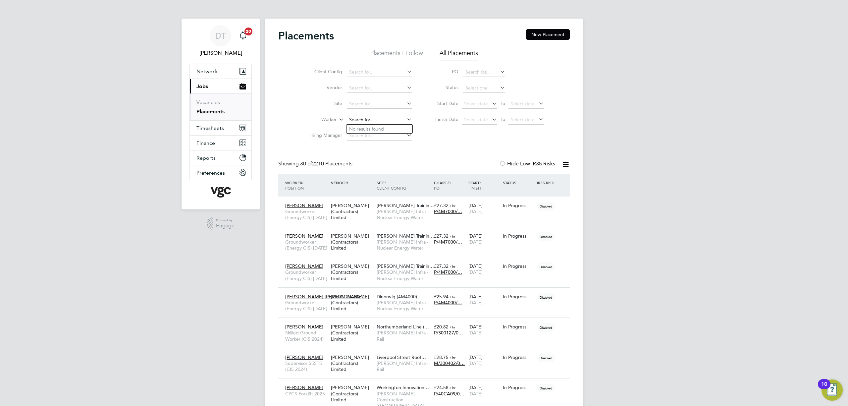
click at [355, 120] on input at bounding box center [379, 119] width 65 height 9
click at [377, 130] on li "Krishna Nkono" at bounding box center [383, 129] width 72 height 9
type input "[PERSON_NAME]"
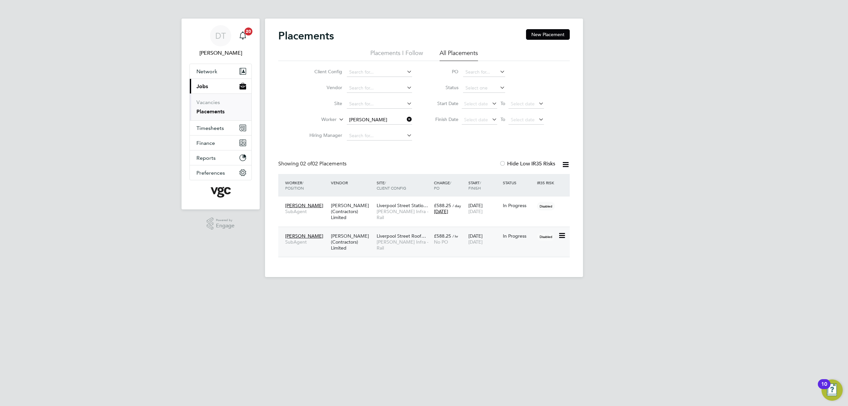
click at [406, 247] on div "Liverpool Street Roof… Morgan Sindall Infra - Rail" at bounding box center [403, 242] width 57 height 25
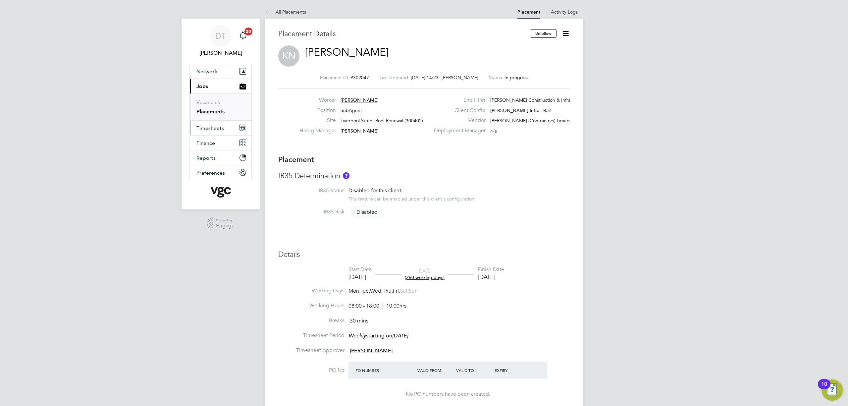
click at [222, 125] on span "Timesheets" at bounding box center [211, 128] width 28 height 6
click at [215, 117] on link "Timesheets" at bounding box center [211, 117] width 28 height 6
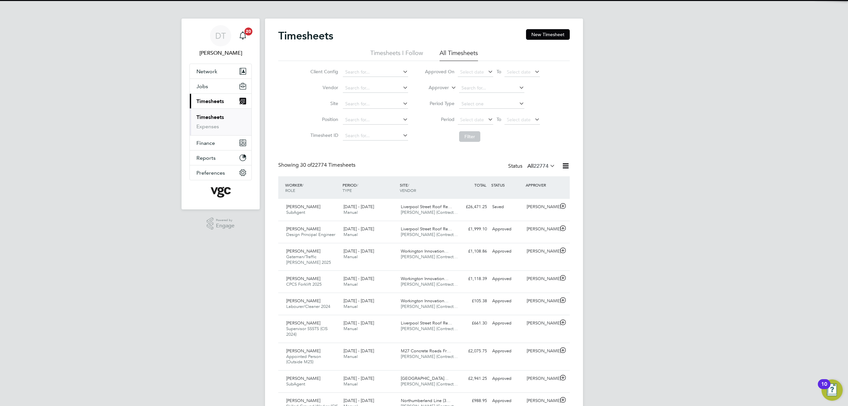
scroll to position [23, 58]
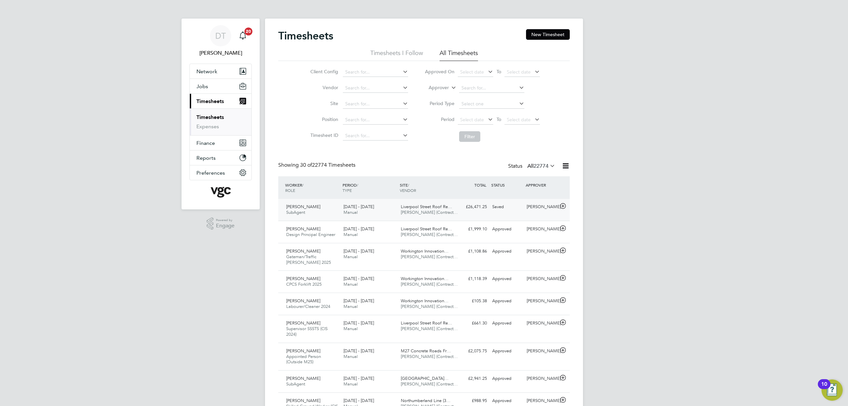
click at [512, 205] on div "Saved" at bounding box center [507, 206] width 34 height 11
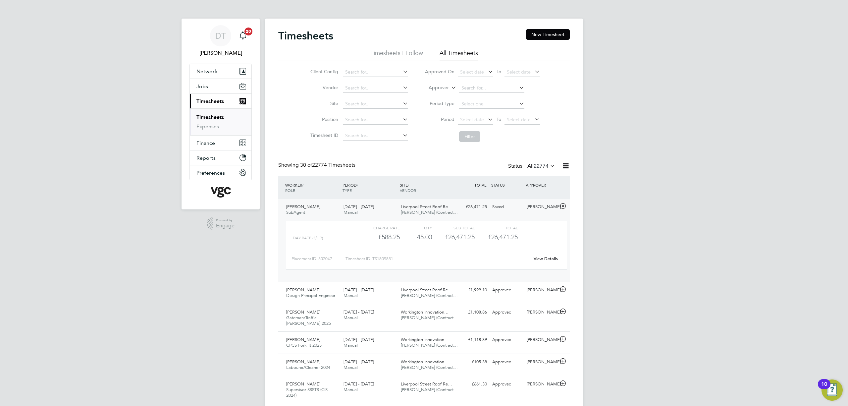
click at [539, 259] on link "View Details" at bounding box center [546, 259] width 24 height 6
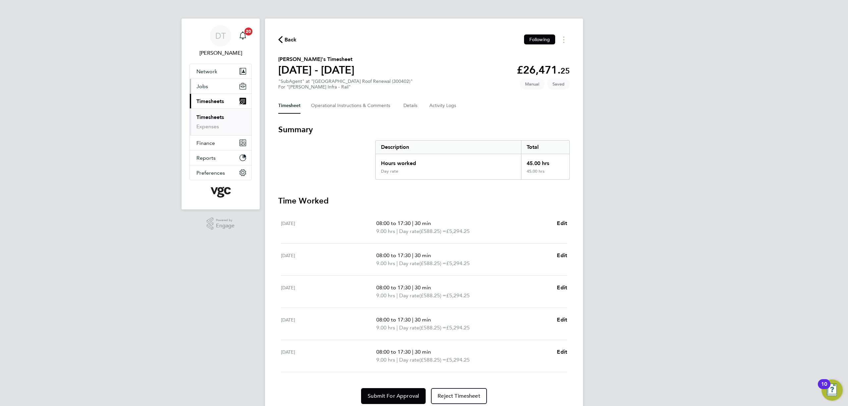
click at [206, 90] on button "Jobs" at bounding box center [221, 86] width 62 height 15
click at [211, 112] on link "Placements" at bounding box center [211, 111] width 28 height 6
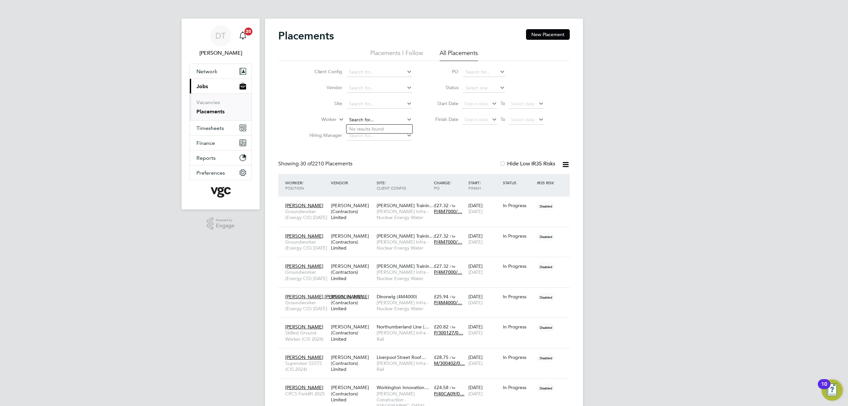
click at [367, 122] on input at bounding box center [379, 119] width 65 height 9
click at [366, 145] on li "[PERSON_NAME]" at bounding box center [388, 146] width 82 height 9
type input "[PERSON_NAME]"
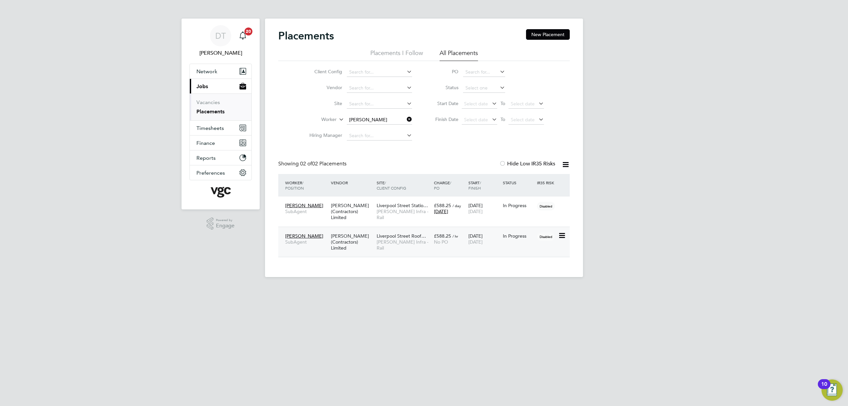
click at [563, 239] on icon at bounding box center [561, 236] width 7 height 8
click at [358, 238] on div "[PERSON_NAME] (Contractors) Limited" at bounding box center [352, 242] width 46 height 25
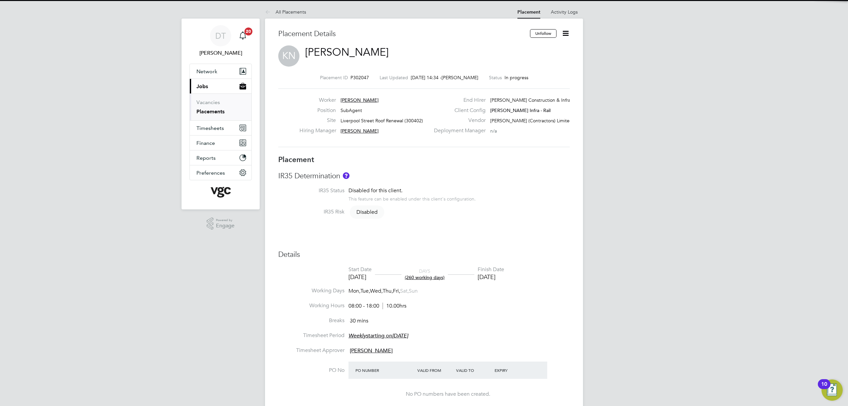
click at [562, 31] on icon at bounding box center [566, 33] width 8 height 8
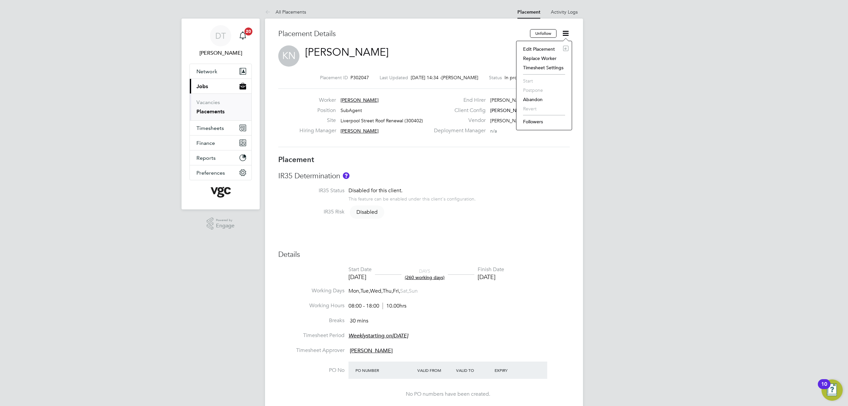
click at [534, 48] on li "Edit Placement e" at bounding box center [544, 48] width 49 height 9
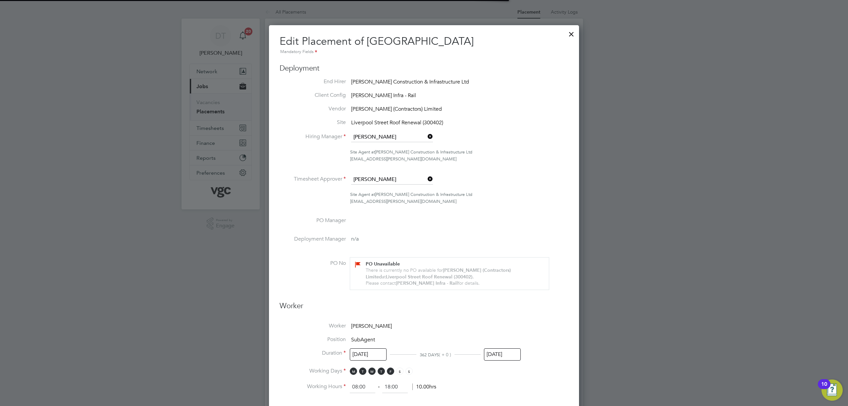
scroll to position [3, 3]
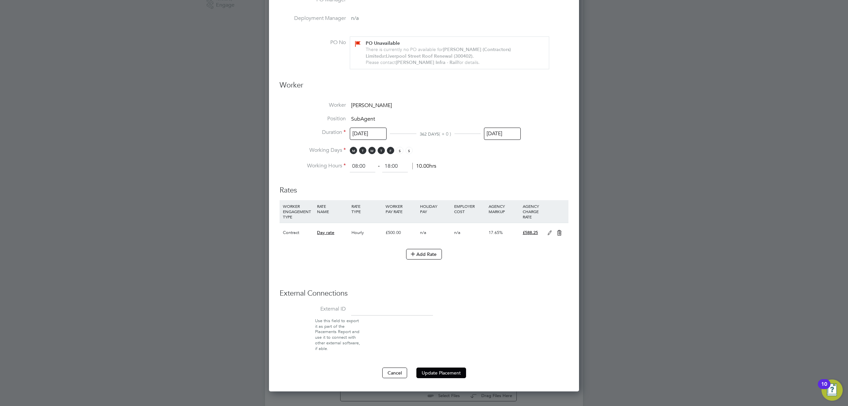
click at [550, 232] on icon at bounding box center [550, 232] width 8 height 5
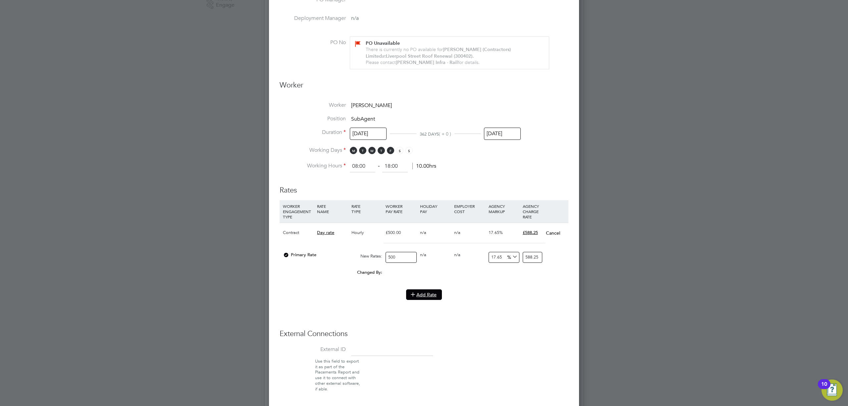
click at [424, 295] on button "Add Rate" at bounding box center [424, 294] width 36 height 11
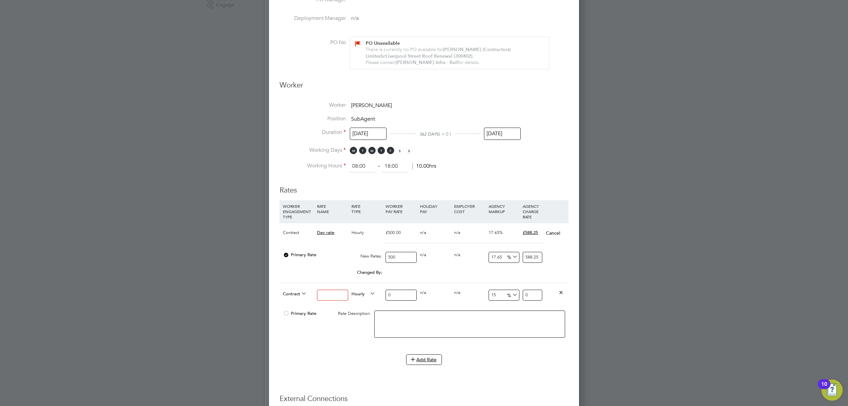
click at [355, 295] on span "Hourly" at bounding box center [364, 293] width 24 height 7
click at [359, 307] on li "DAILY" at bounding box center [363, 309] width 29 height 8
click at [331, 295] on input at bounding box center [332, 295] width 31 height 11
type input "Day rate"
drag, startPoint x: 393, startPoint y: 291, endPoint x: 374, endPoint y: 293, distance: 19.0
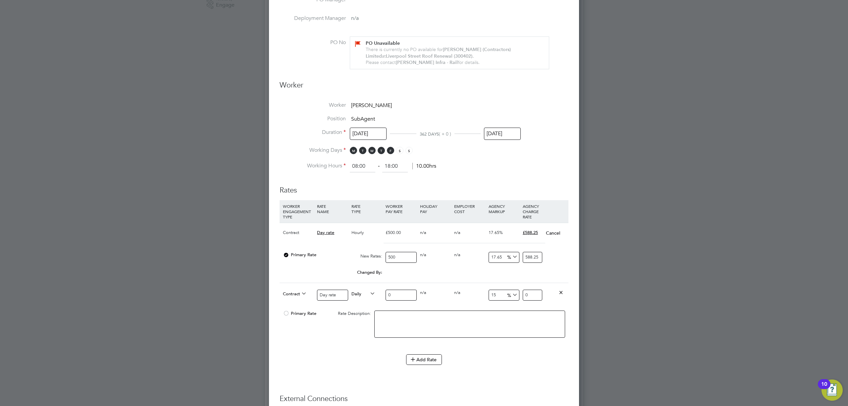
click at [374, 293] on div "Contract Day rate Daily 0 0 n/a 0 n/a 15 0 % 0" at bounding box center [424, 295] width 289 height 25
type input "5"
type input "5.75"
type input "50"
type input "57.5"
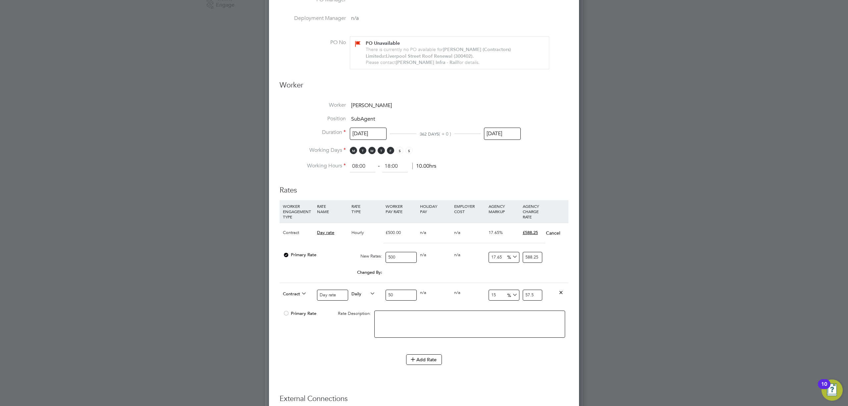
type input "500"
type input "575"
type input "500"
click at [502, 290] on input "15" at bounding box center [504, 295] width 31 height 11
type input "1"
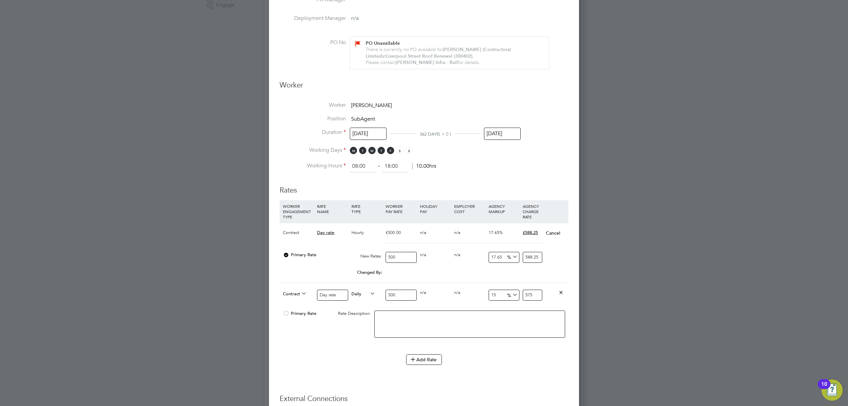
type input "505"
type input "17"
type input "585"
type input "17.6"
type input "588"
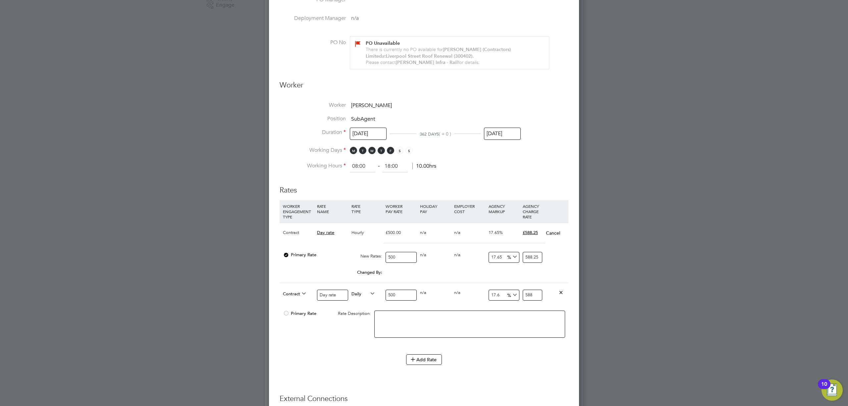
type input "17.65"
type input "588.25"
type input "17.65"
click at [332, 347] on li "WORKER ENGAGEMENT TYPE RATE NAME RATE TYPE WORKER PAY RATE HOLIDAY PAY EMPLOYER…" at bounding box center [424, 277] width 289 height 154
click at [292, 314] on span "Primary Rate" at bounding box center [299, 314] width 33 height 6
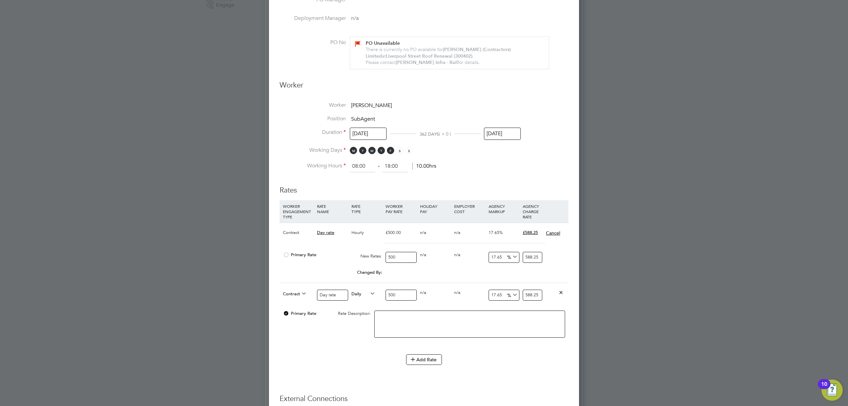
click at [551, 230] on button "Cancel" at bounding box center [553, 233] width 15 height 7
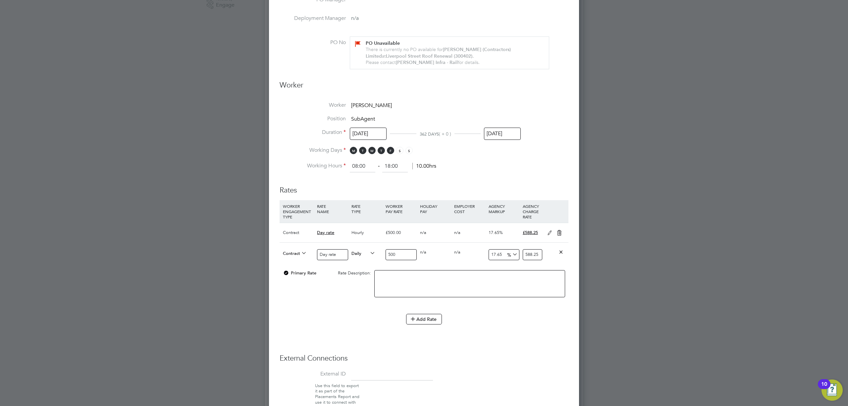
click at [560, 230] on icon at bounding box center [559, 232] width 8 height 5
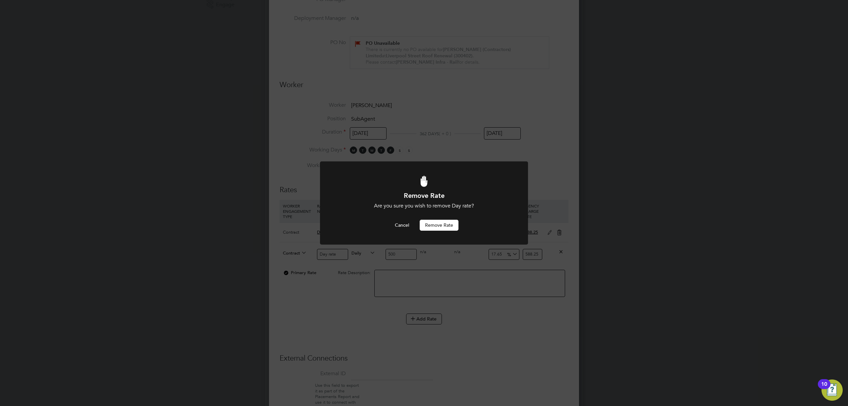
click at [450, 223] on button "Remove rate" at bounding box center [439, 225] width 39 height 11
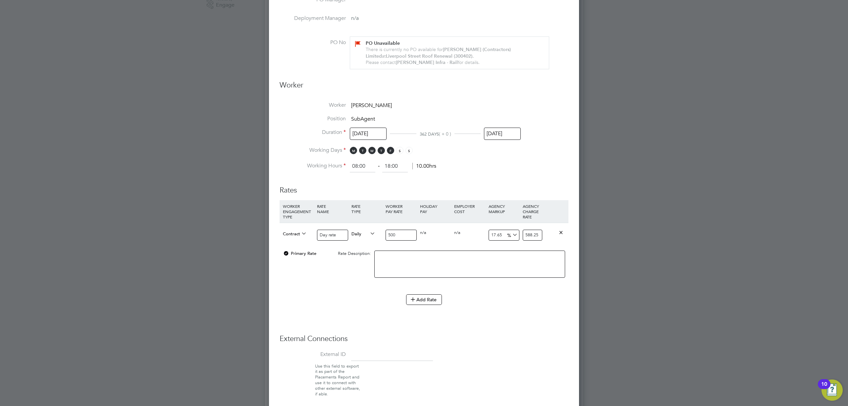
drag, startPoint x: 340, startPoint y: 295, endPoint x: 352, endPoint y: 293, distance: 12.0
click at [340, 294] on div "Add Rate" at bounding box center [424, 299] width 289 height 11
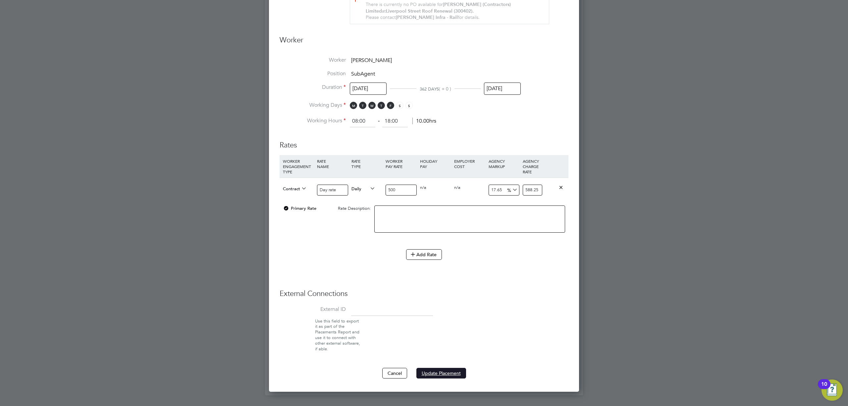
click at [440, 370] on button "Update Placement" at bounding box center [442, 373] width 50 height 11
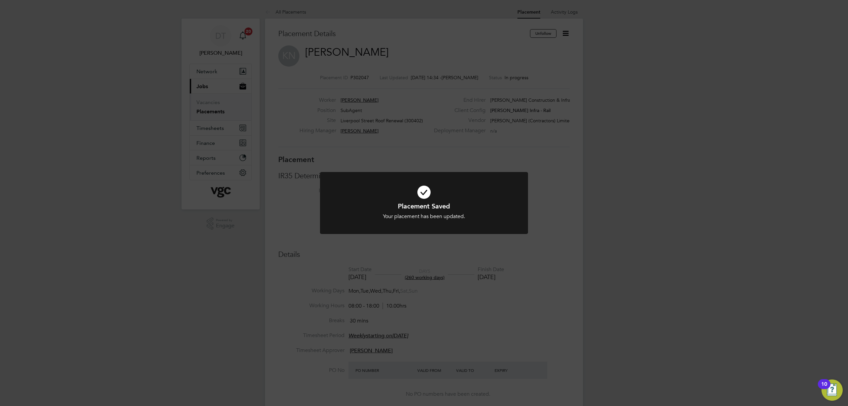
click at [290, 210] on div "Placement Saved Your placement has been updated. Cancel Okay" at bounding box center [424, 203] width 848 height 406
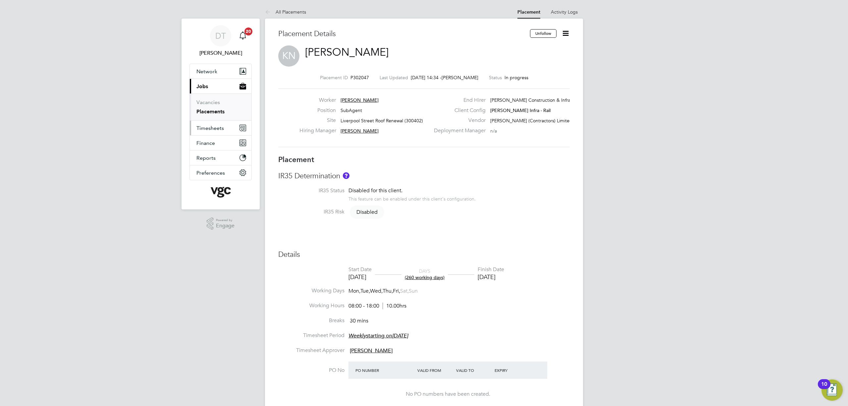
click at [211, 126] on span "Timesheets" at bounding box center [211, 128] width 28 height 6
click at [211, 119] on link "Timesheets" at bounding box center [211, 117] width 28 height 6
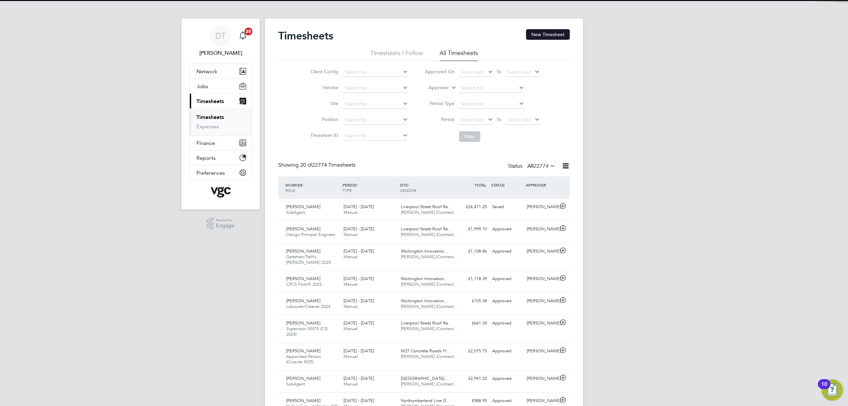
click at [534, 31] on button "New Timesheet" at bounding box center [548, 34] width 44 height 11
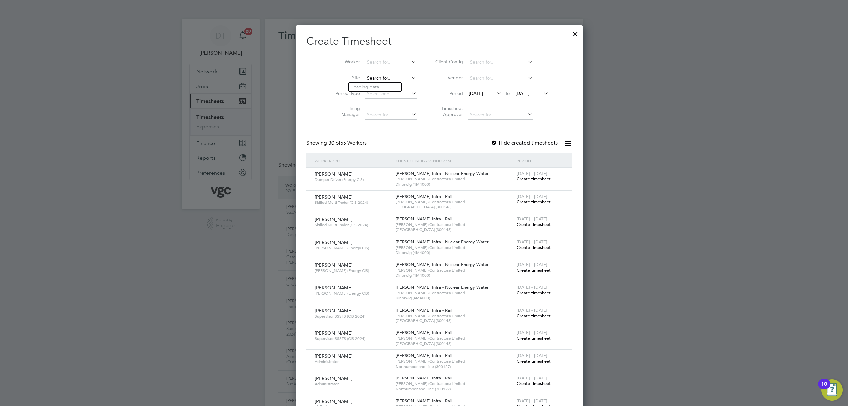
click at [365, 79] on input at bounding box center [391, 78] width 52 height 9
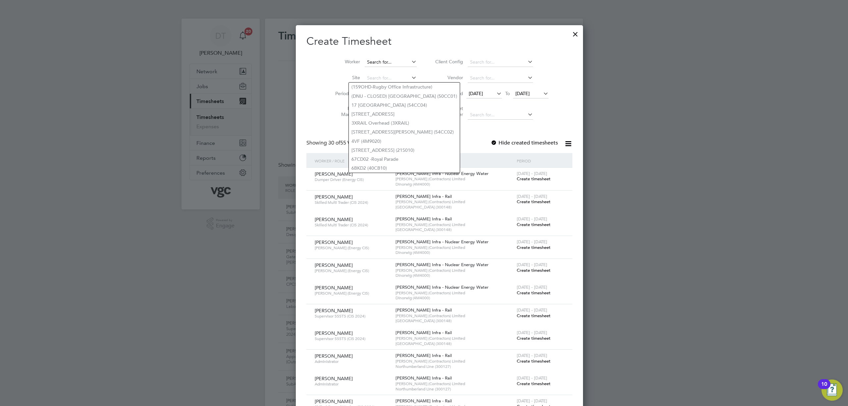
click at [365, 59] on input at bounding box center [391, 62] width 52 height 9
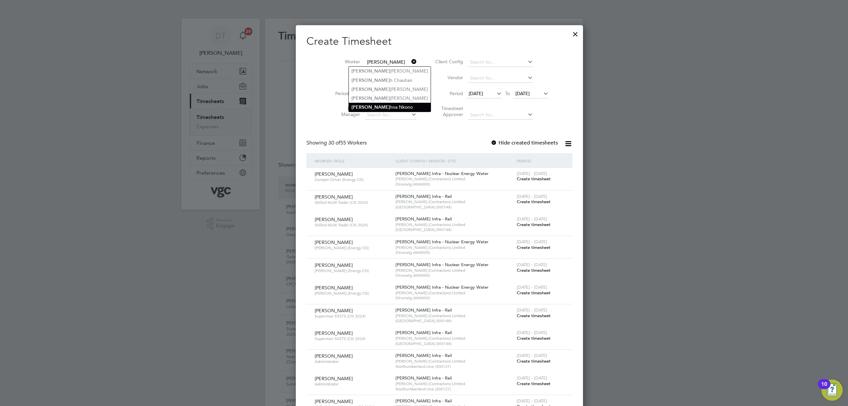
click at [383, 105] on li "[PERSON_NAME]" at bounding box center [390, 107] width 82 height 9
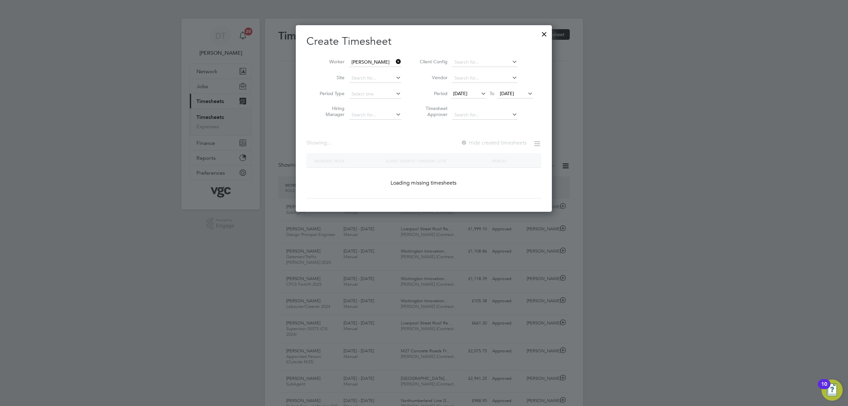
type input "[PERSON_NAME]"
click at [505, 96] on span "[DATE]" at bounding box center [507, 93] width 14 height 6
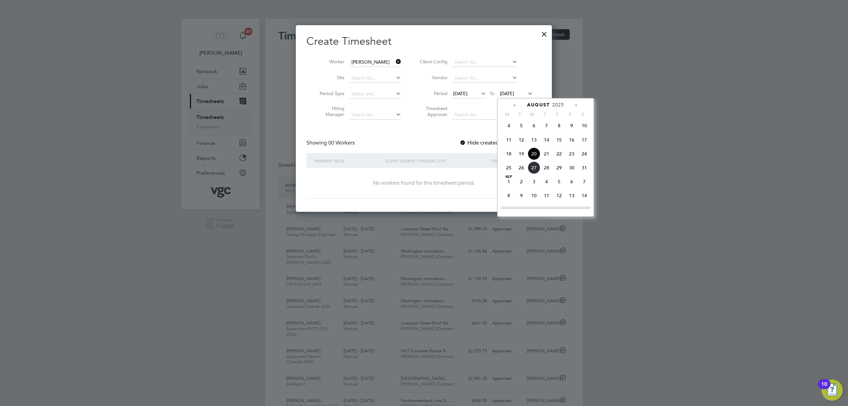
click at [573, 154] on span "23" at bounding box center [572, 153] width 13 height 13
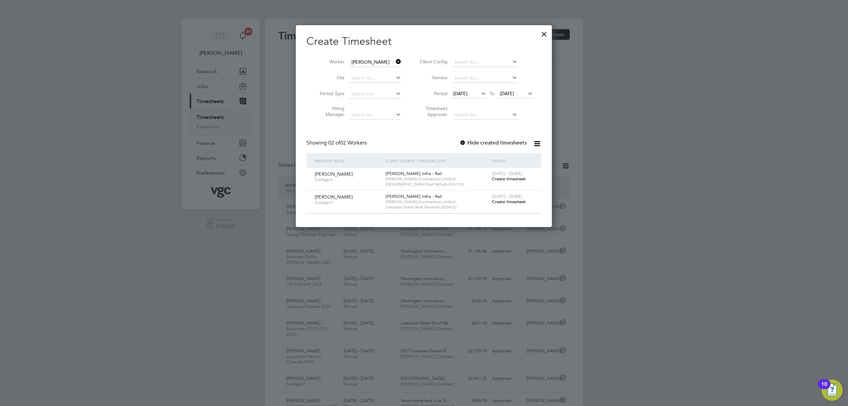
click at [468, 93] on span "[DATE]" at bounding box center [460, 93] width 14 height 6
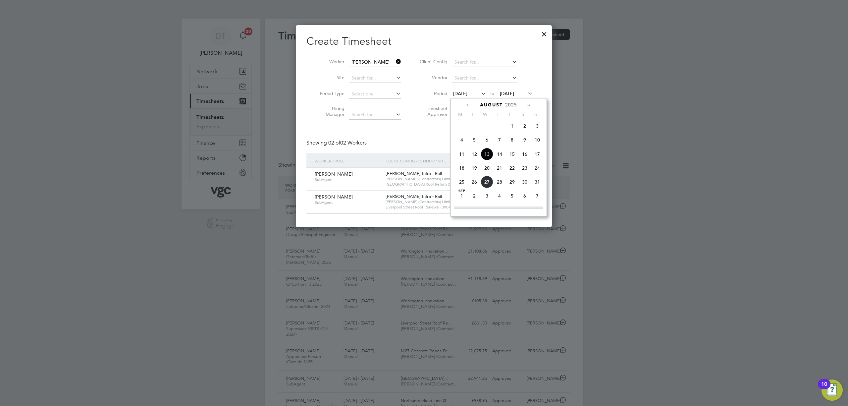
click at [526, 159] on span "16" at bounding box center [525, 154] width 13 height 13
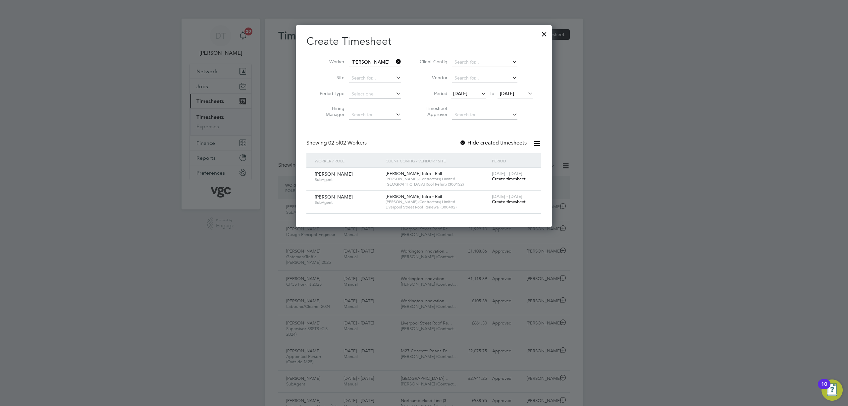
click at [514, 93] on span "[DATE]" at bounding box center [507, 93] width 14 height 6
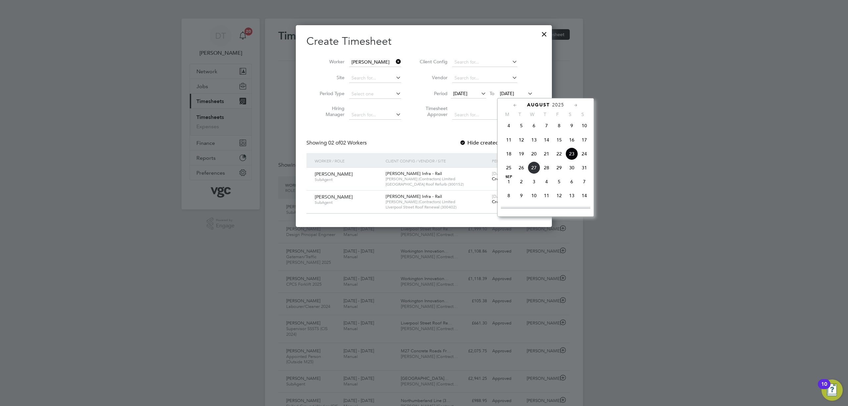
click at [569, 157] on span "23" at bounding box center [572, 153] width 13 height 13
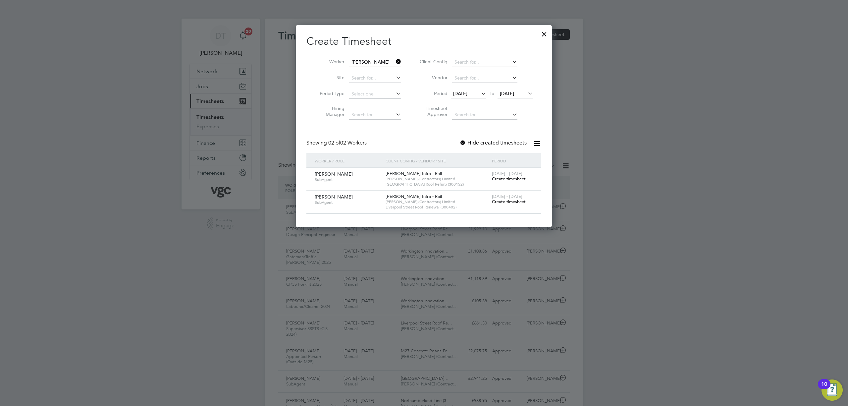
click at [546, 34] on div at bounding box center [544, 33] width 12 height 12
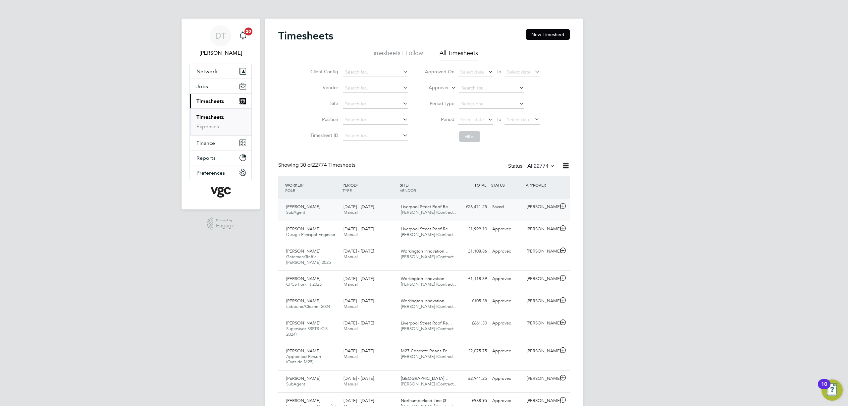
click at [498, 217] on div "Krishna Nkono SubAgent [DATE] - [DATE] [DATE] - [DATE] Manual [GEOGRAPHIC_DATA]…" at bounding box center [424, 210] width 292 height 22
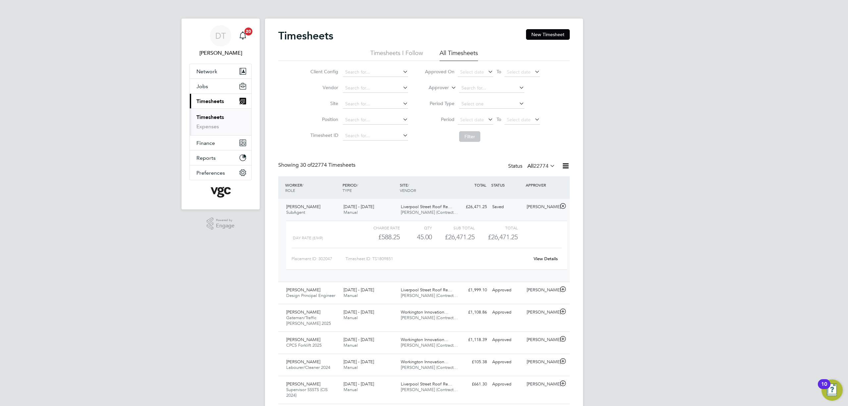
click at [545, 257] on link "View Details" at bounding box center [546, 259] width 24 height 6
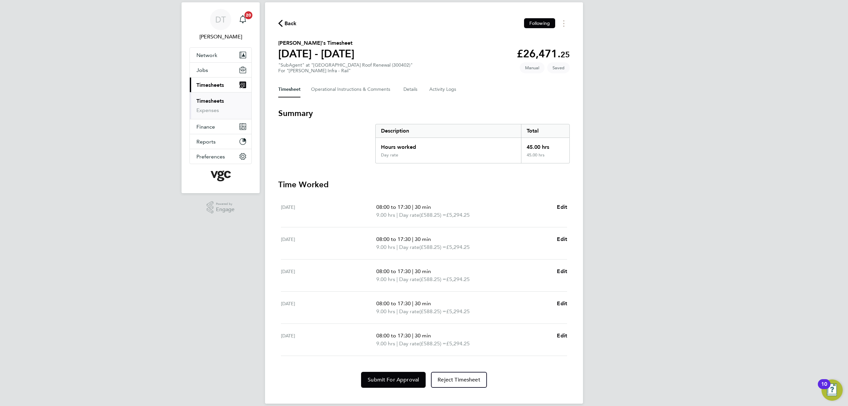
scroll to position [25, 0]
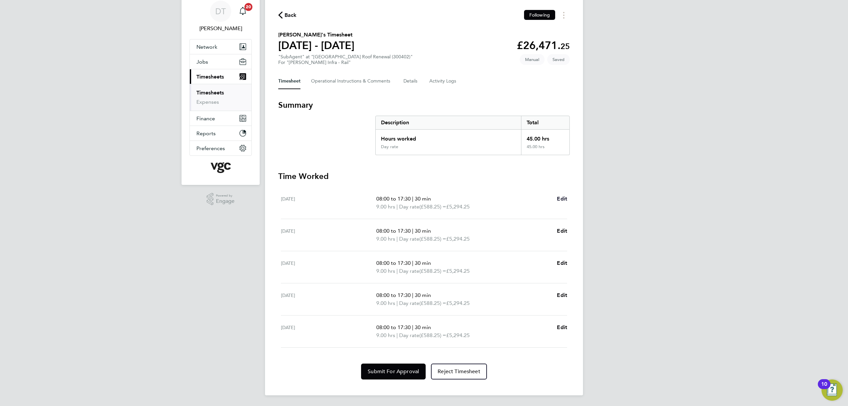
click at [559, 197] on span "Edit" at bounding box center [562, 199] width 10 height 6
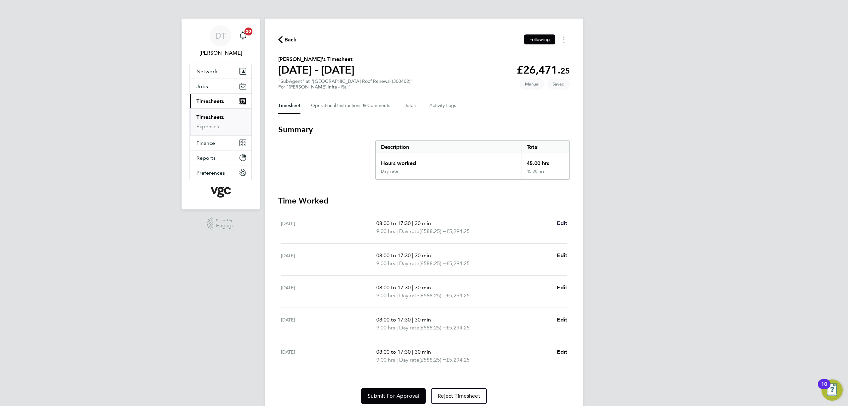
select select "30"
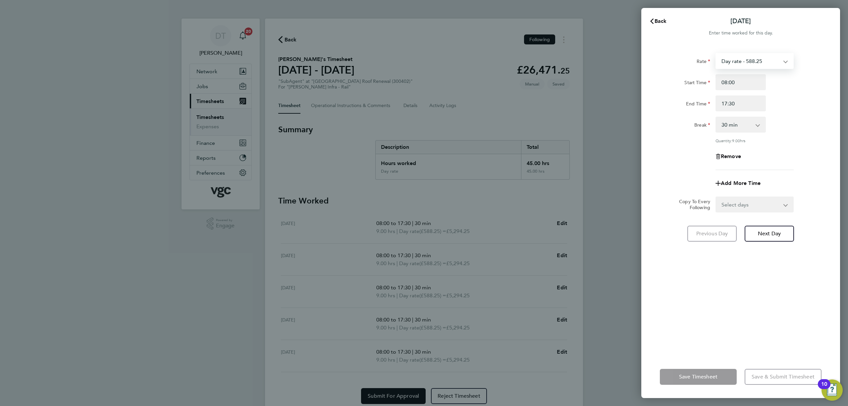
click at [769, 64] on select "Day rate - 588.25" at bounding box center [750, 61] width 69 height 15
click at [667, 116] on div "Rate Day rate - 588.25 Start Time 08:00 End Time 17:30 Break 0 min 15 min 30 mi…" at bounding box center [741, 111] width 162 height 117
drag, startPoint x: 746, startPoint y: 141, endPoint x: 710, endPoint y: 141, distance: 35.8
click at [710, 141] on div "Quantity: 9.00 hrs" at bounding box center [740, 140] width 167 height 5
click at [660, 187] on div "Add More Time" at bounding box center [740, 183] width 167 height 16
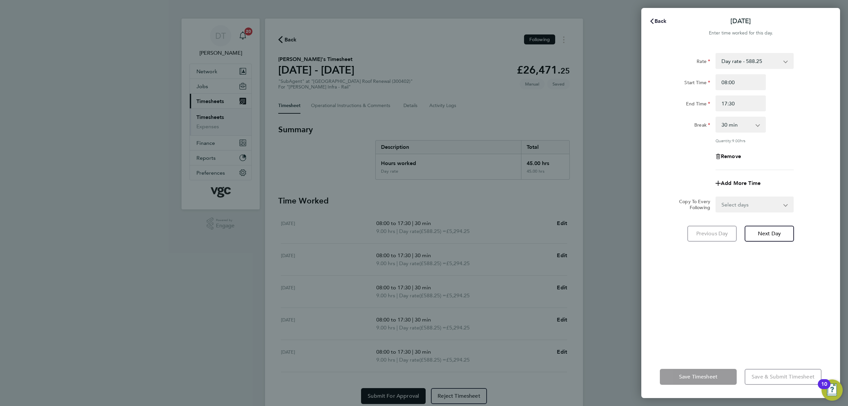
click at [656, 24] on span "Back" at bounding box center [661, 21] width 12 height 6
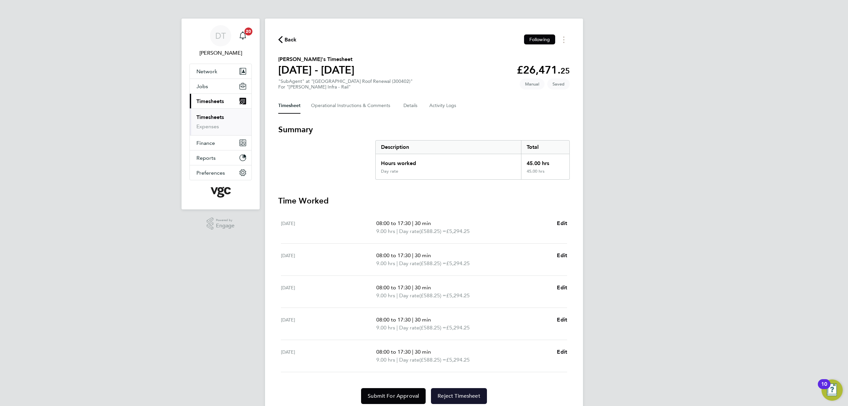
click at [453, 398] on span "Reject Timesheet" at bounding box center [459, 396] width 43 height 7
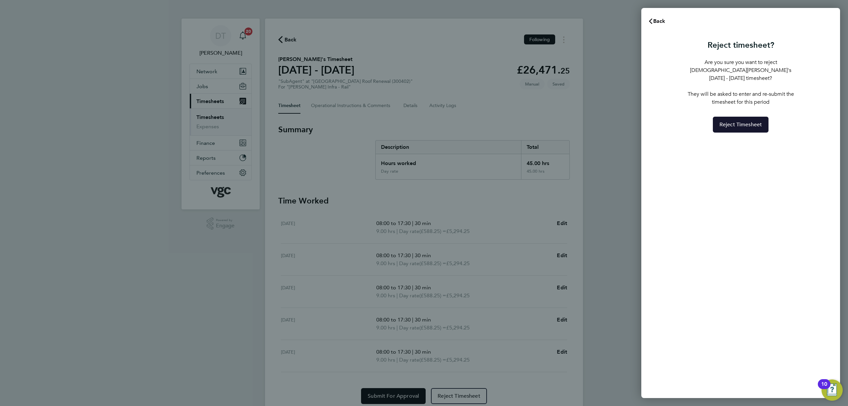
click at [746, 121] on span "Reject Timesheet" at bounding box center [741, 124] width 43 height 7
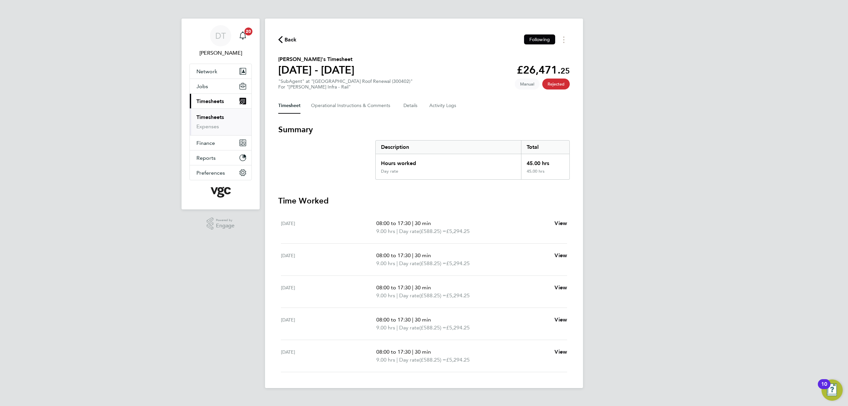
click at [222, 117] on link "Timesheets" at bounding box center [211, 117] width 28 height 6
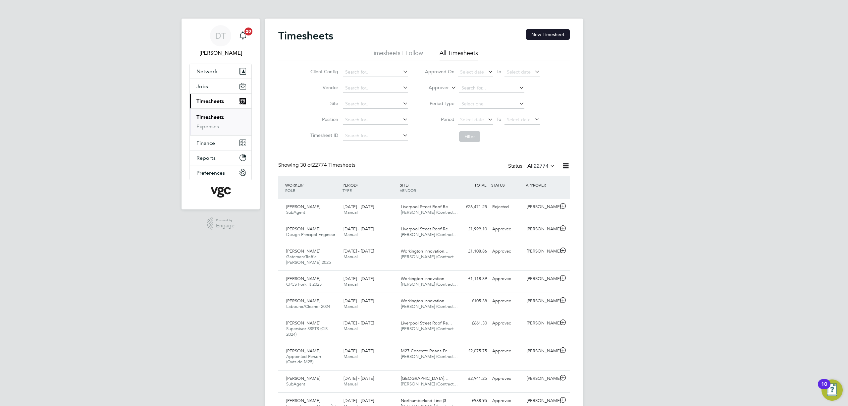
click at [539, 36] on button "New Timesheet" at bounding box center [548, 34] width 44 height 11
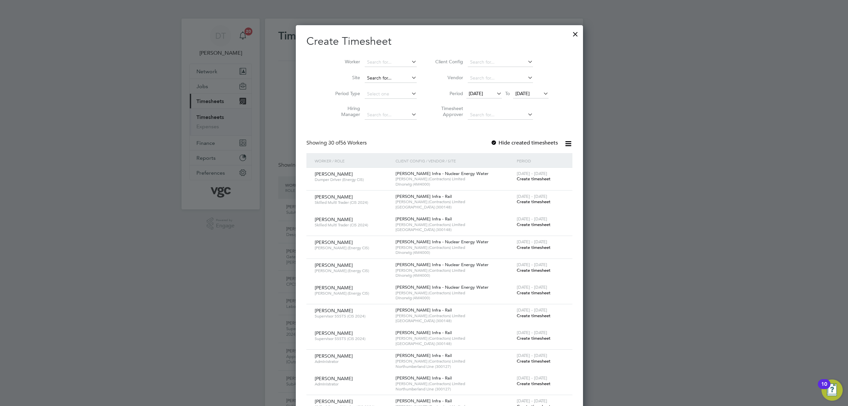
click at [365, 76] on input at bounding box center [391, 78] width 52 height 9
click at [365, 65] on input at bounding box center [391, 62] width 52 height 9
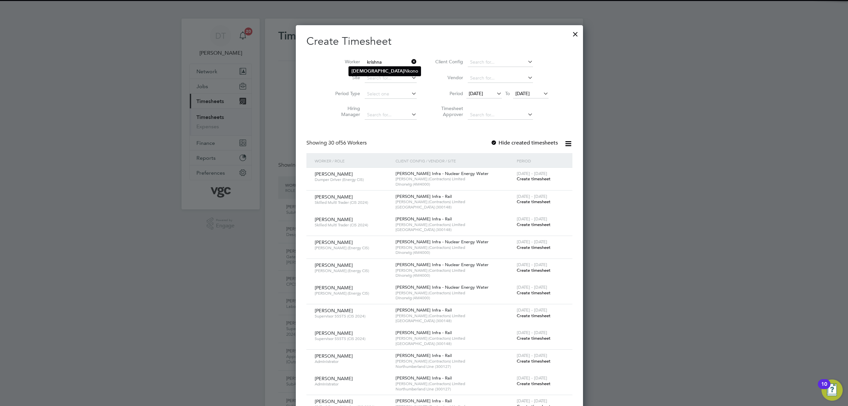
click at [361, 68] on b "[DEMOGRAPHIC_DATA]" at bounding box center [378, 71] width 53 height 6
type input "[PERSON_NAME]"
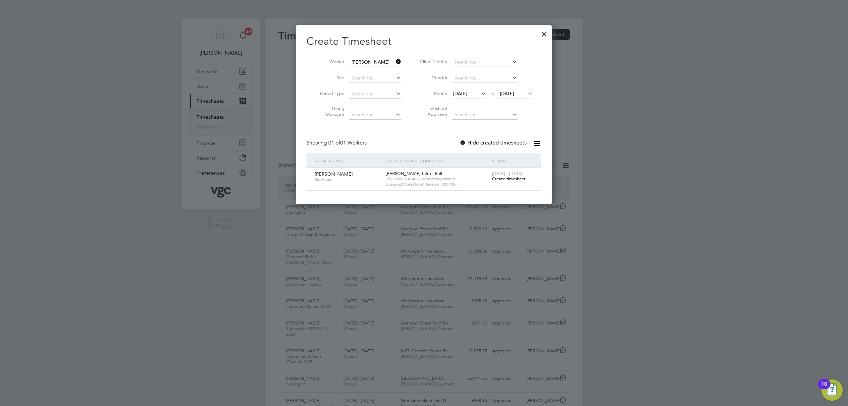
click at [501, 181] on span "Create timesheet" at bounding box center [509, 179] width 34 height 6
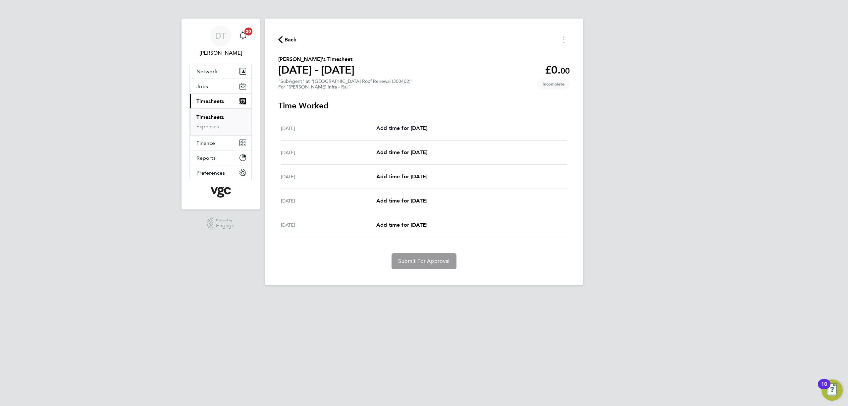
click at [416, 128] on span "Add time for [DATE]" at bounding box center [401, 128] width 51 height 6
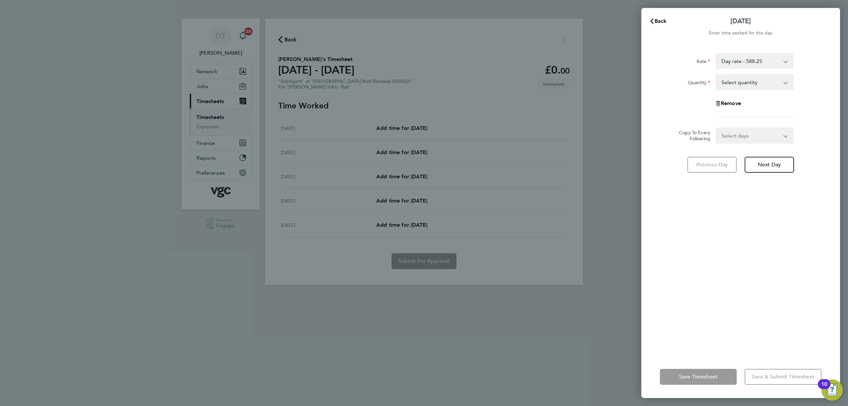
drag, startPoint x: 749, startPoint y: 83, endPoint x: 750, endPoint y: 88, distance: 5.3
click at [749, 83] on select "Select quantity 0.5 1" at bounding box center [750, 82] width 69 height 15
select select "1"
click at [716, 75] on select "Select quantity 0.5 1" at bounding box center [750, 82] width 69 height 15
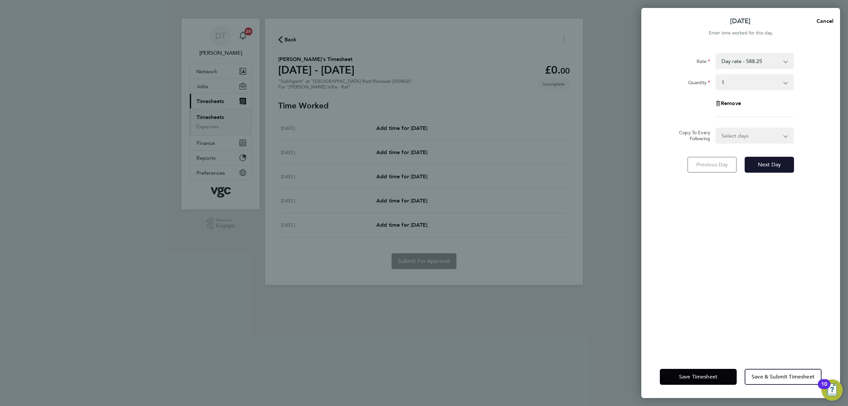
click at [760, 159] on button "Next Day" at bounding box center [769, 165] width 49 height 16
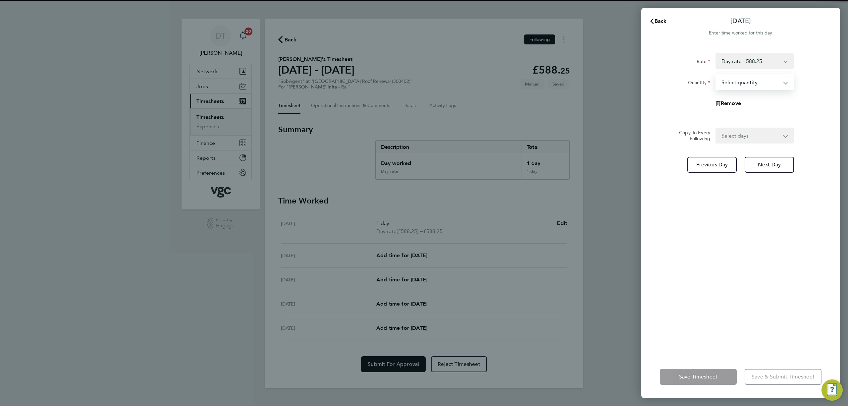
select select "1"
click at [716, 75] on select "Select quantity 0.5 1" at bounding box center [750, 82] width 69 height 15
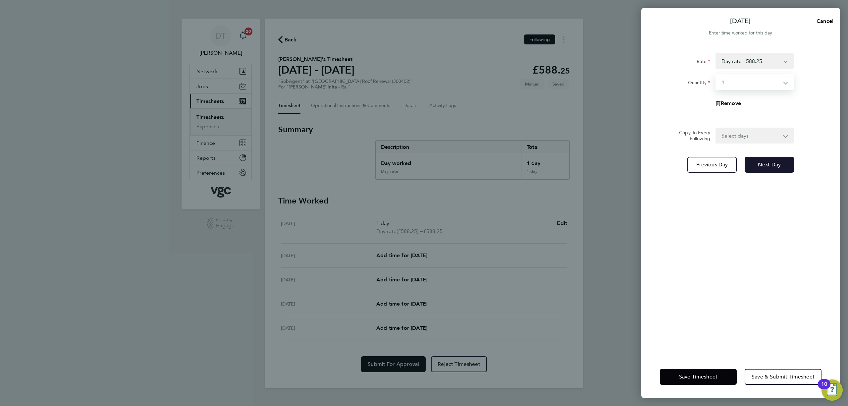
click at [766, 159] on button "Next Day" at bounding box center [769, 165] width 49 height 16
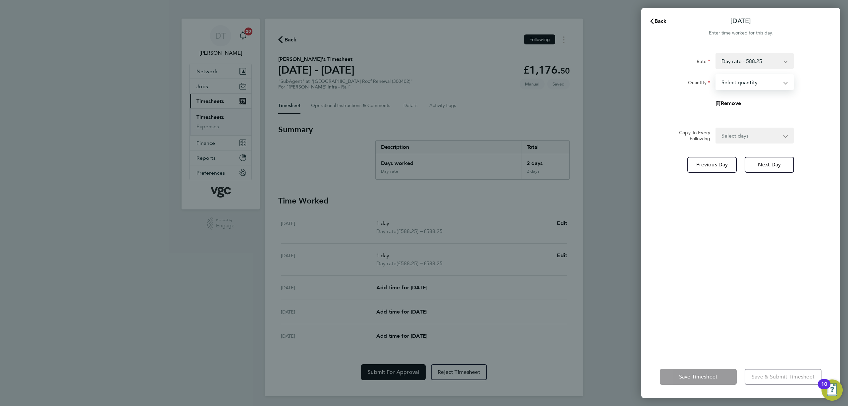
select select "1"
click at [716, 75] on select "Select quantity 0.5 1" at bounding box center [750, 82] width 69 height 15
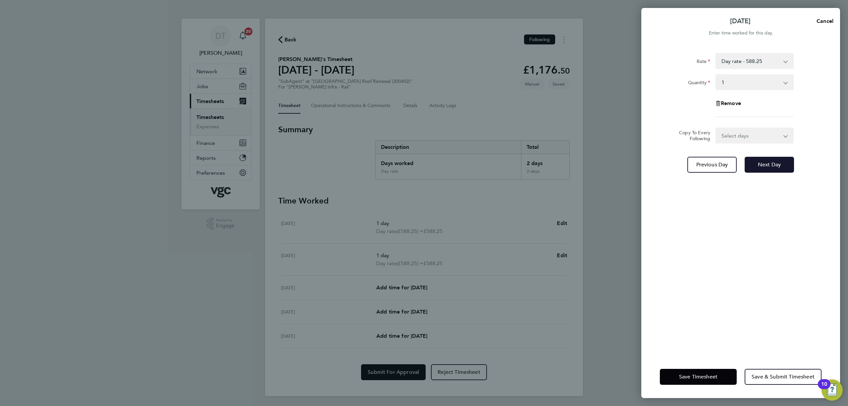
drag, startPoint x: 775, startPoint y: 161, endPoint x: 747, endPoint y: 84, distance: 81.9
click at [775, 159] on button "Next Day" at bounding box center [769, 165] width 49 height 16
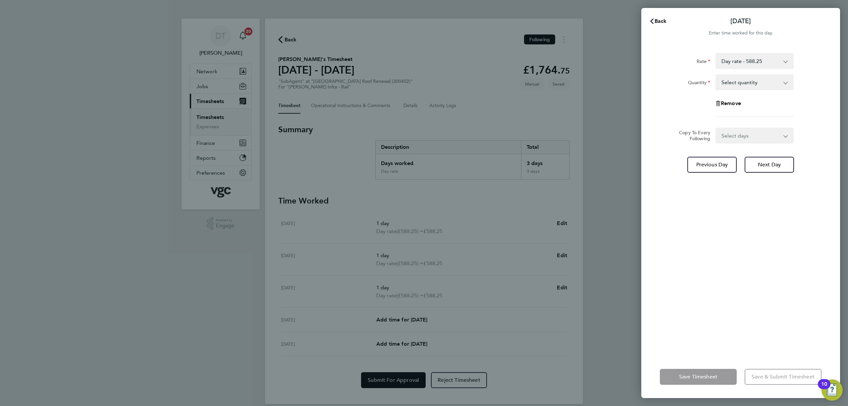
drag, startPoint x: 736, startPoint y: 78, endPoint x: 735, endPoint y: 88, distance: 10.7
click at [736, 78] on select "Select quantity 0.5 1" at bounding box center [750, 82] width 69 height 15
select select "1"
click at [716, 75] on select "Select quantity 0.5 1" at bounding box center [750, 82] width 69 height 15
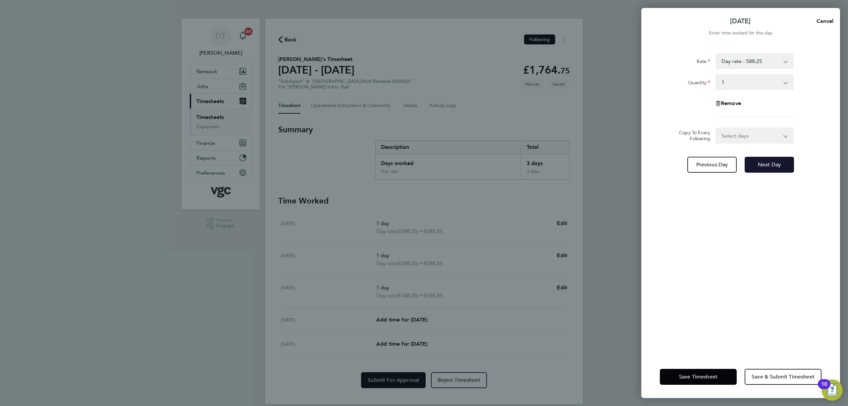
click at [765, 160] on button "Next Day" at bounding box center [769, 165] width 49 height 16
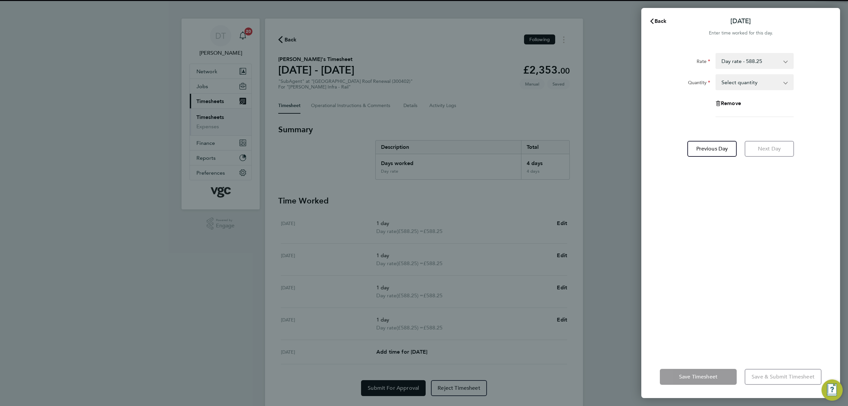
drag, startPoint x: 753, startPoint y: 83, endPoint x: 748, endPoint y: 89, distance: 8.0
click at [753, 83] on select "Select quantity 0.5 1" at bounding box center [750, 82] width 69 height 15
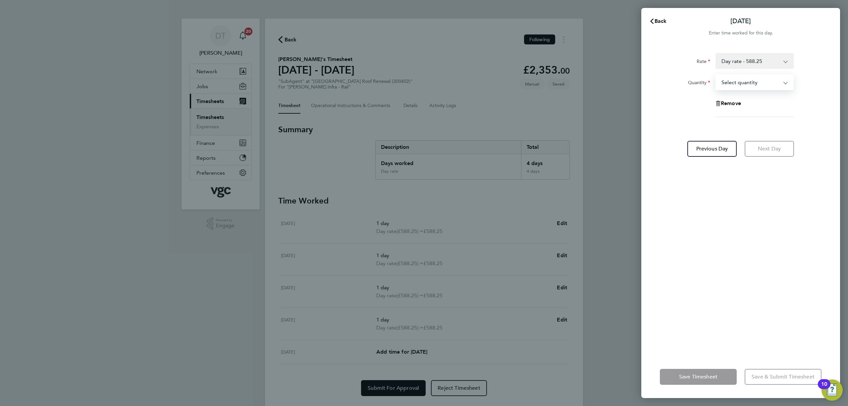
select select "1"
click at [716, 75] on select "Select quantity 0.5 1" at bounding box center [750, 82] width 69 height 15
click at [706, 375] on span "Save Timesheet" at bounding box center [698, 376] width 38 height 7
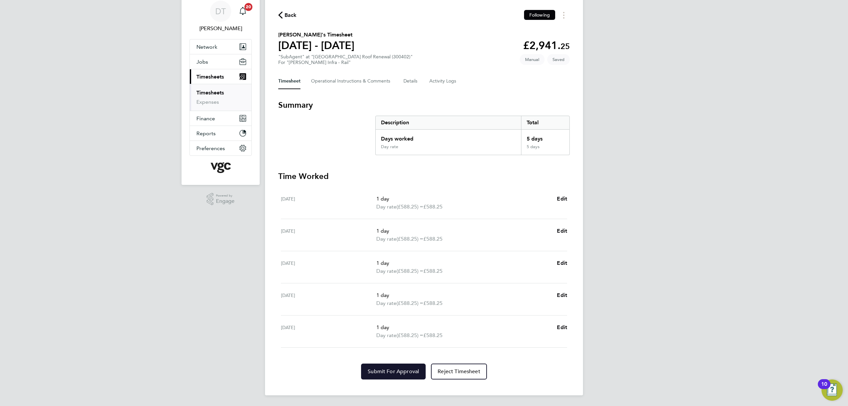
click at [384, 368] on span "Submit For Approval" at bounding box center [393, 371] width 51 height 7
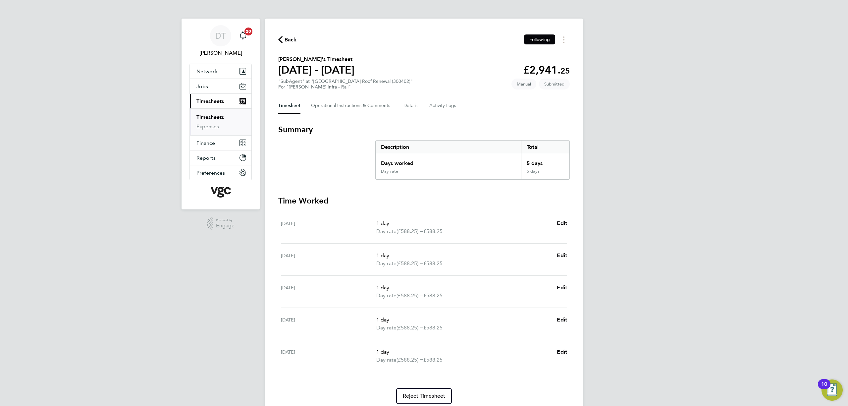
click at [292, 40] on span "Back" at bounding box center [291, 40] width 12 height 8
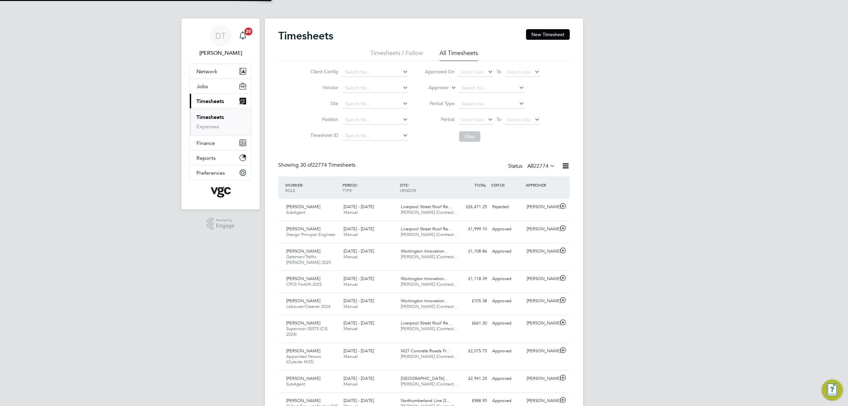
scroll to position [23, 58]
